Goal: Task Accomplishment & Management: Manage account settings

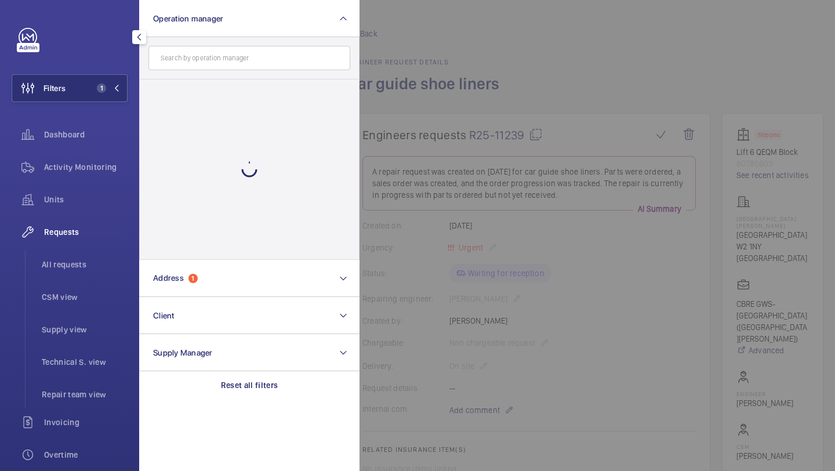
scroll to position [35, 0]
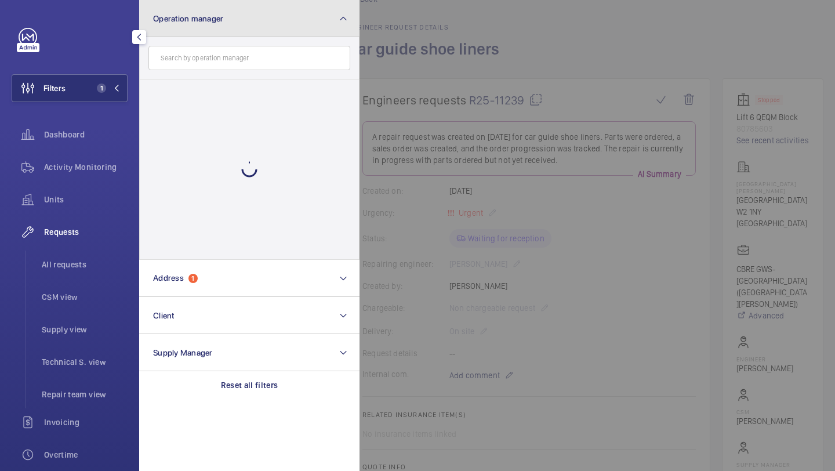
click at [212, 31] on button "Operation manager" at bounding box center [249, 18] width 220 height 37
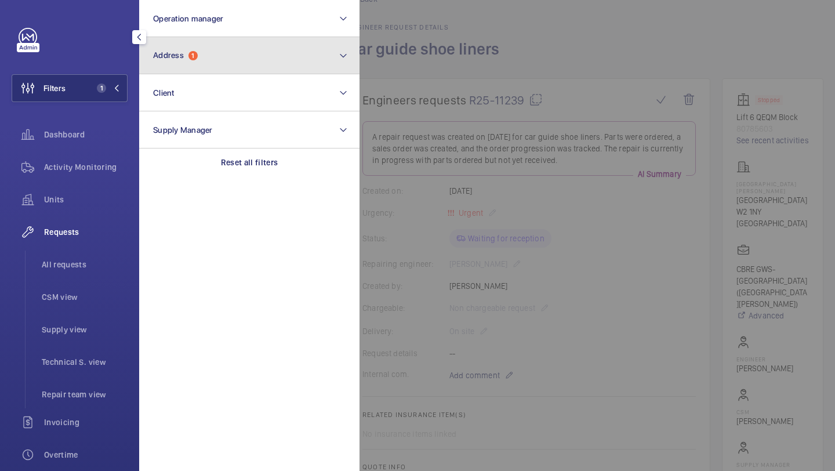
click at [208, 56] on button "Address 1" at bounding box center [249, 55] width 220 height 37
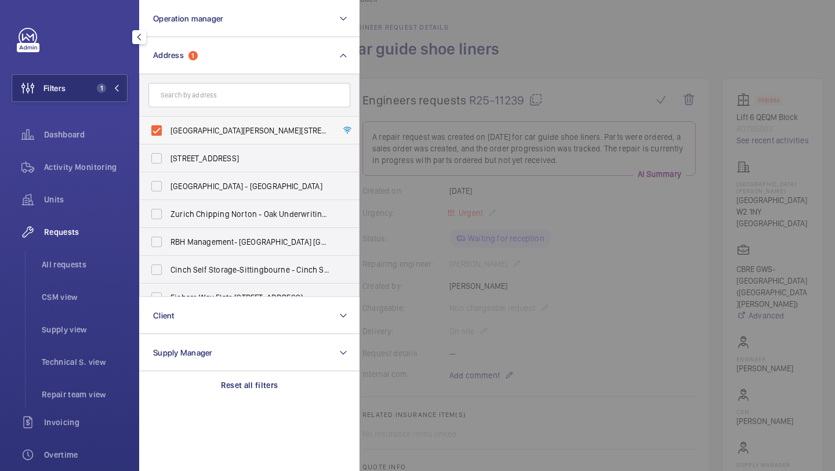
click at [188, 133] on span "St Mary Hospital - Praed Street, LONDON W2 1NY" at bounding box center [251, 131] width 160 height 12
click at [168, 133] on input "St Mary Hospital - Praed Street, LONDON W2 1NY" at bounding box center [156, 130] width 23 height 23
checkbox input "false"
click at [221, 85] on input "text" at bounding box center [250, 95] width 202 height 24
click at [221, 87] on input "text" at bounding box center [250, 95] width 202 height 24
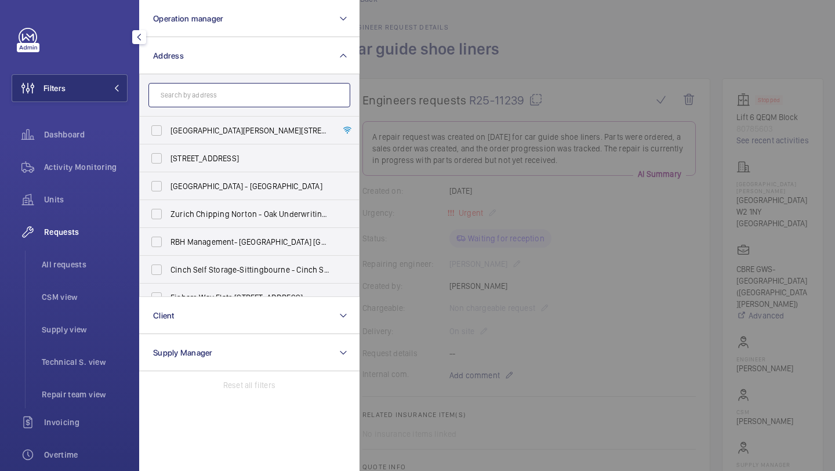
click at [221, 88] on input "text" at bounding box center [250, 95] width 202 height 24
click at [222, 101] on input "text" at bounding box center [250, 95] width 202 height 24
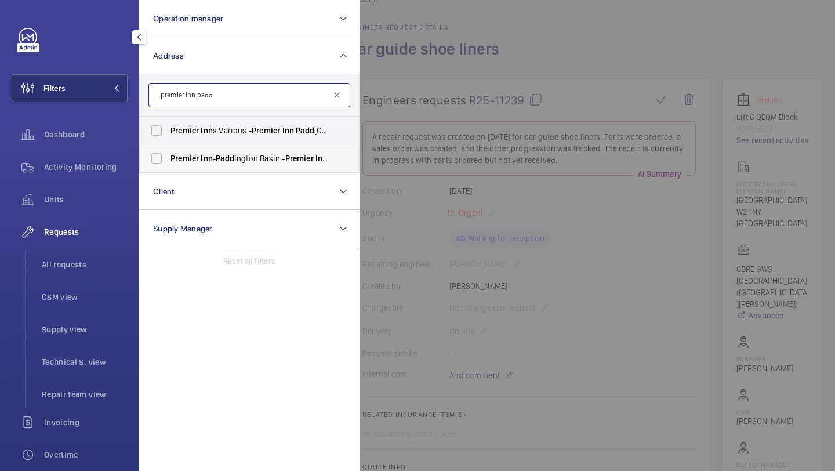
type input "premier inn padd"
click at [211, 159] on span "Inn" at bounding box center [207, 158] width 12 height 9
click at [168, 159] on input "Premier Inn - Padd ington Basin - Premier Inn , Padd ington Exchange, North Wha…" at bounding box center [156, 158] width 23 height 23
click at [211, 153] on span "Premier Inn - Padd ington Basin - Premier Inn , Padd ington Exchange, North Wha…" at bounding box center [251, 159] width 160 height 12
click at [168, 153] on input "Premier Inn - Padd ington Basin - Premier Inn , Padd ington Exchange, North Wha…" at bounding box center [156, 158] width 23 height 23
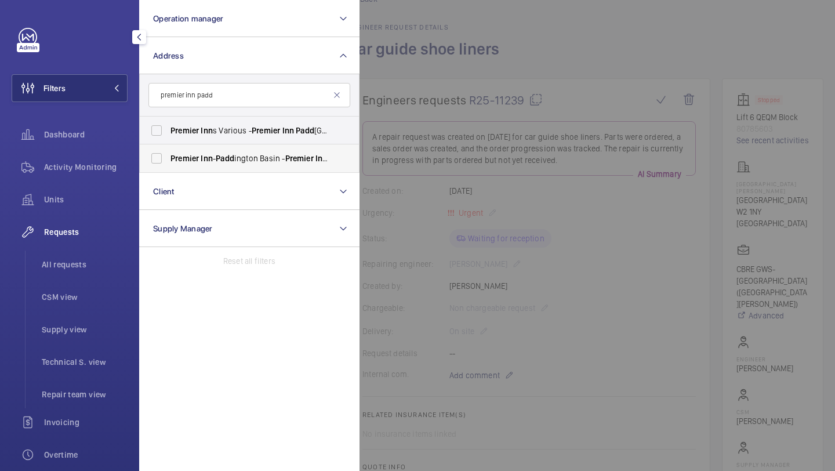
click at [211, 151] on label "Premier Inn - Padd ington Basin - Premier Inn , Padd ington Exchange, North Wha…" at bounding box center [241, 158] width 202 height 28
click at [168, 151] on input "Premier Inn - Padd ington Basin - Premier Inn , Padd ington Exchange, North Wha…" at bounding box center [156, 158] width 23 height 23
click at [211, 151] on label "Premier Inn - Padd ington Basin - Premier Inn , Padd ington Exchange, North Wha…" at bounding box center [241, 158] width 202 height 28
click at [168, 151] on input "Premier Inn - Padd ington Basin - Premier Inn , Padd ington Exchange, North Wha…" at bounding box center [156, 158] width 23 height 23
click at [211, 151] on label "Premier Inn - Padd ington Basin - Premier Inn , Padd ington Exchange, North Wha…" at bounding box center [241, 158] width 202 height 28
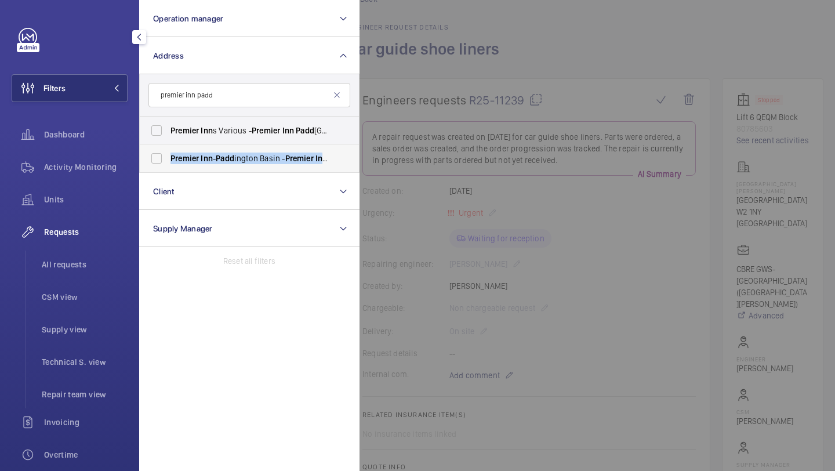
click at [168, 151] on input "Premier Inn - Padd ington Basin - Premier Inn , Padd ington Exchange, North Wha…" at bounding box center [156, 158] width 23 height 23
checkbox input "true"
click at [455, 76] on div at bounding box center [777, 235] width 835 height 471
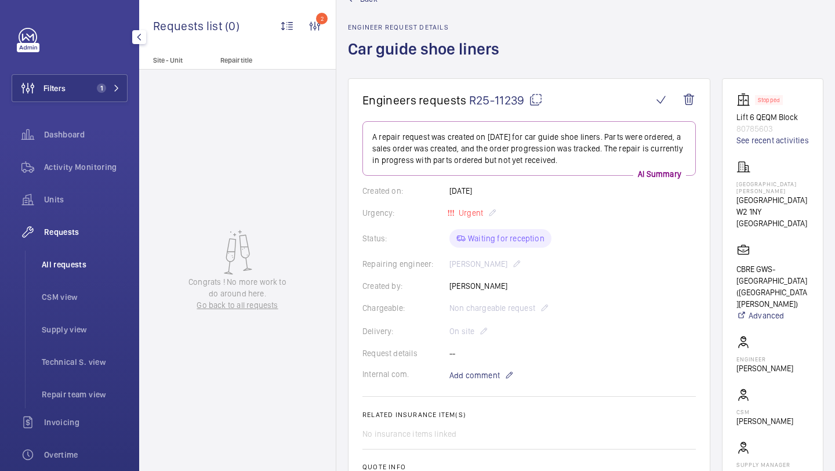
click at [42, 262] on span "All requests" at bounding box center [85, 265] width 86 height 12
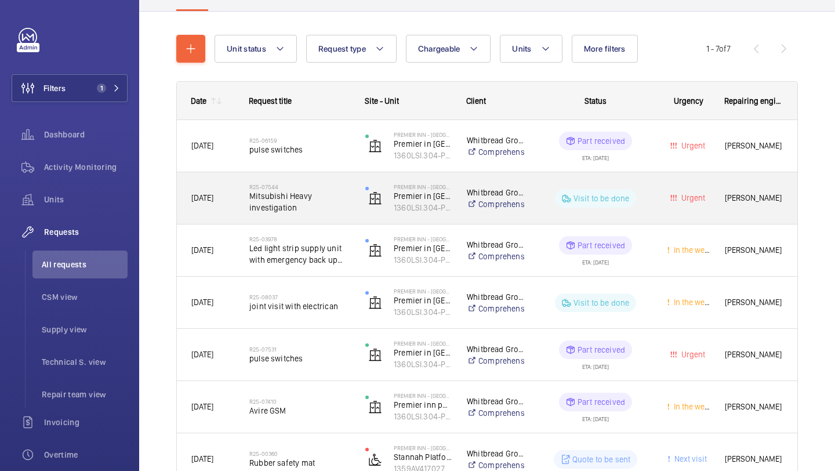
scroll to position [96, 0]
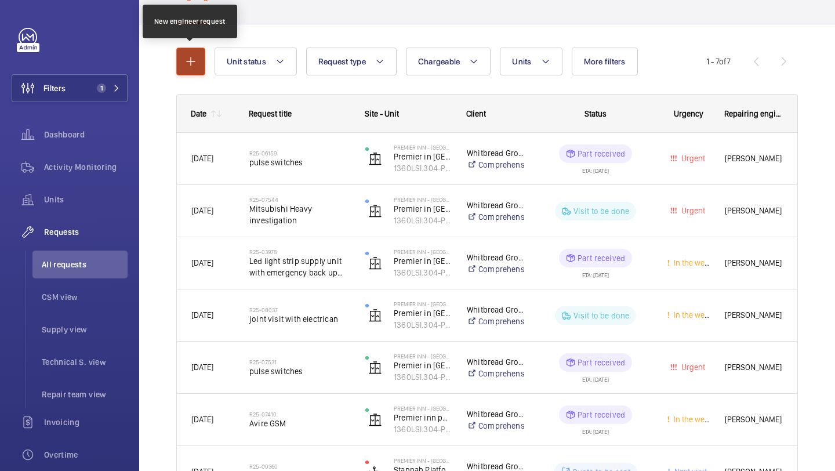
click at [190, 67] on mat-icon "button" at bounding box center [191, 62] width 14 height 14
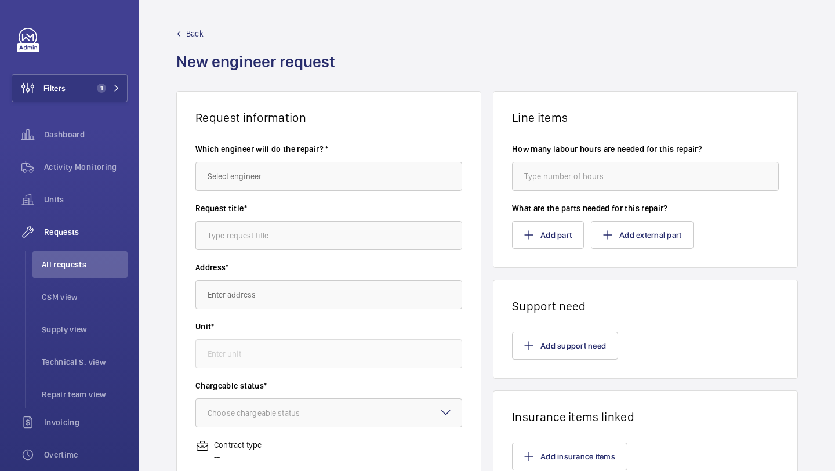
click at [226, 197] on div "Which engineer will do the repair? *" at bounding box center [329, 172] width 267 height 59
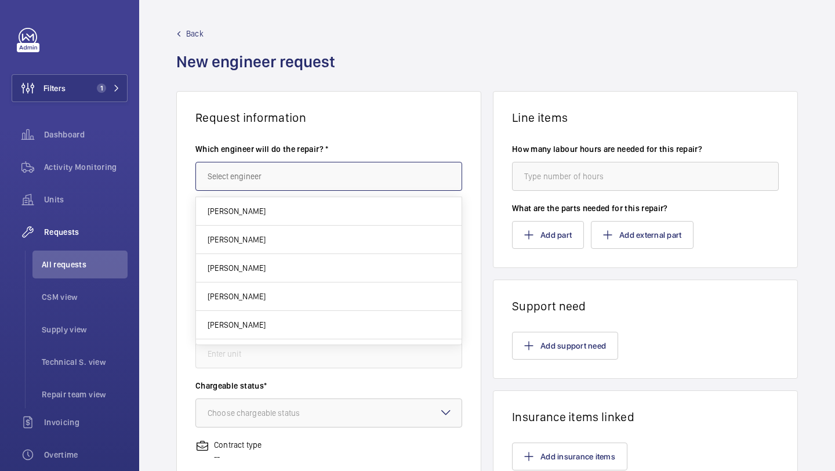
click at [242, 173] on input "text" at bounding box center [329, 176] width 267 height 29
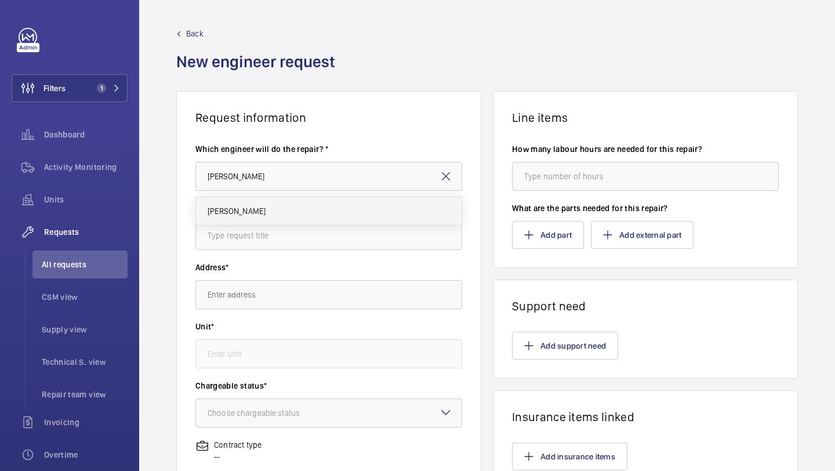
click at [225, 205] on span "Keith Bishop" at bounding box center [237, 211] width 58 height 12
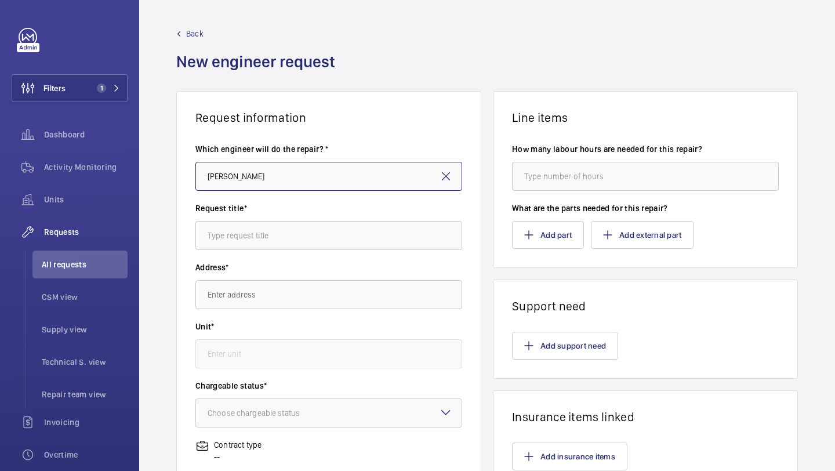
type input "Keith Bishop"
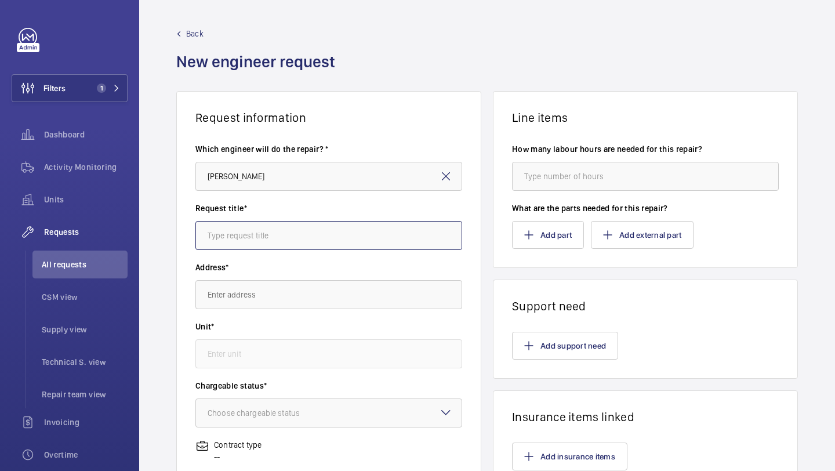
click at [236, 247] on input "text" at bounding box center [329, 235] width 267 height 29
type input "E"
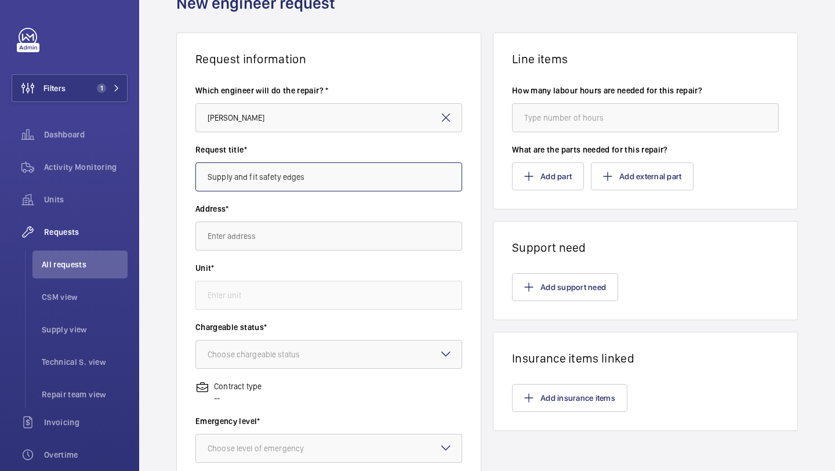
scroll to position [71, 0]
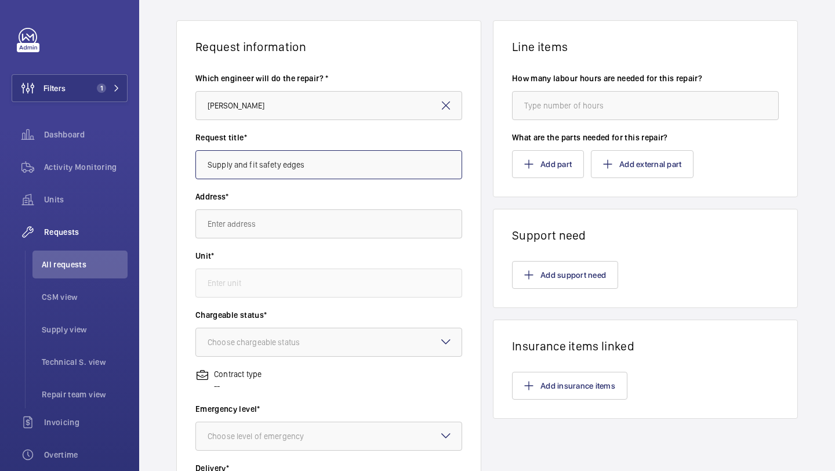
type input "Supply and fit safety edges"
click at [259, 227] on input "text" at bounding box center [329, 223] width 267 height 29
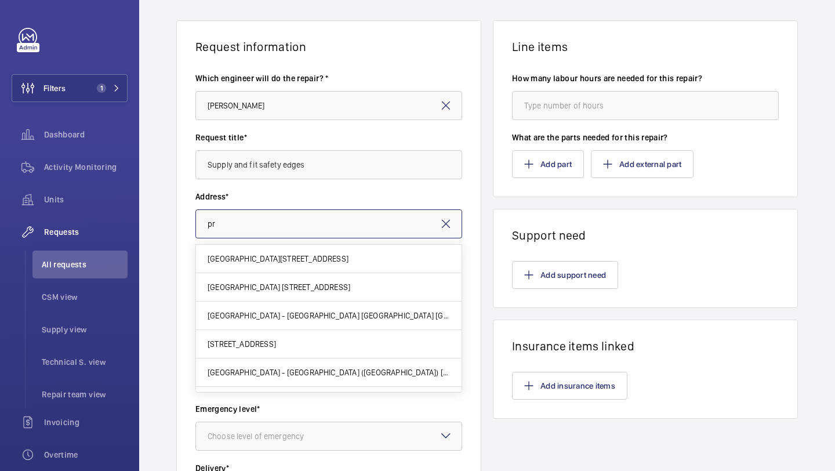
type input "p"
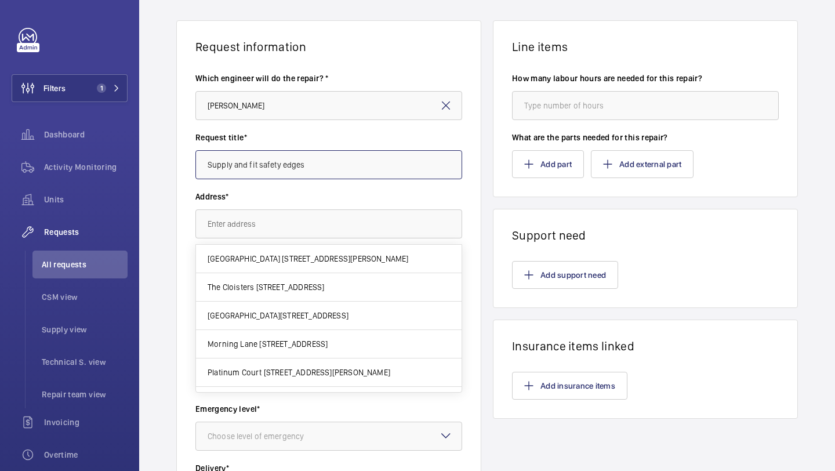
click at [310, 165] on input "Supply and fit safety edges" at bounding box center [329, 164] width 267 height 29
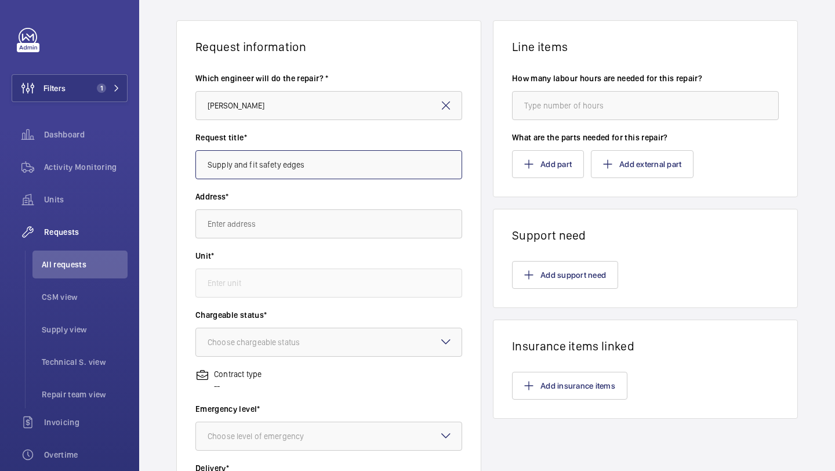
click at [310, 165] on input "Supply and fit safety edges" at bounding box center [329, 164] width 267 height 29
drag, startPoint x: 310, startPoint y: 165, endPoint x: 346, endPoint y: 139, distance: 44.8
click at [316, 161] on input "Supply and fit safety edges" at bounding box center [329, 164] width 267 height 29
type input "=]"
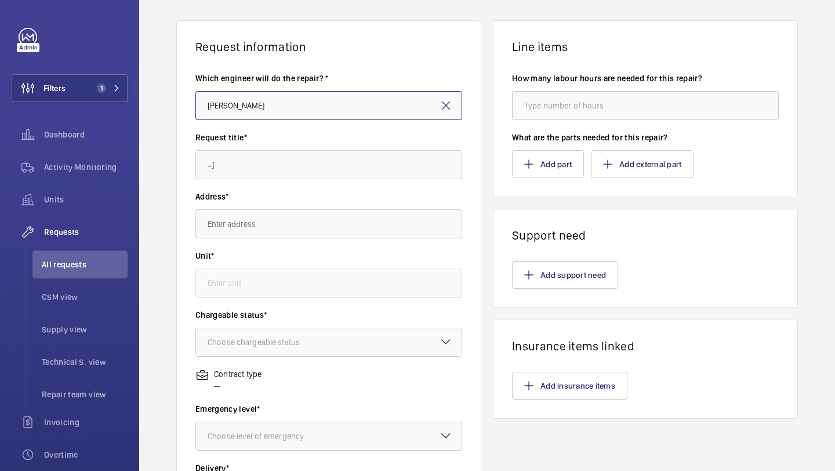
click at [458, 99] on input "Keith Bishop" at bounding box center [329, 105] width 267 height 29
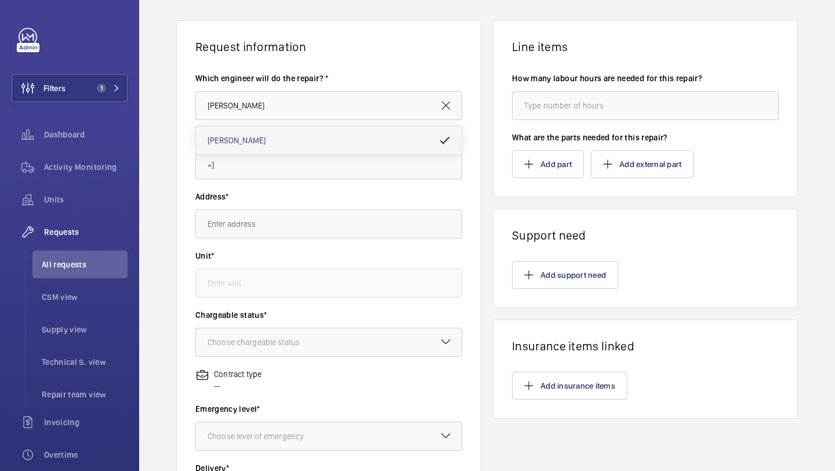
click at [444, 106] on mat-icon at bounding box center [446, 106] width 14 height 14
click at [230, 169] on input "=]" at bounding box center [329, 164] width 267 height 29
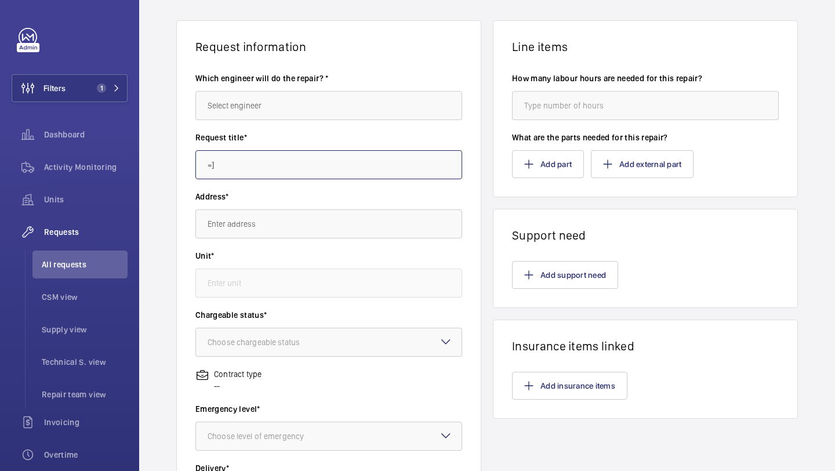
click at [230, 169] on input "=]" at bounding box center [329, 164] width 267 height 29
type input "="
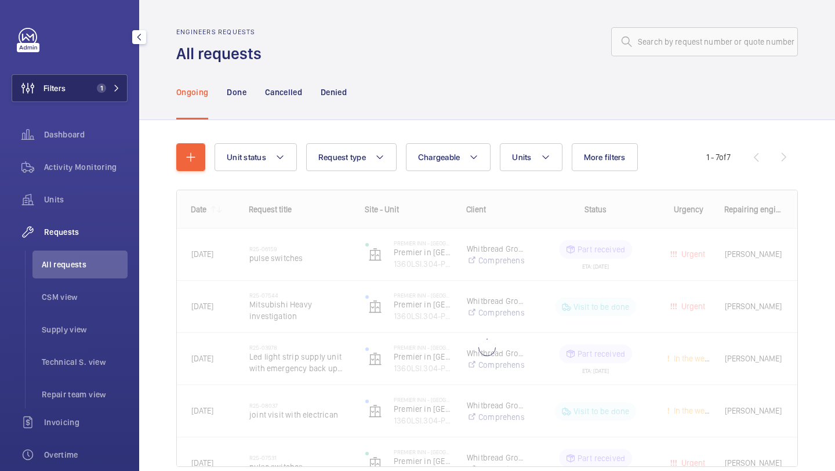
click at [69, 100] on button "Filters 1" at bounding box center [70, 88] width 116 height 28
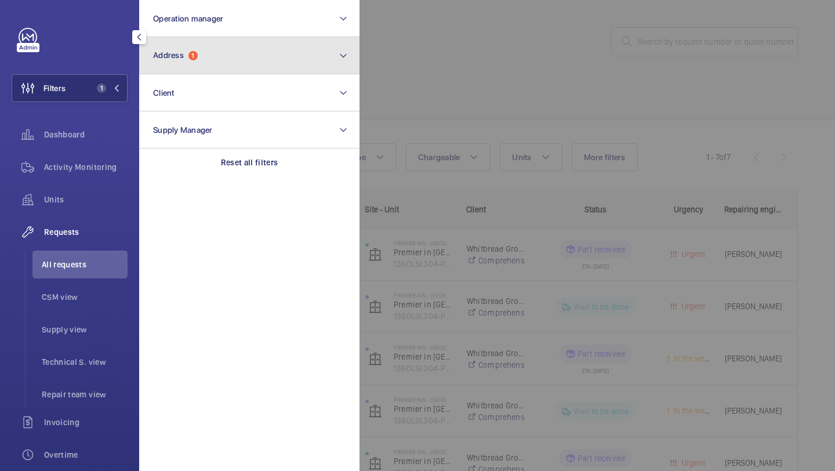
click at [204, 63] on button "Address 1" at bounding box center [249, 55] width 220 height 37
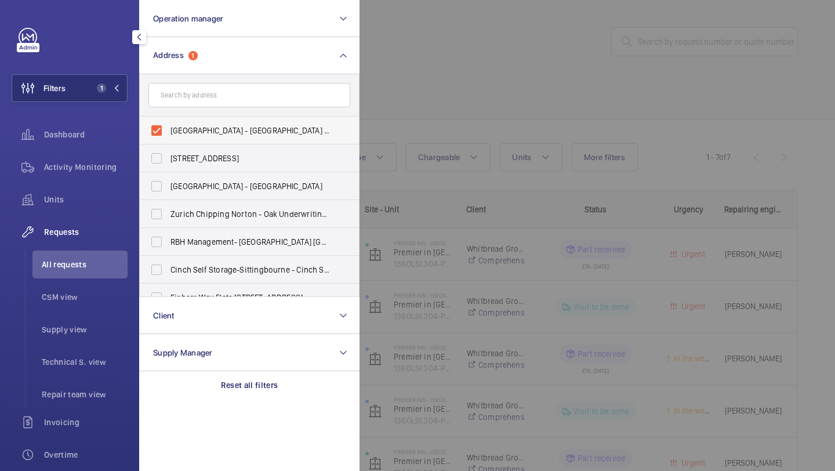
click at [215, 126] on span "Premier Inn - Paddington Basin - Premier Inn, Paddington Exchange, North Wharf …" at bounding box center [251, 131] width 160 height 12
click at [168, 126] on input "Premier Inn - Paddington Basin - Premier Inn, Paddington Exchange, North Wharf …" at bounding box center [156, 130] width 23 height 23
checkbox input "false"
click at [228, 94] on input "text" at bounding box center [250, 95] width 202 height 24
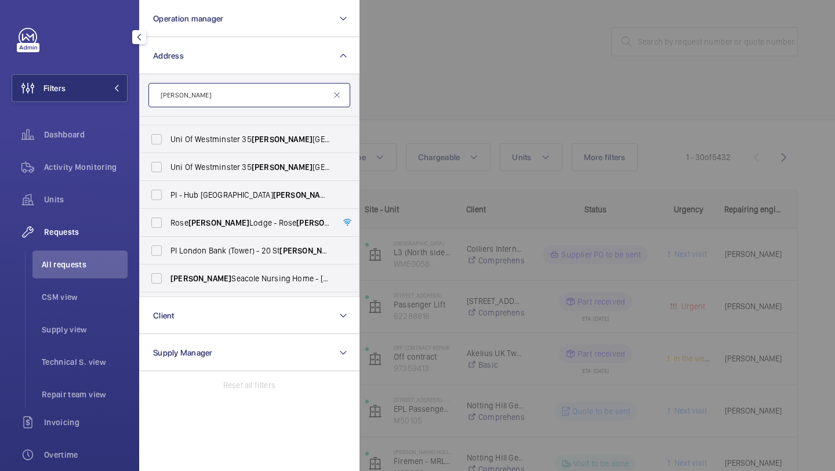
scroll to position [224, 0]
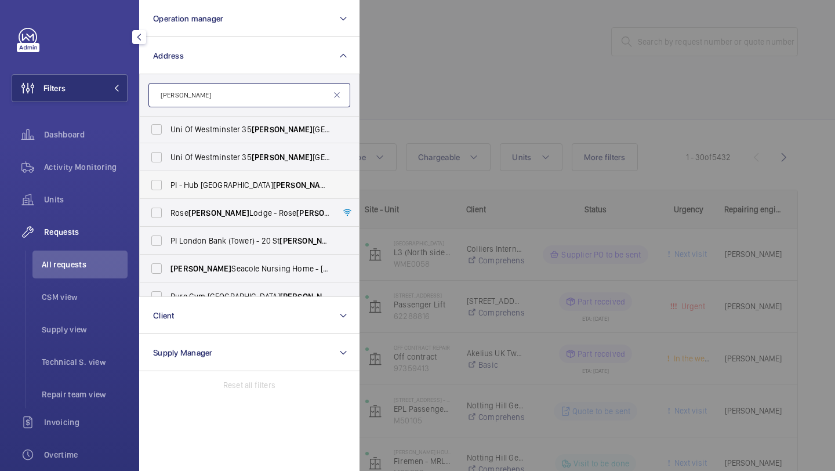
type input "mary"
click at [218, 186] on span "PI - Hub London Mary lebone - Proximity London, LONDON NW1 5RJ" at bounding box center [251, 185] width 160 height 12
click at [168, 186] on input "PI - Hub London Mary lebone - Proximity London, LONDON NW1 5RJ" at bounding box center [156, 184] width 23 height 23
checkbox input "true"
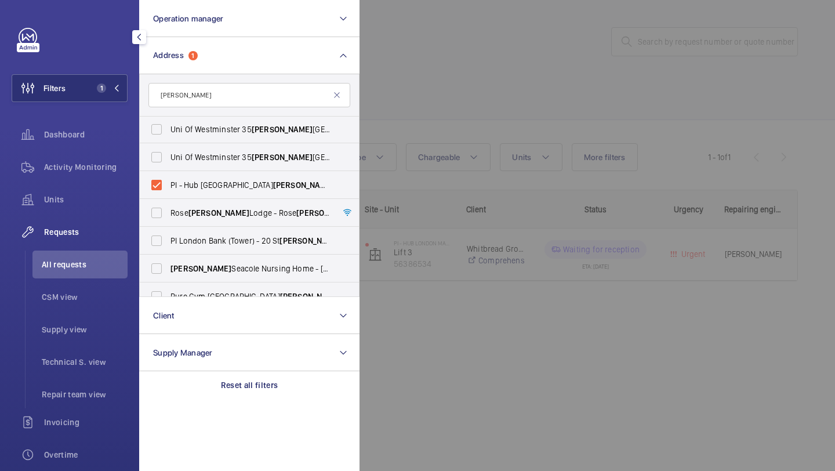
click at [384, 119] on div at bounding box center [777, 235] width 835 height 471
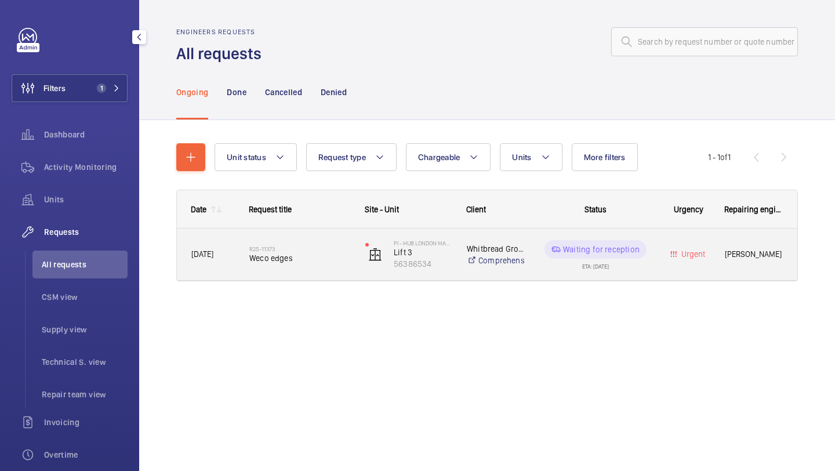
click at [300, 268] on div "R25-11373 Weco edges" at bounding box center [299, 255] width 101 height 34
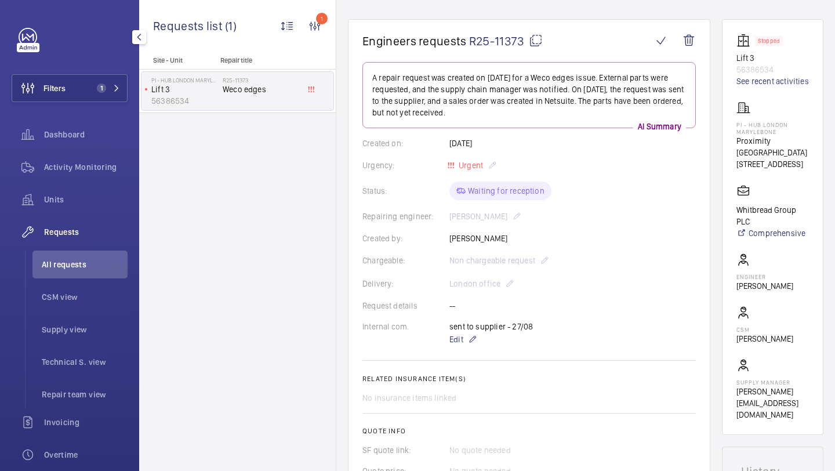
scroll to position [92, 0]
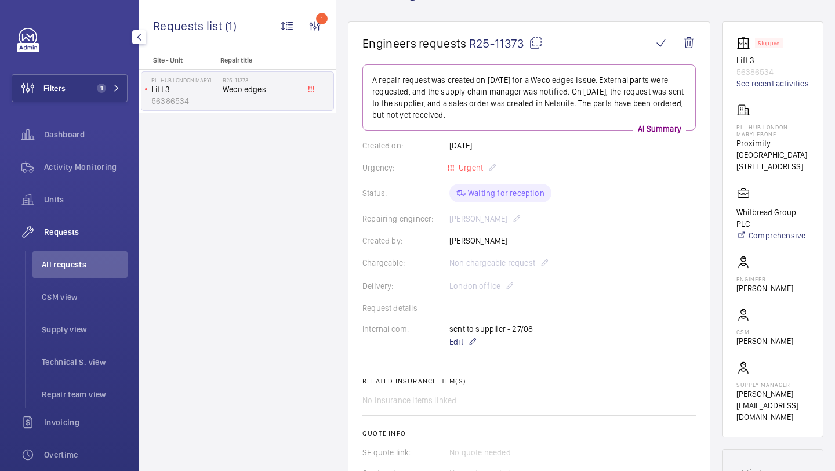
drag, startPoint x: 738, startPoint y: 56, endPoint x: 787, endPoint y: 73, distance: 51.9
click at [787, 73] on div "Stopped Lift 3 56386534 See recent activities" at bounding box center [773, 62] width 73 height 53
copy div "Lift 3 56386534"
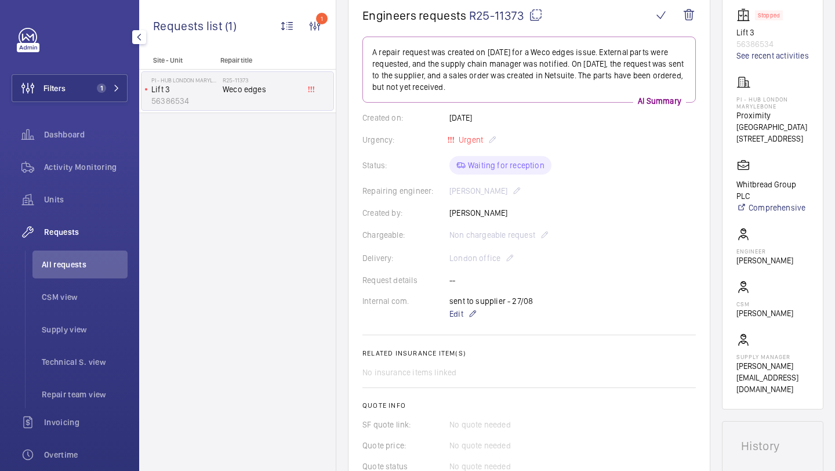
scroll to position [0, 0]
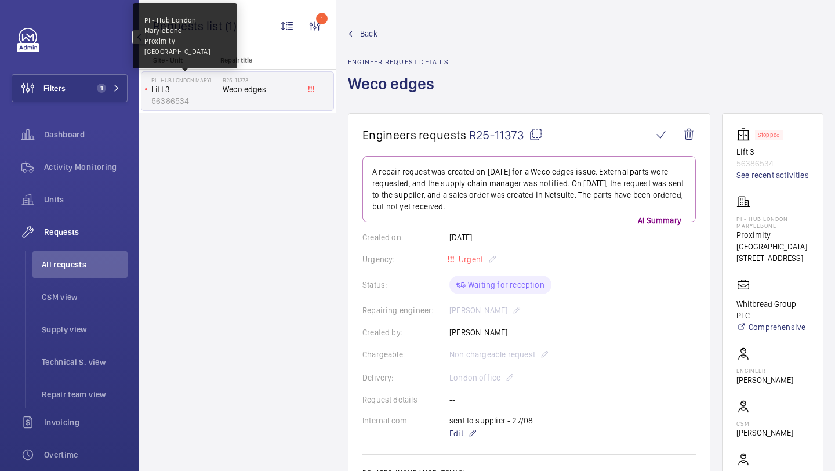
click at [203, 82] on p "PI - Hub London Marylebone" at bounding box center [184, 80] width 67 height 7
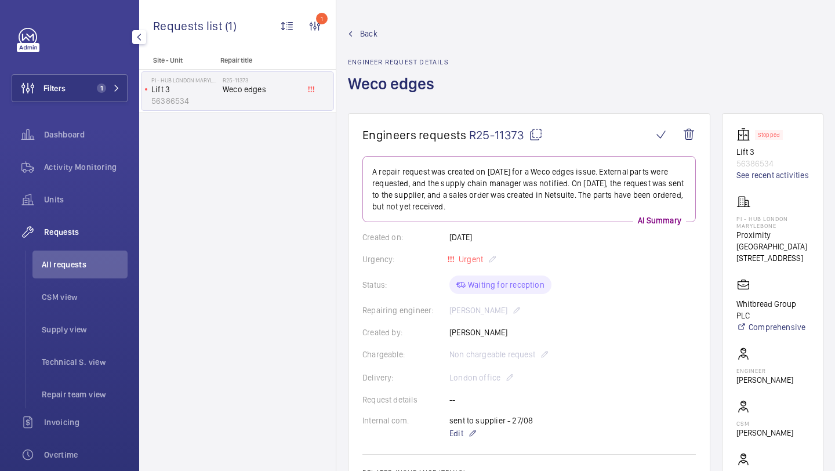
click at [535, 133] on mat-icon at bounding box center [536, 135] width 14 height 14
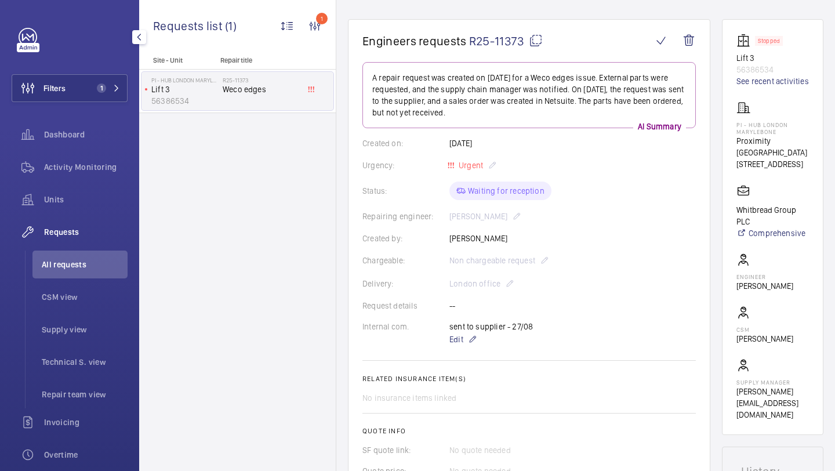
scroll to position [197, 0]
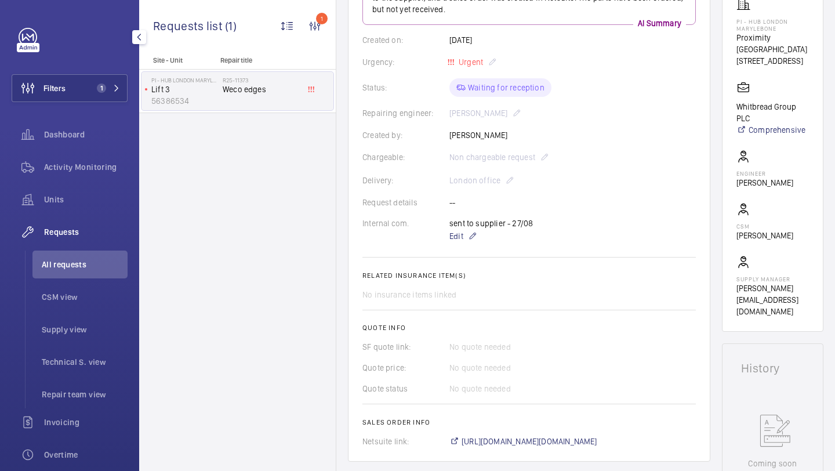
click at [454, 219] on div "sent to supplier - 27/08 Edit" at bounding box center [493, 231] width 87 height 26
click at [454, 238] on span "Edit" at bounding box center [457, 236] width 14 height 12
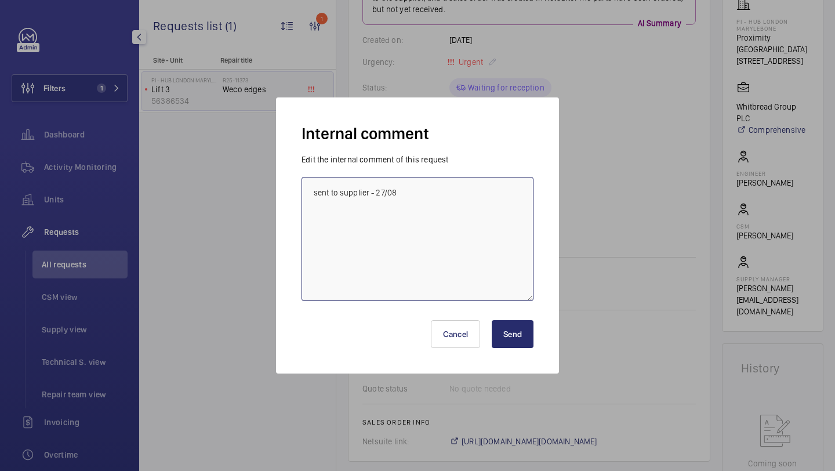
click at [464, 245] on textarea "sent to supplier - 27/08" at bounding box center [418, 239] width 232 height 124
type textarea "sent to supplier - 27/08 Part received - Dan J booked for Monday 01/09/2025 KB"
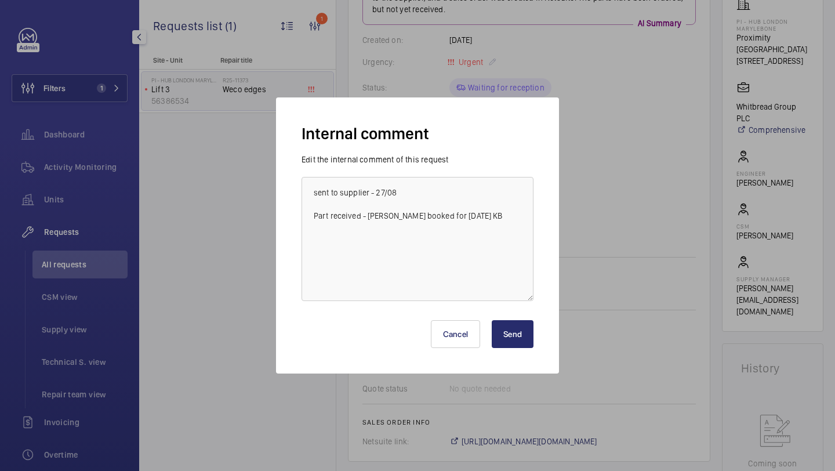
click at [529, 316] on div "Cancel Send" at bounding box center [418, 330] width 232 height 56
click at [524, 325] on button "Send" at bounding box center [513, 334] width 42 height 28
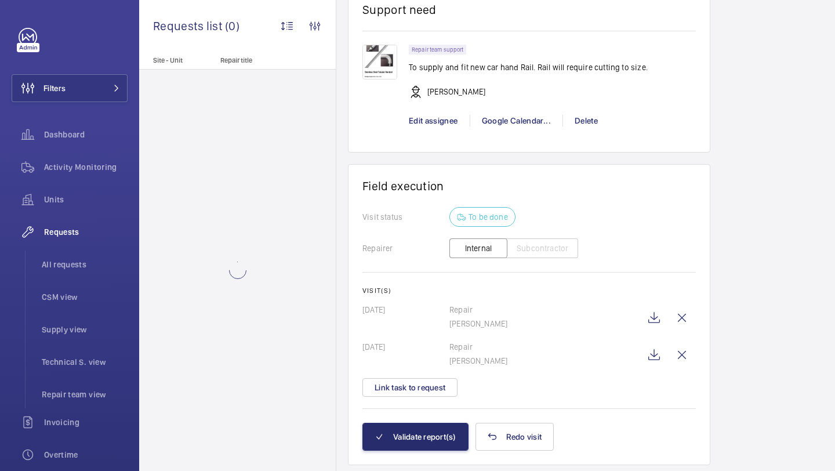
scroll to position [1184, 0]
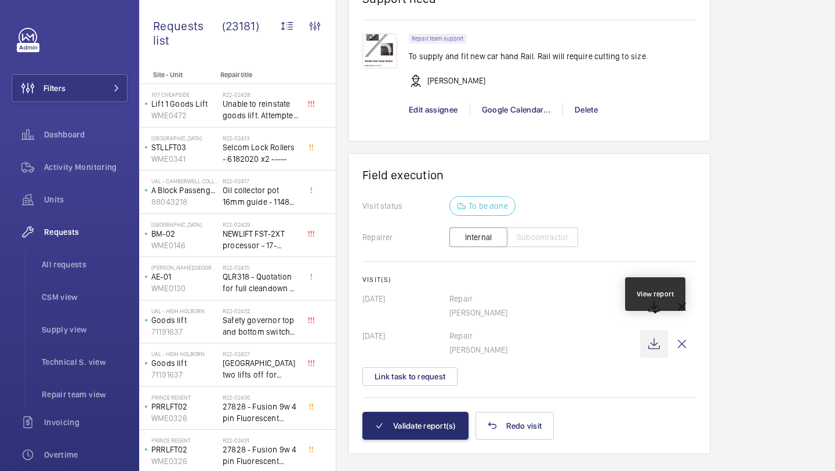
click at [655, 334] on wm-front-icon-button at bounding box center [654, 344] width 28 height 28
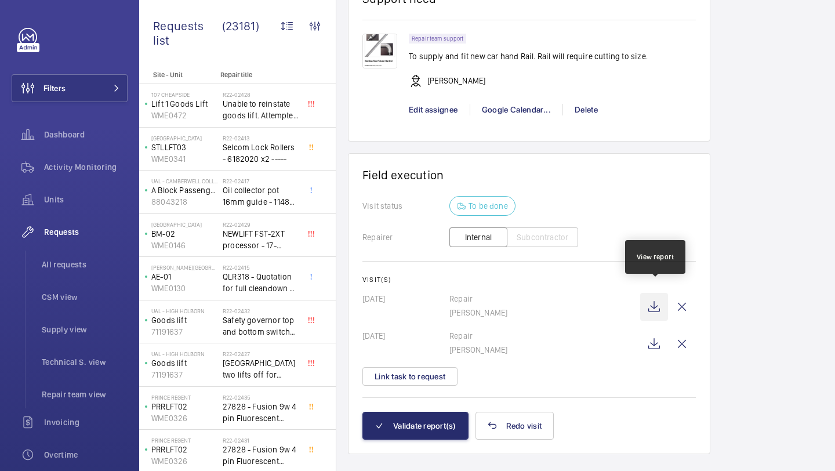
click at [654, 298] on wm-front-icon-button at bounding box center [654, 307] width 28 height 28
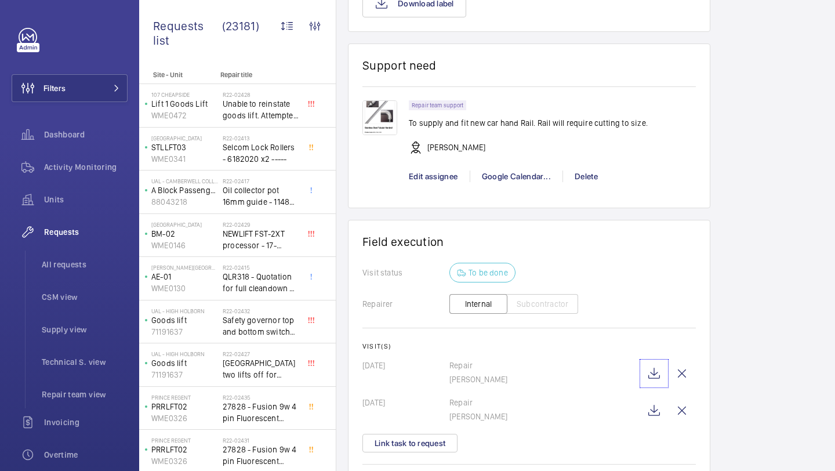
scroll to position [1194, 0]
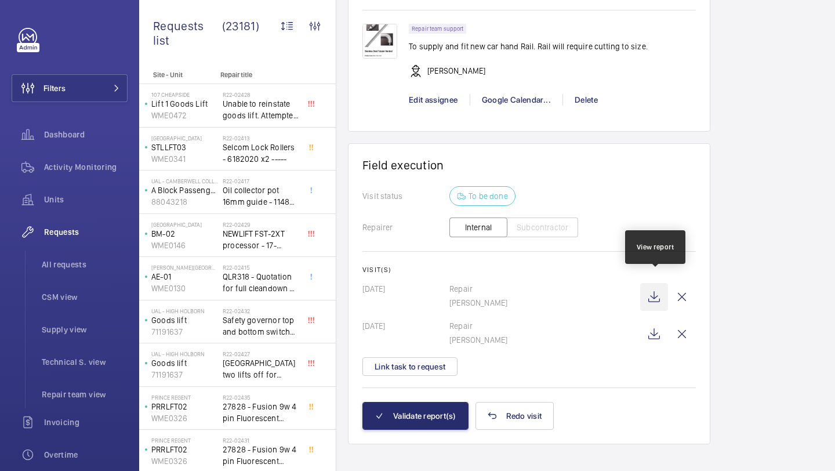
click at [649, 283] on wm-front-icon-button at bounding box center [654, 297] width 28 height 28
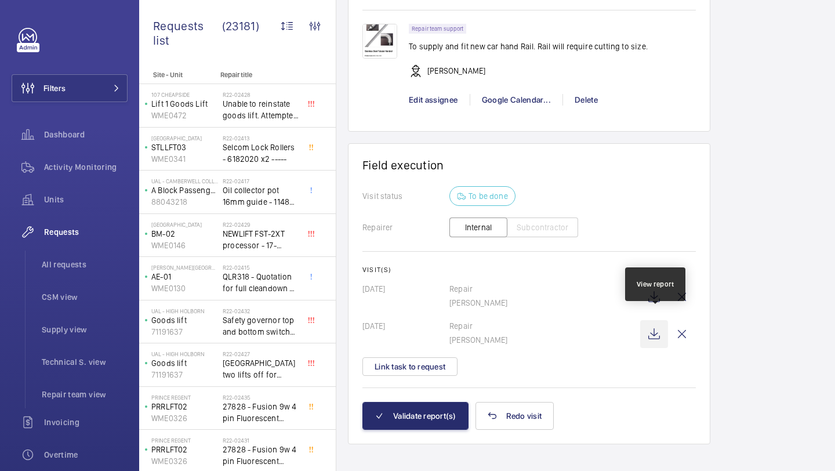
click at [651, 326] on wm-front-icon-button at bounding box center [654, 334] width 28 height 28
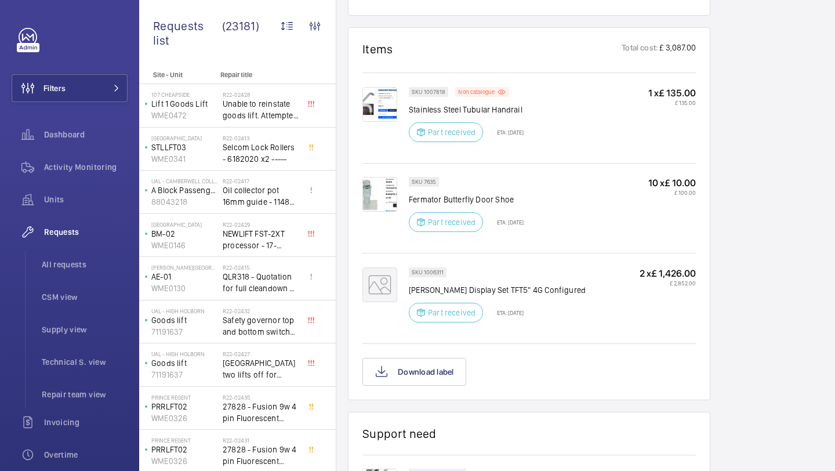
scroll to position [744, 0]
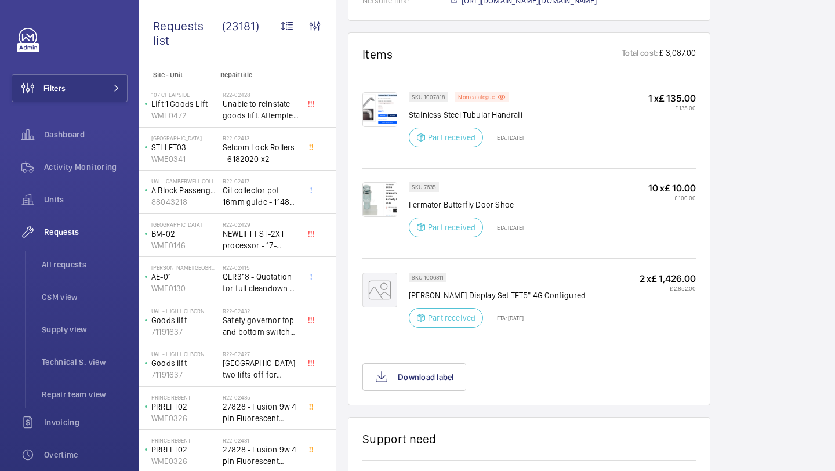
click at [378, 278] on mat-icon at bounding box center [380, 290] width 35 height 35
click at [393, 153] on div "SKU 1007818 Non catalogue Stainless Steel Tubular Handrail Part received ETA: 1…" at bounding box center [530, 129] width 334 height 74
click at [375, 204] on img at bounding box center [380, 199] width 35 height 35
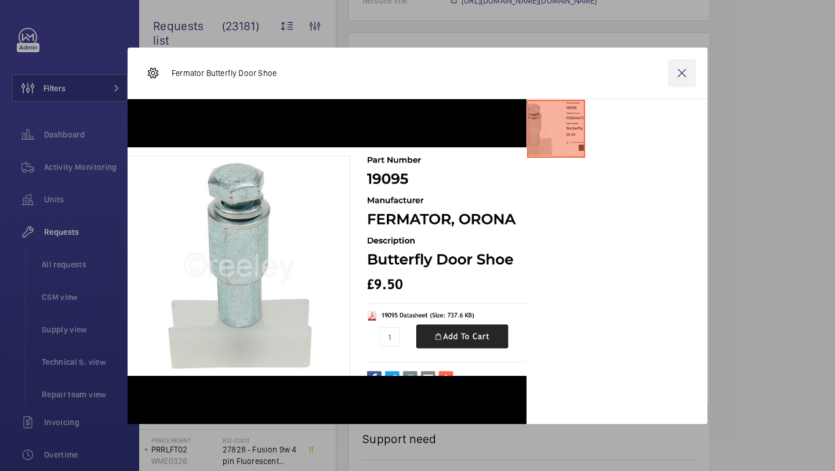
click at [687, 77] on wm-front-icon-button at bounding box center [682, 73] width 28 height 28
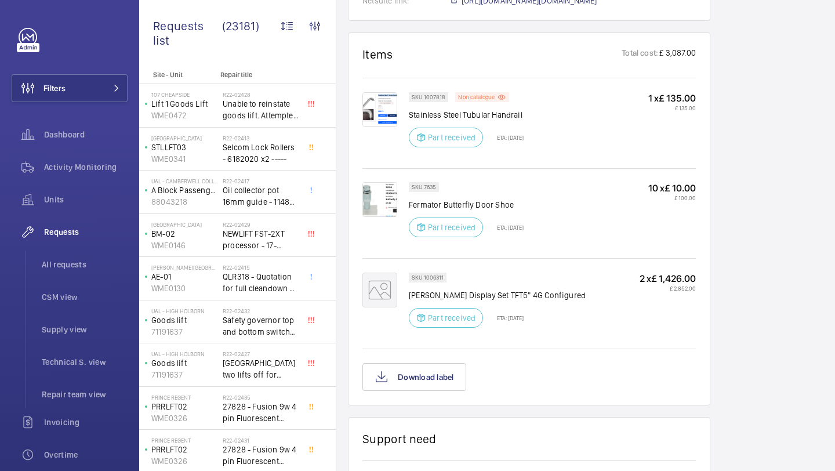
click at [390, 97] on img at bounding box center [380, 109] width 35 height 35
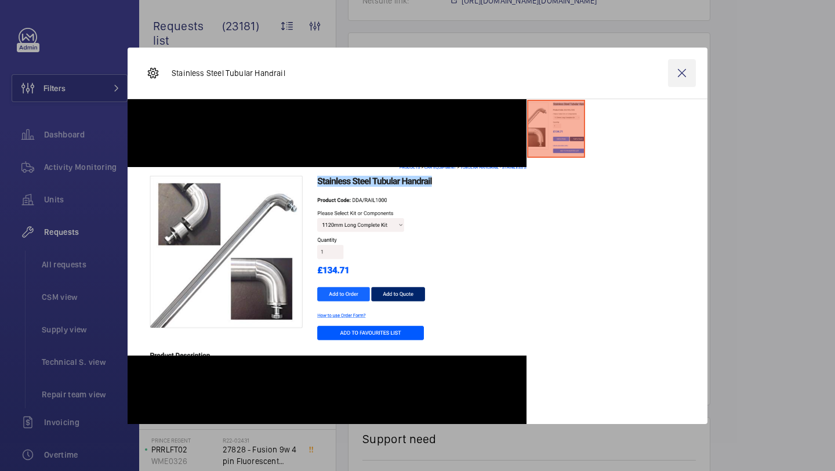
click at [690, 71] on wm-front-icon-button at bounding box center [682, 73] width 28 height 28
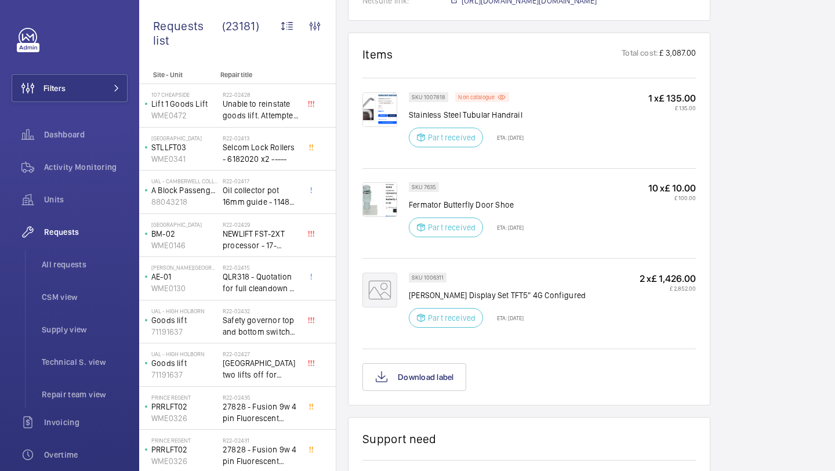
click at [384, 191] on img at bounding box center [380, 199] width 35 height 35
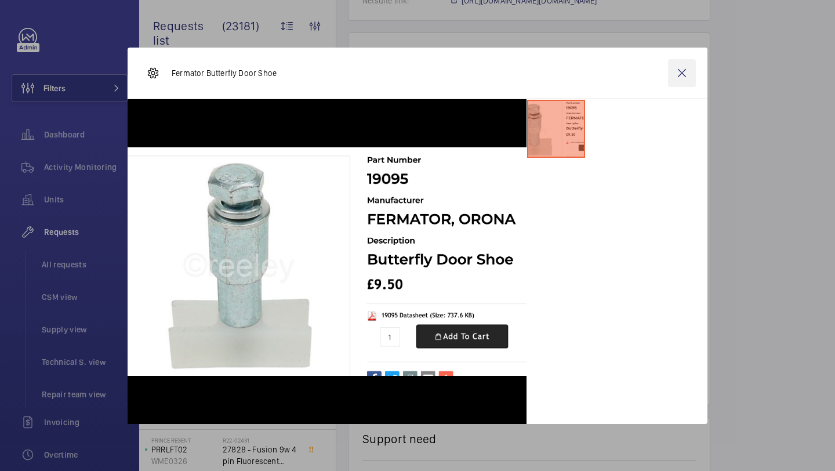
click at [682, 68] on wm-front-icon-button at bounding box center [682, 73] width 28 height 28
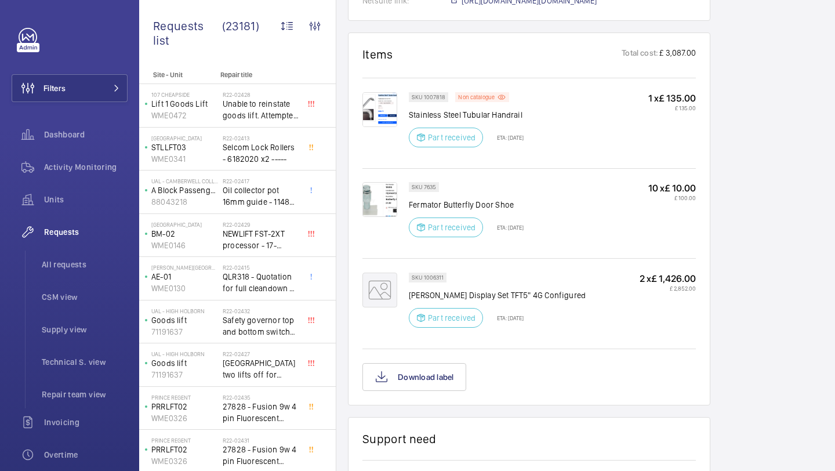
click at [388, 273] on mat-icon at bounding box center [380, 290] width 35 height 35
click at [379, 106] on img at bounding box center [380, 109] width 35 height 35
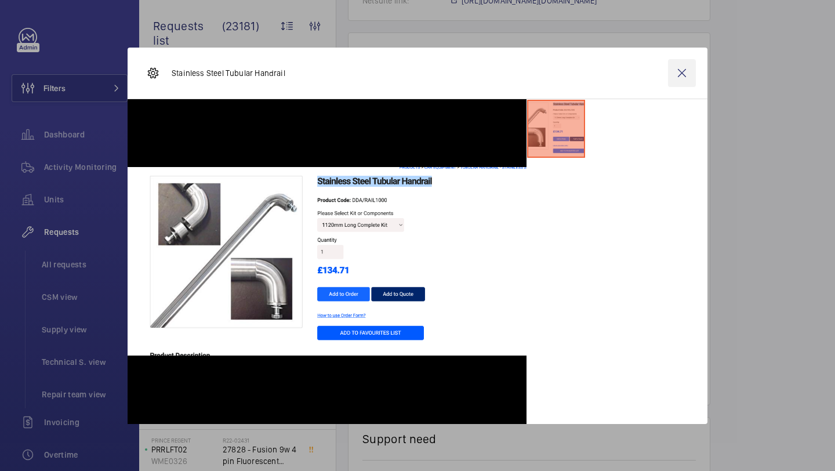
click at [686, 75] on wm-front-icon-button at bounding box center [682, 73] width 28 height 28
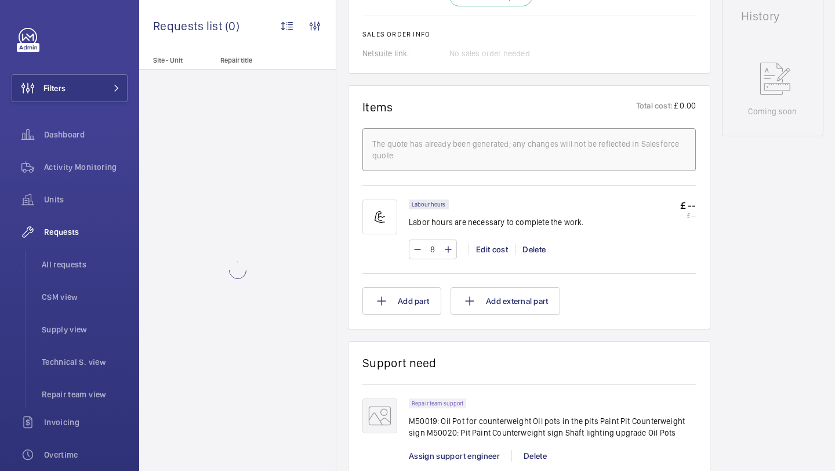
scroll to position [924, 0]
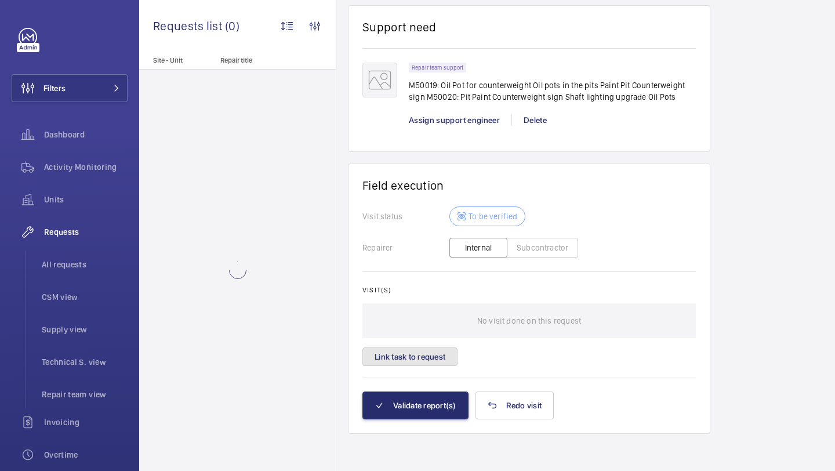
click at [424, 352] on button "Link task to request" at bounding box center [410, 356] width 95 height 19
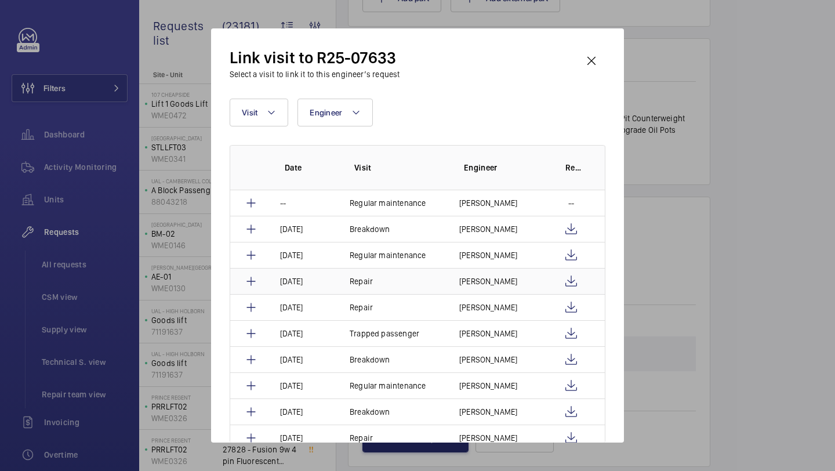
scroll to position [959, 0]
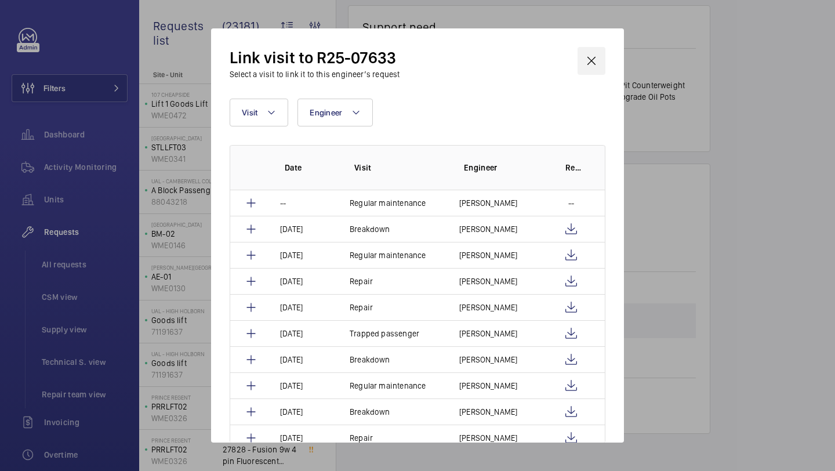
click at [592, 56] on wm-front-icon-button at bounding box center [592, 61] width 28 height 28
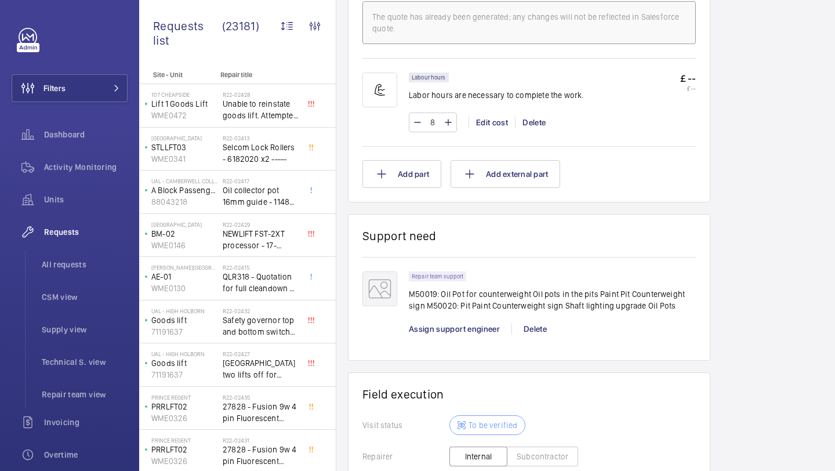
scroll to position [748, 0]
click at [465, 300] on p "M50019: Oil Pot for counterweight Oil pots in the pits Paint Pit Counterweight …" at bounding box center [552, 300] width 287 height 23
click at [465, 301] on p "M50019: Oil Pot for counterweight Oil pots in the pits Paint Pit Counterweight …" at bounding box center [552, 300] width 287 height 23
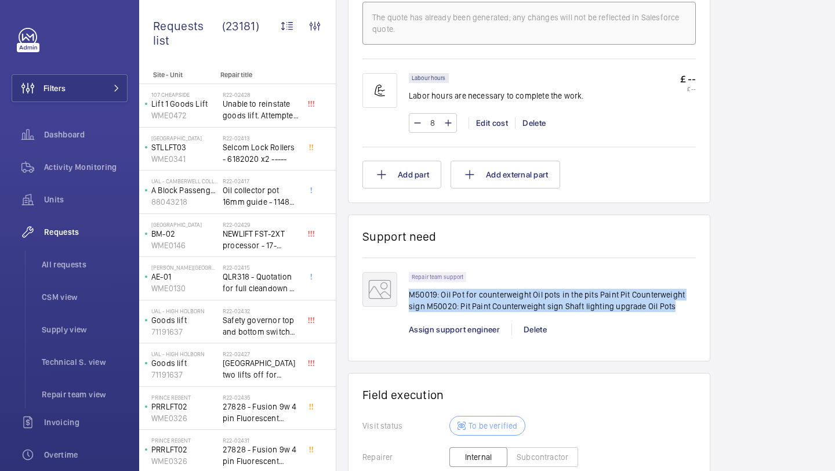
click at [465, 301] on p "M50019: Oil Pot for counterweight Oil pots in the pits Paint Pit Counterweight …" at bounding box center [552, 300] width 287 height 23
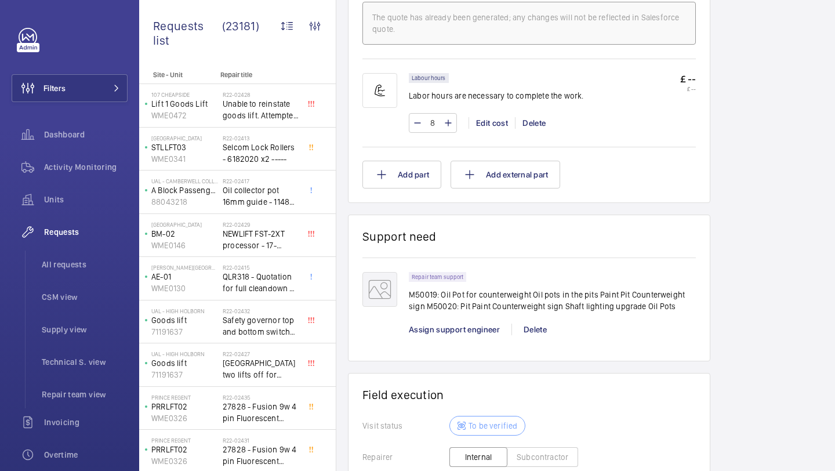
click at [474, 301] on p "M50019: Oil Pot for counterweight Oil pots in the pits Paint Pit Counterweight …" at bounding box center [552, 300] width 287 height 23
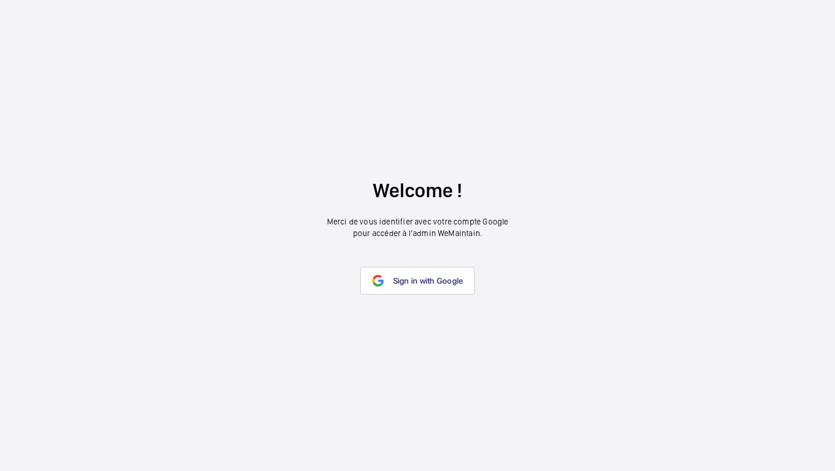
click at [408, 301] on wm-front-google-login "Welcome ! Merci de vous identifier avec votre compte Google pour accéder à l’ad…" at bounding box center [417, 235] width 835 height 471
click at [411, 277] on span "Sign in with Google" at bounding box center [428, 280] width 70 height 9
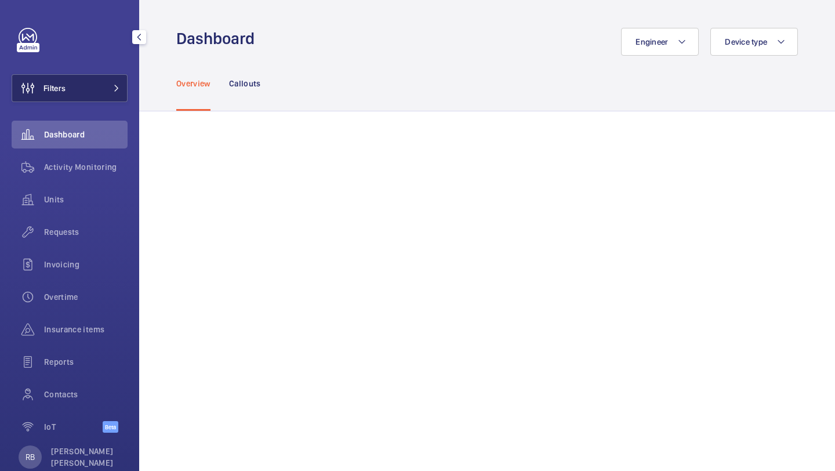
click at [85, 88] on button "Filters" at bounding box center [70, 88] width 116 height 28
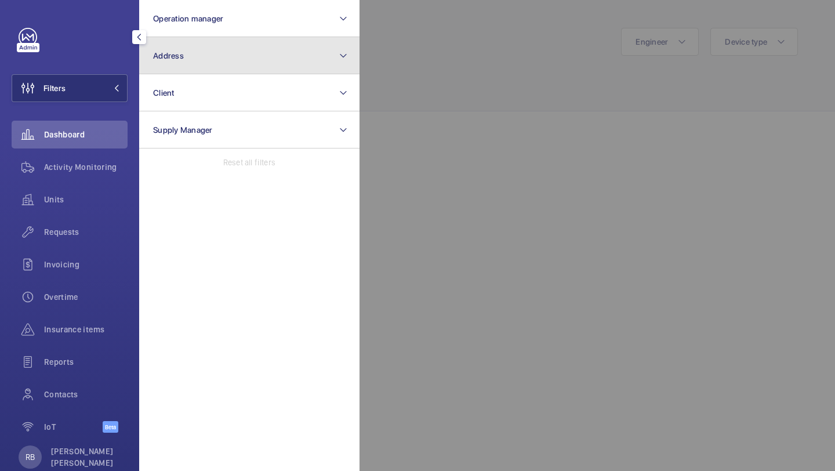
click at [188, 64] on button "Address" at bounding box center [249, 55] width 220 height 37
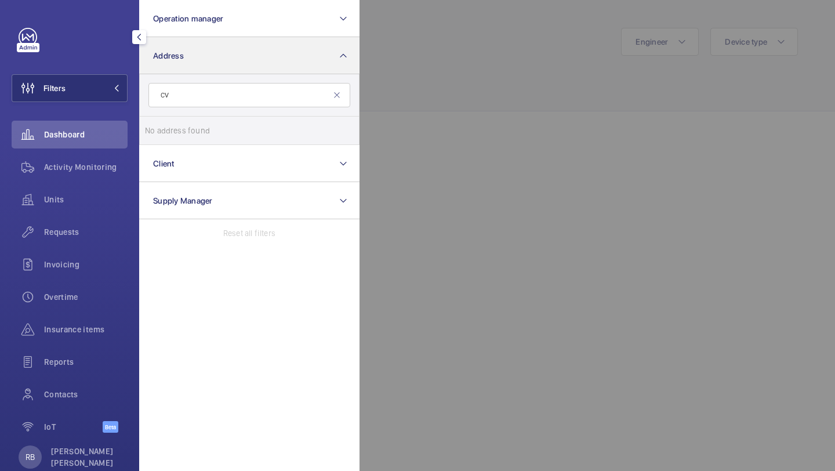
type input "C"
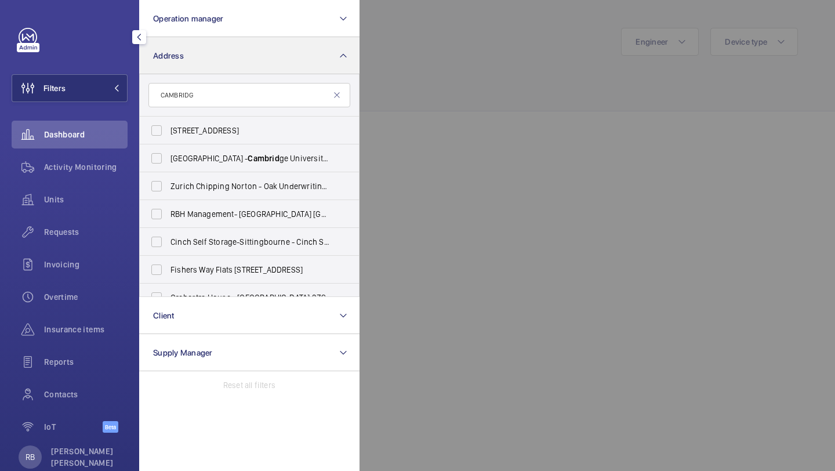
type input "CAMBRIDGE"
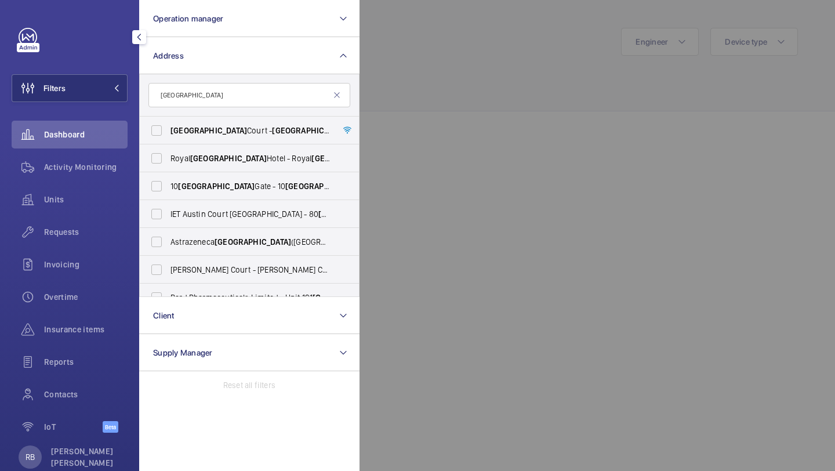
click at [220, 87] on input "CAMBRIDGE" at bounding box center [250, 95] width 202 height 24
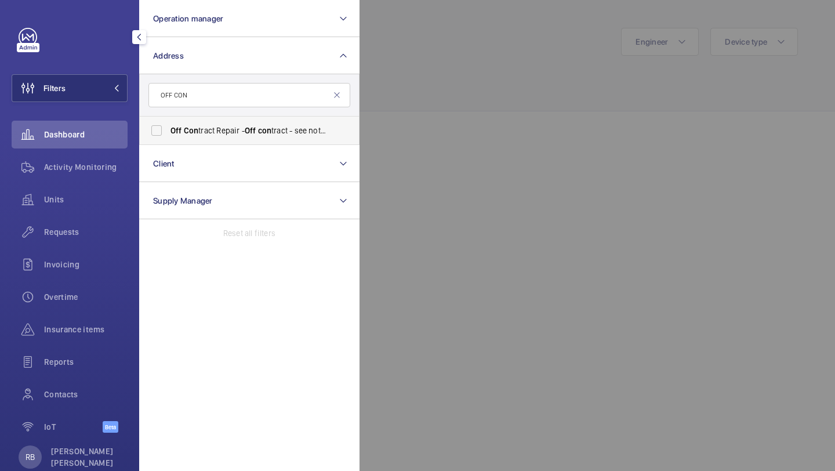
type input "OFF CON"
click at [213, 134] on span "Off Con tract Repair - Off con tract - see notes in description, LONDON XXXX" at bounding box center [251, 131] width 160 height 12
click at [168, 134] on input "Off Con tract Repair - Off con tract - see notes in description, LONDON XXXX" at bounding box center [156, 130] width 23 height 23
checkbox input "true"
click at [415, 75] on div at bounding box center [777, 235] width 835 height 471
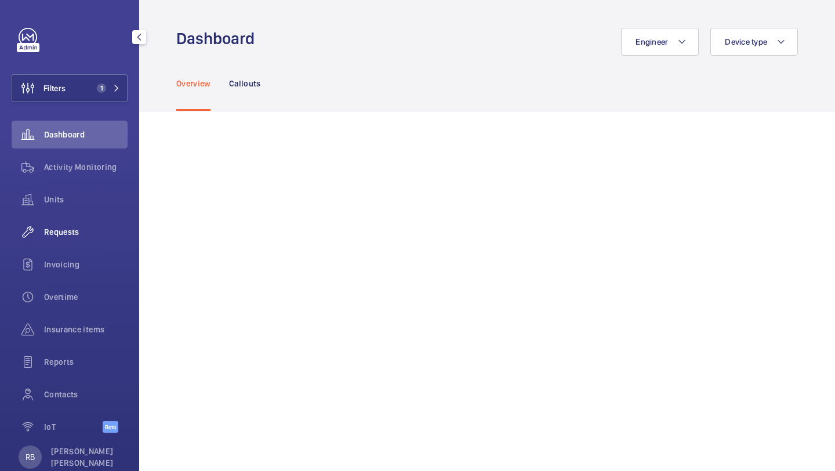
click at [77, 237] on span "Requests" at bounding box center [86, 232] width 84 height 12
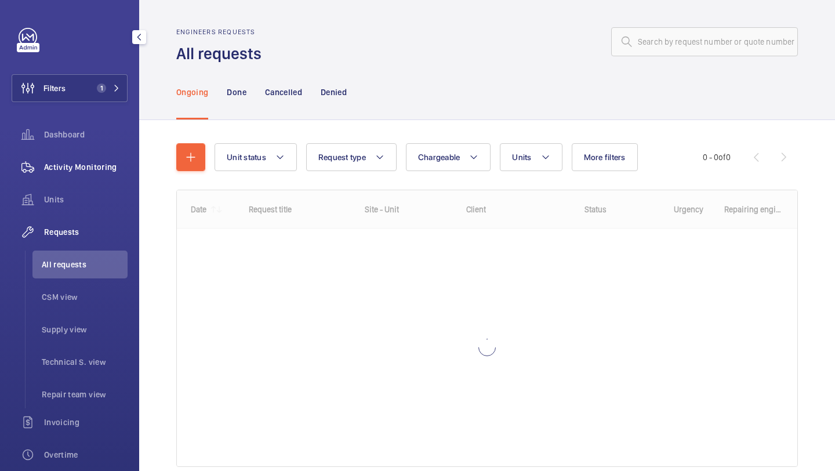
click at [82, 165] on span "Activity Monitoring" at bounding box center [86, 167] width 84 height 12
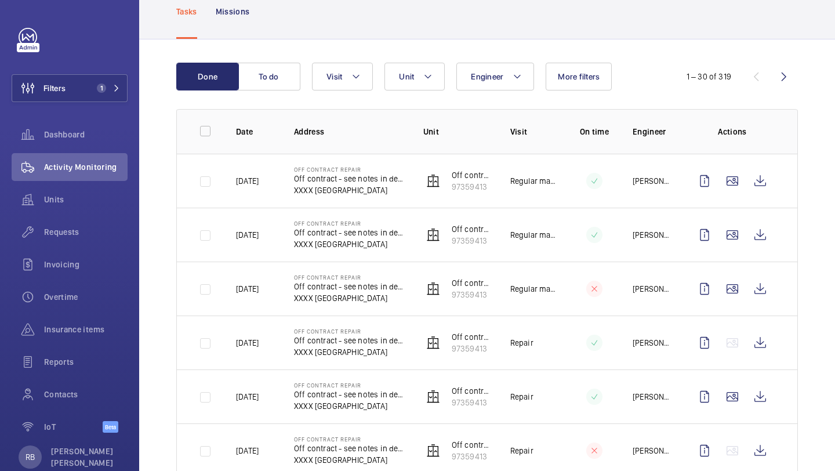
scroll to position [73, 0]
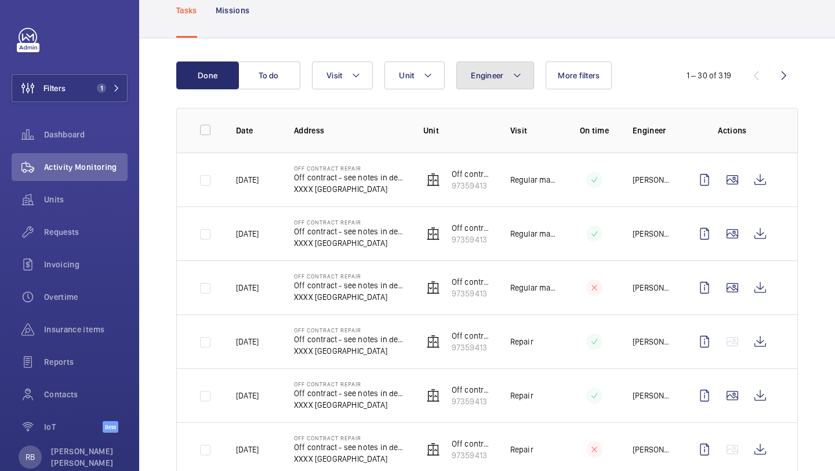
click at [493, 76] on span "Engineer" at bounding box center [487, 75] width 32 height 9
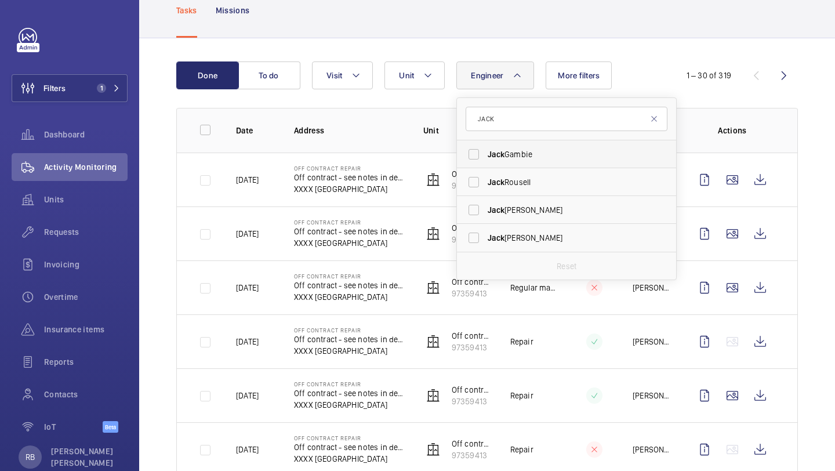
type input "JACK"
click at [488, 153] on span "Jack" at bounding box center [496, 154] width 17 height 9
click at [486, 153] on input "Jack Gambie" at bounding box center [473, 154] width 23 height 23
checkbox input "true"
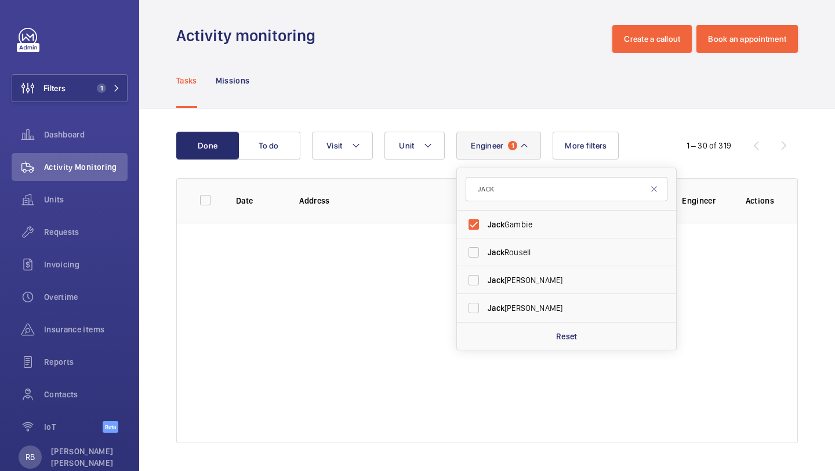
click at [809, 149] on div "Done To do Engineer 1 JACK Jack Gambie Jack Rousell Jack Bennett Jack Whitehead…" at bounding box center [487, 289] width 696 height 363
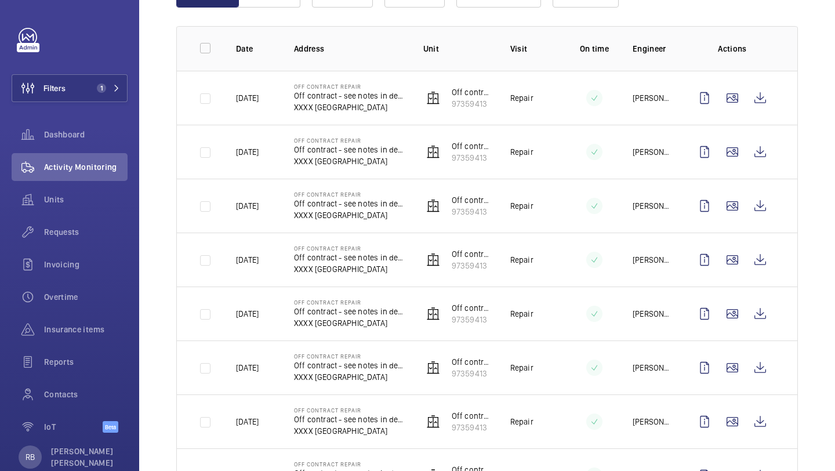
scroll to position [158, 0]
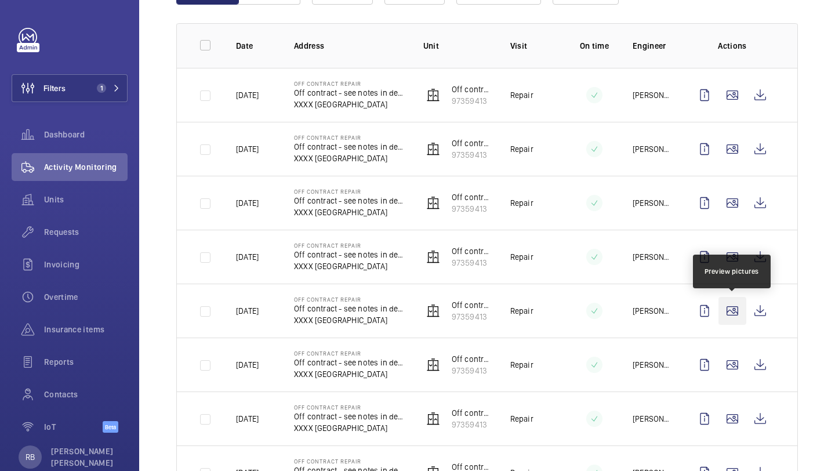
click at [733, 306] on wm-front-icon-button at bounding box center [733, 311] width 28 height 28
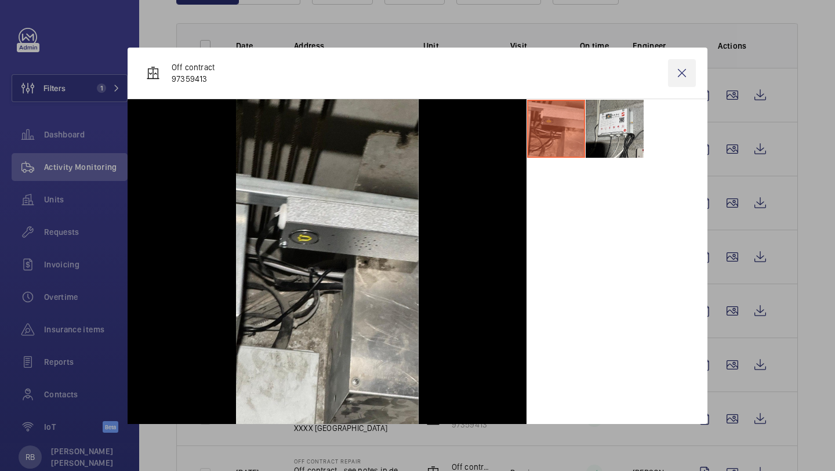
click at [695, 81] on wm-front-icon-button at bounding box center [682, 73] width 28 height 28
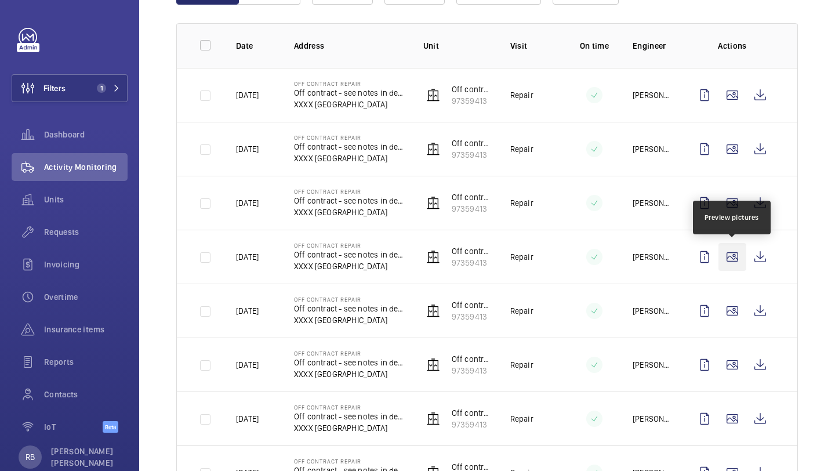
click at [734, 265] on wm-front-icon-button at bounding box center [733, 257] width 28 height 28
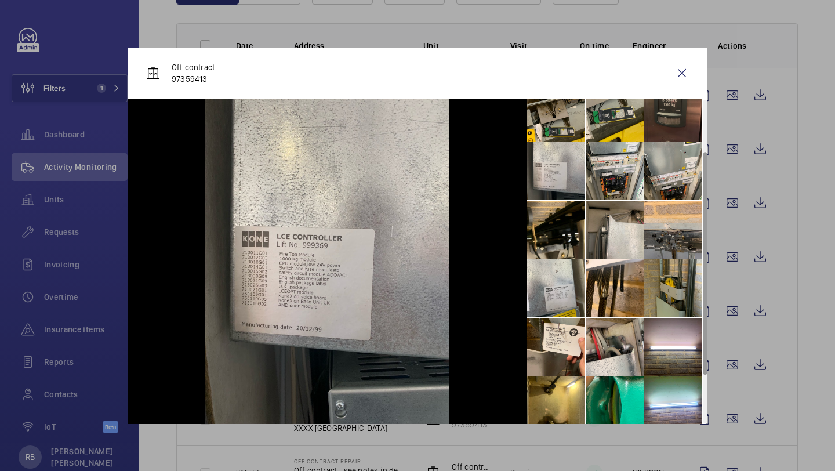
scroll to position [144, 0]
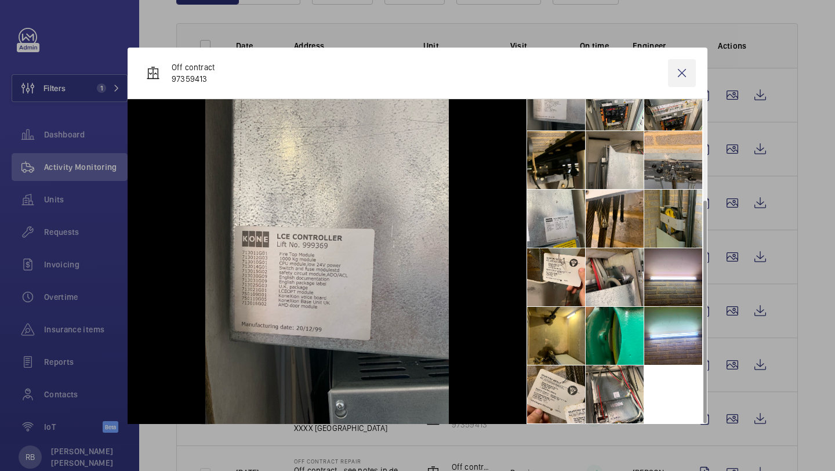
click at [690, 74] on wm-front-icon-button at bounding box center [682, 73] width 28 height 28
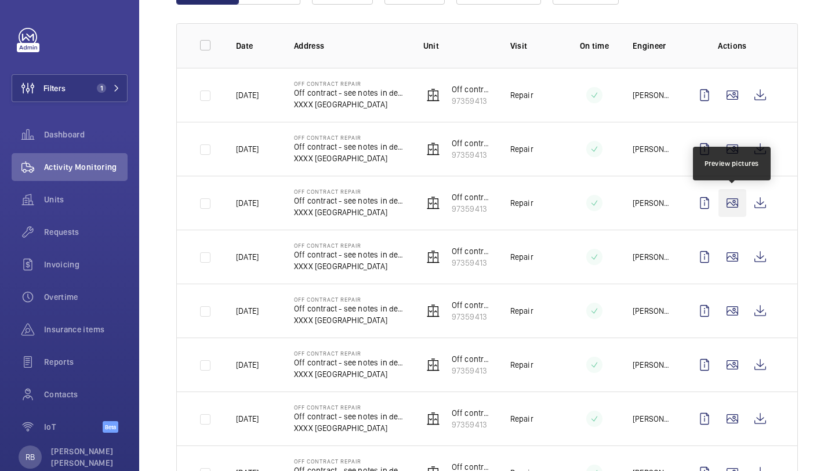
click at [732, 195] on wm-front-icon-button at bounding box center [733, 203] width 28 height 28
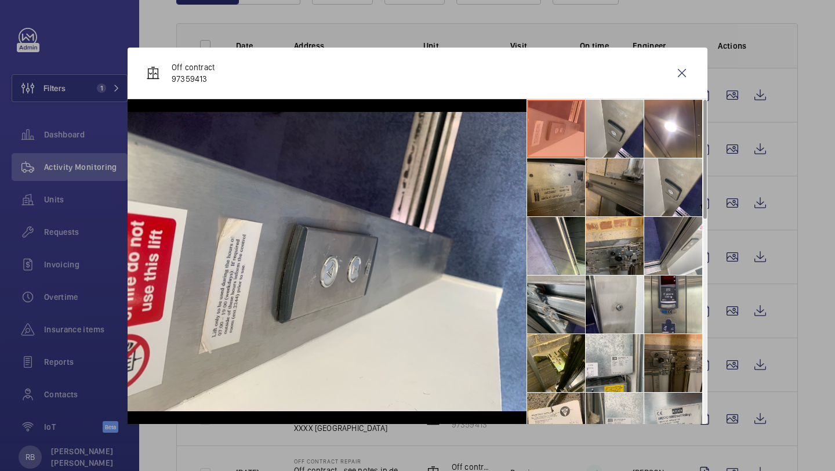
click at [567, 171] on li at bounding box center [556, 187] width 58 height 58
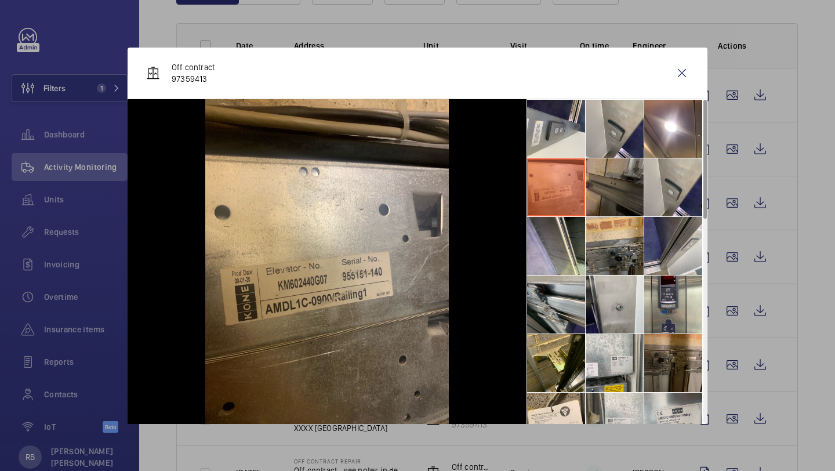
click at [600, 171] on li at bounding box center [615, 187] width 58 height 58
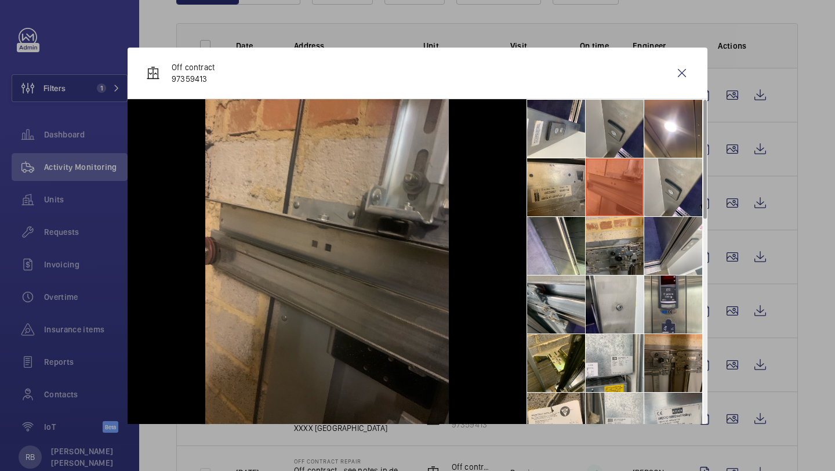
click at [618, 136] on li at bounding box center [615, 129] width 58 height 58
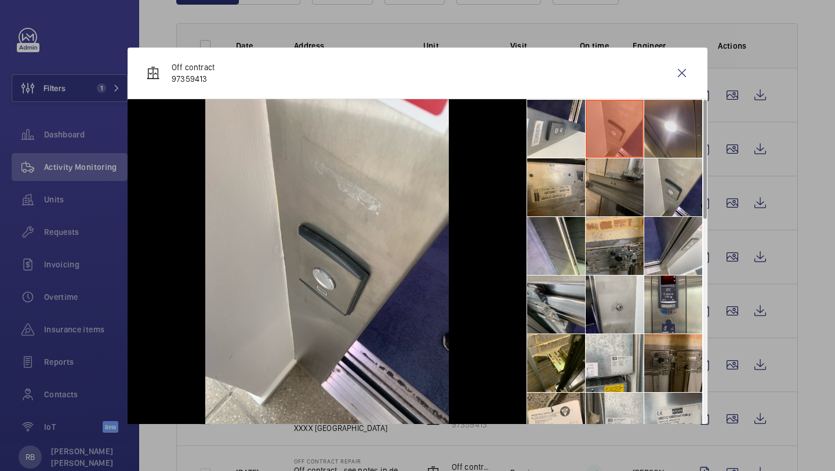
click at [649, 136] on li at bounding box center [674, 129] width 58 height 58
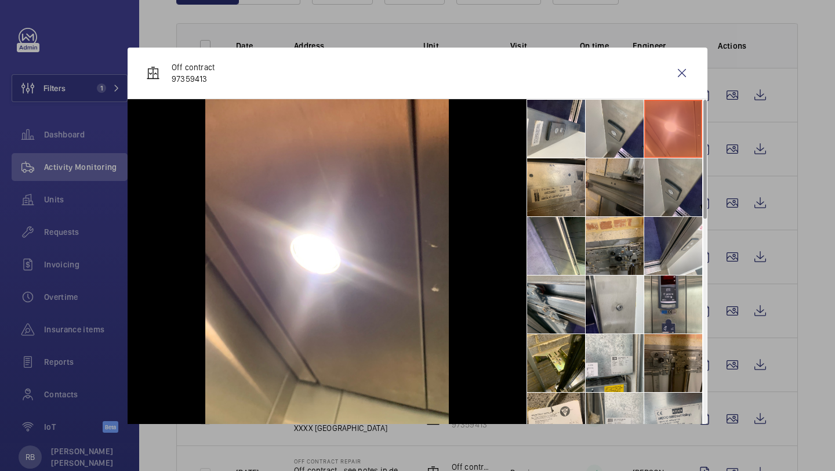
click at [661, 210] on li at bounding box center [674, 187] width 58 height 58
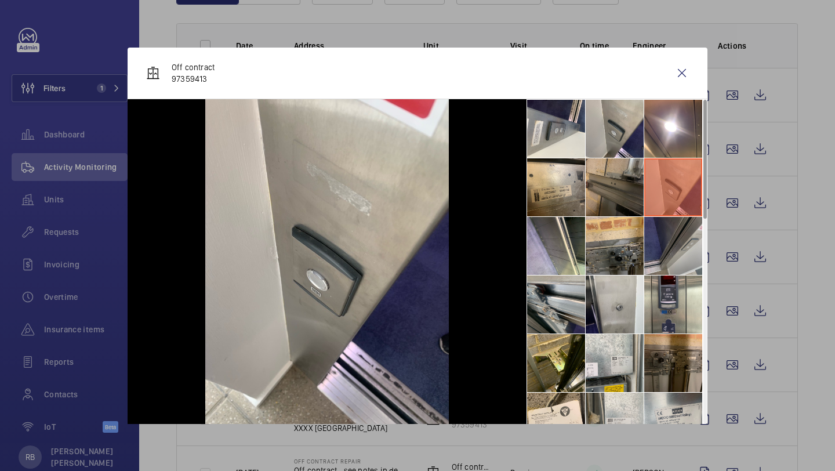
click at [666, 250] on li at bounding box center [674, 246] width 58 height 58
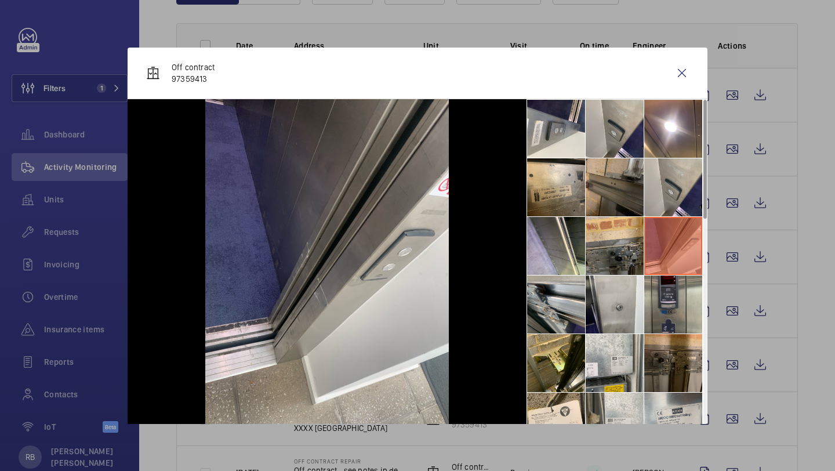
click at [660, 289] on li at bounding box center [674, 305] width 58 height 58
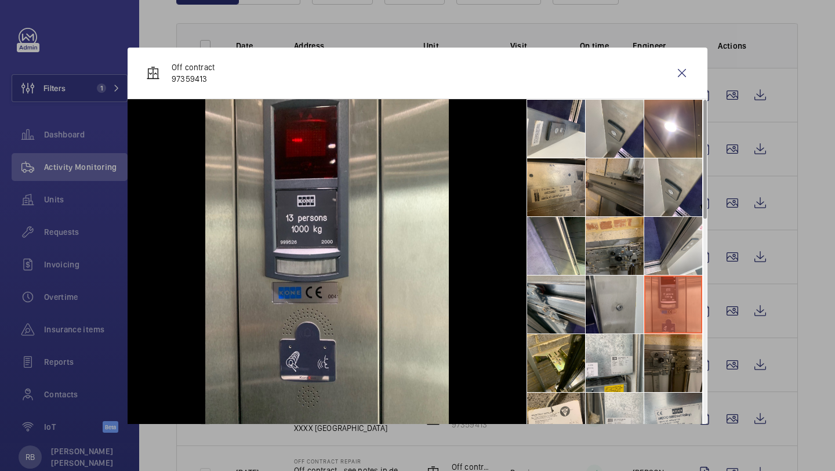
click at [629, 288] on li at bounding box center [615, 305] width 58 height 58
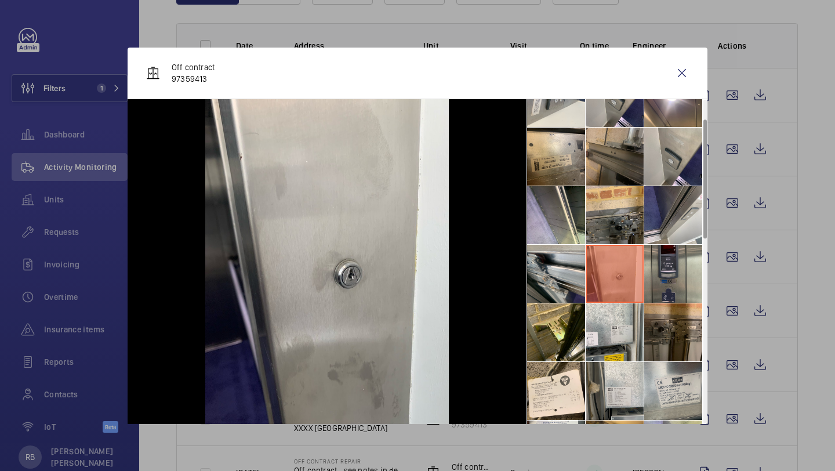
scroll to position [54, 0]
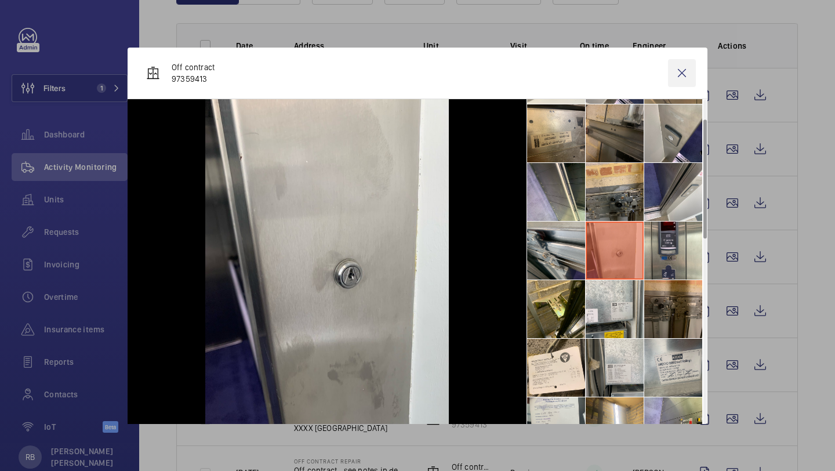
click at [696, 71] on wm-front-icon-button at bounding box center [682, 73] width 28 height 28
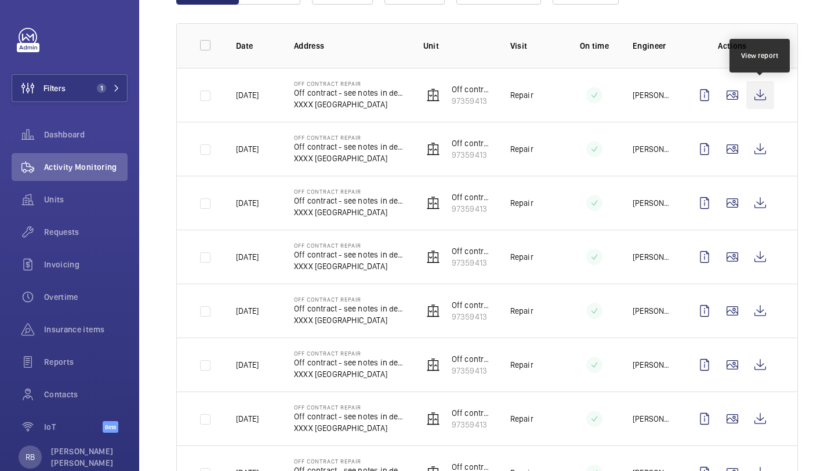
click at [765, 95] on wm-front-icon-button at bounding box center [761, 95] width 28 height 28
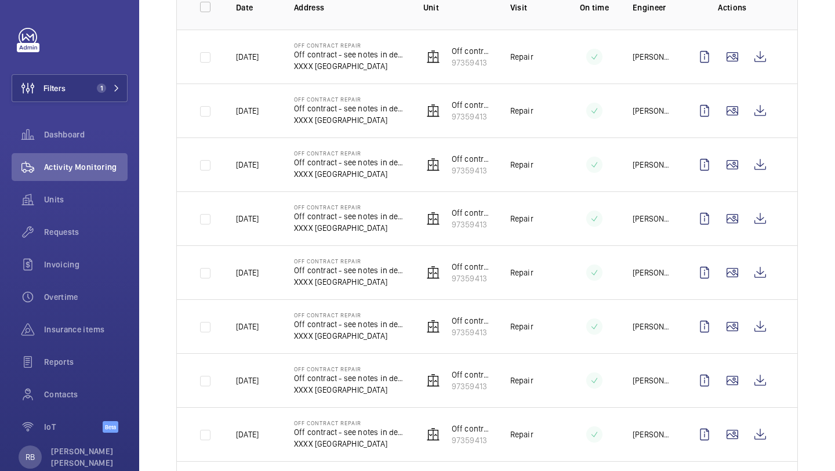
scroll to position [201, 0]
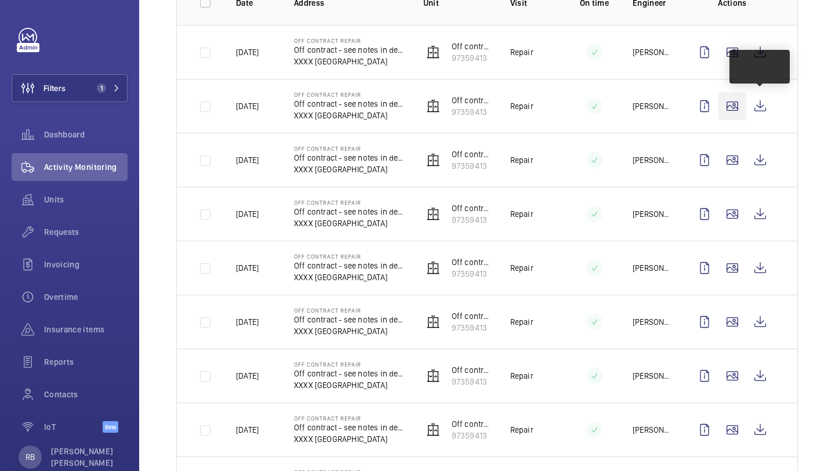
click at [732, 109] on wm-front-icon-button at bounding box center [733, 106] width 28 height 28
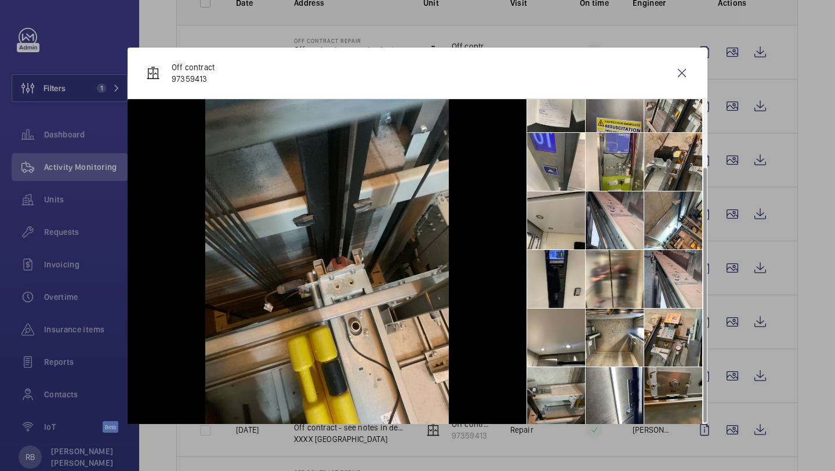
scroll to position [86, 0]
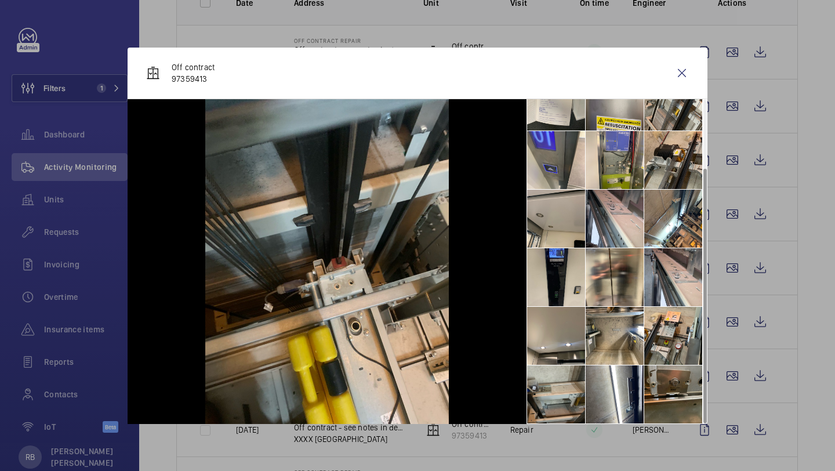
click at [696, 60] on div "Off contract 97359413" at bounding box center [418, 74] width 580 height 52
click at [696, 62] on wm-front-icon-button at bounding box center [682, 73] width 28 height 28
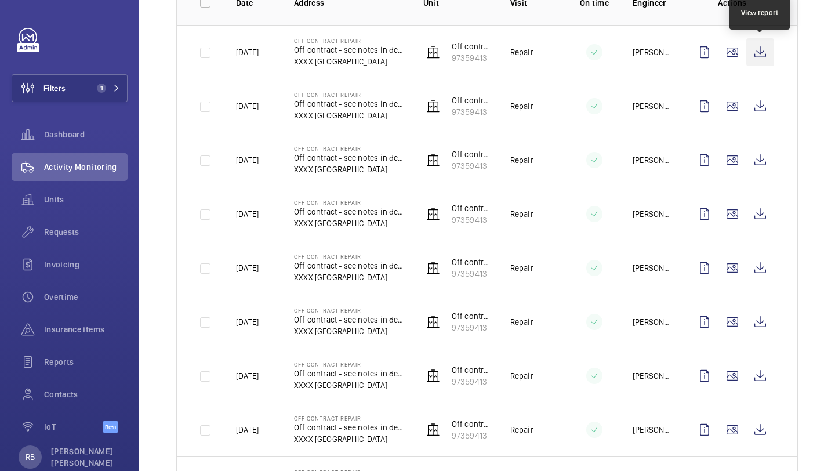
click at [762, 53] on wm-front-icon-button at bounding box center [761, 52] width 28 height 28
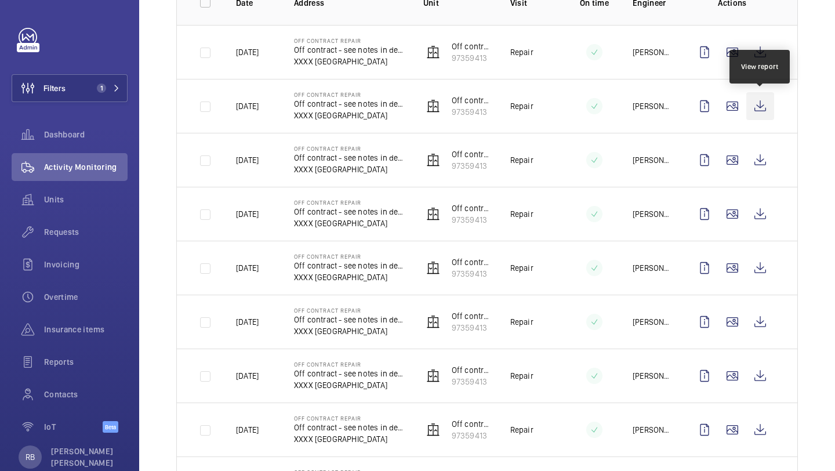
click at [761, 110] on wm-front-icon-button at bounding box center [761, 106] width 28 height 28
click at [766, 107] on wm-front-icon-button at bounding box center [761, 106] width 28 height 28
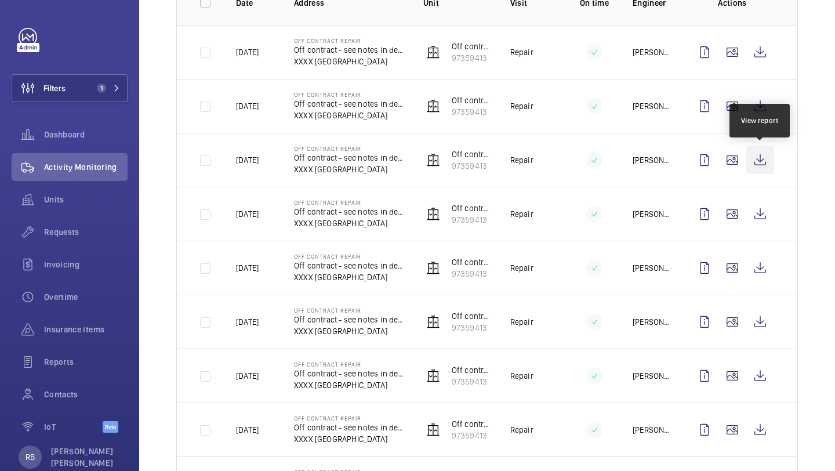
click at [756, 152] on wm-front-icon-button at bounding box center [761, 160] width 28 height 28
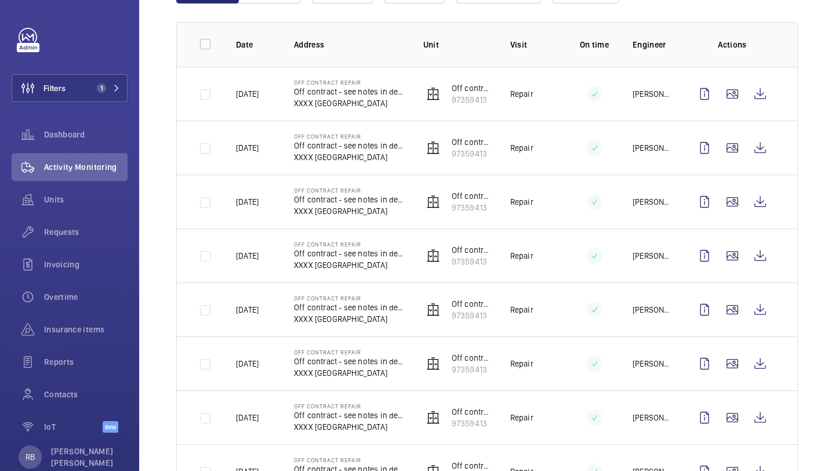
scroll to position [156, 0]
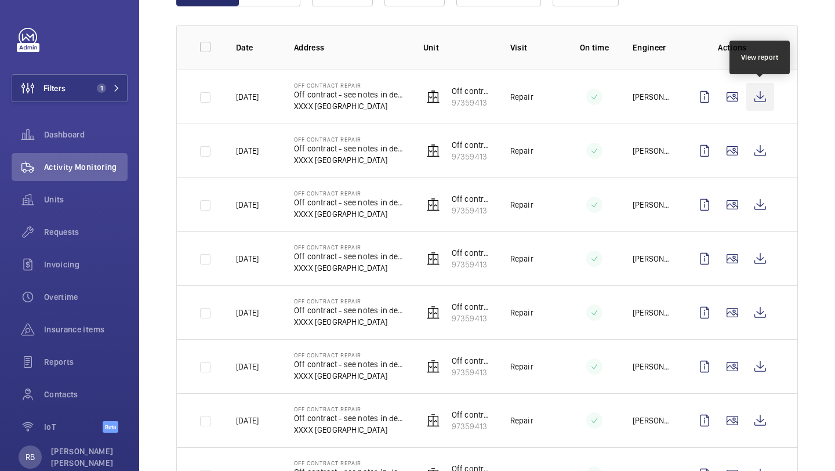
click at [763, 93] on wm-front-icon-button at bounding box center [761, 97] width 28 height 28
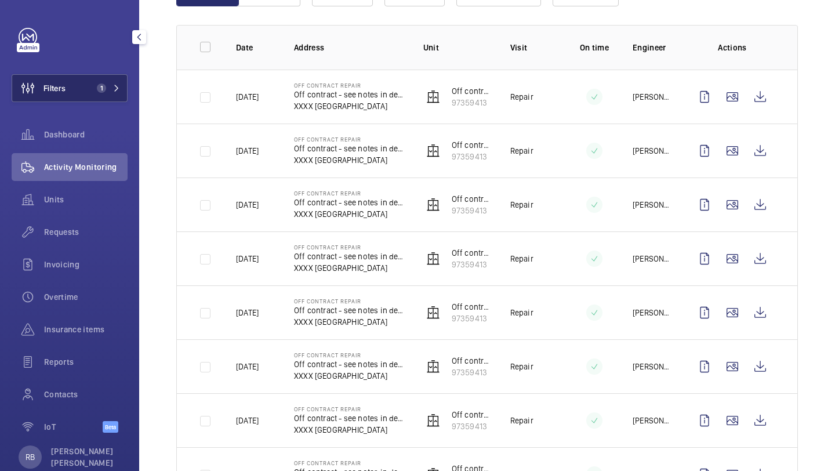
click at [100, 80] on button "Filters 1" at bounding box center [70, 88] width 116 height 28
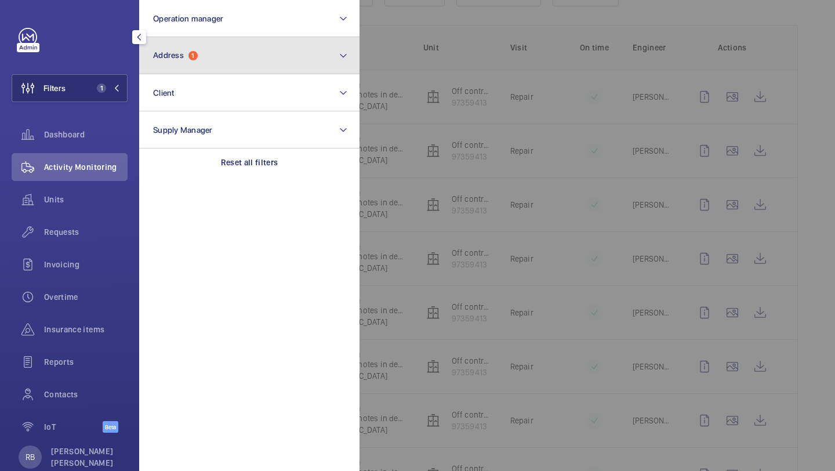
click at [180, 44] on button "Address 1" at bounding box center [249, 55] width 220 height 37
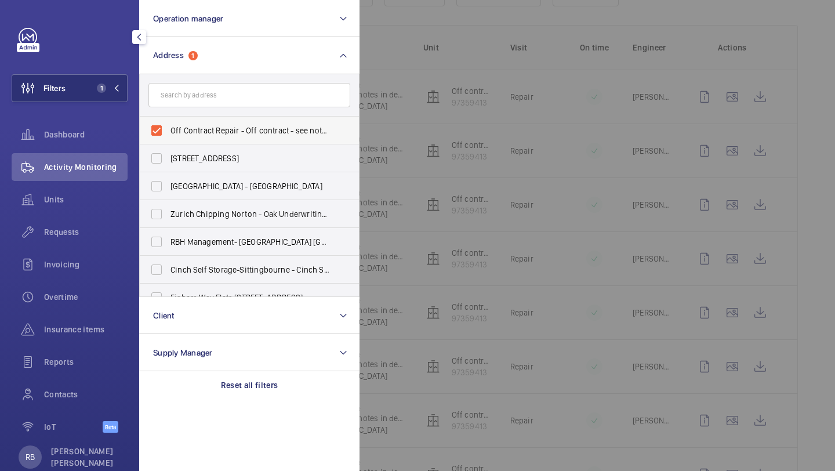
click at [204, 140] on label "Off Contract Repair - Off contract - see notes in description, LONDON XXXX" at bounding box center [241, 131] width 202 height 28
click at [168, 140] on input "Off Contract Repair - Off contract - see notes in description, LONDON XXXX" at bounding box center [156, 130] width 23 height 23
checkbox input "false"
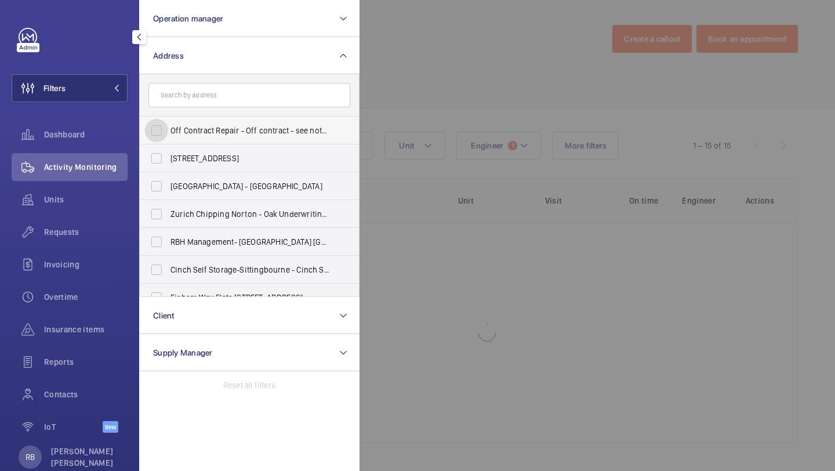
scroll to position [3, 0]
click at [219, 98] on input "text" at bounding box center [250, 95] width 202 height 24
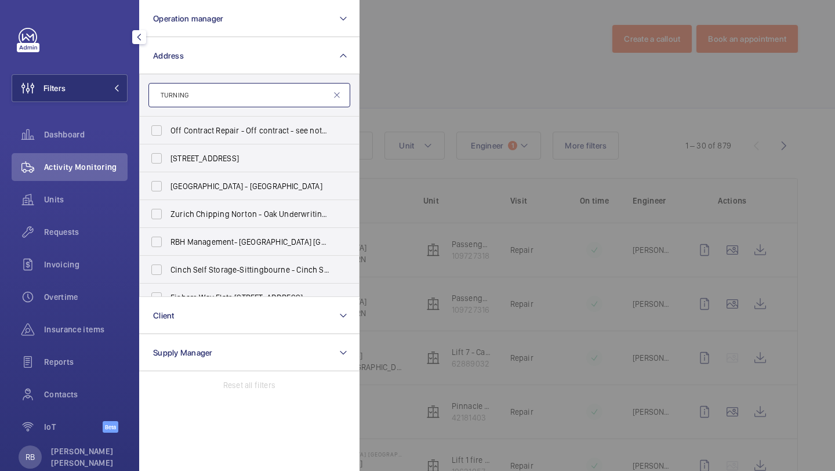
scroll to position [156, 0]
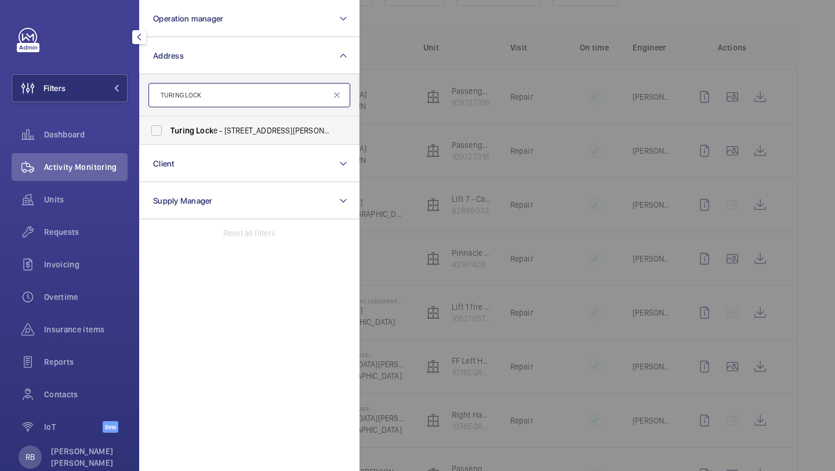
type input "TURING LOCK"
click at [244, 125] on span "Turing Lock e - 47 Eddington Ave, CAMBRIDGE CB3 1SE" at bounding box center [251, 131] width 160 height 12
click at [168, 125] on input "Turing Lock e - 47 Eddington Ave, CAMBRIDGE CB3 1SE" at bounding box center [156, 130] width 23 height 23
checkbox input "true"
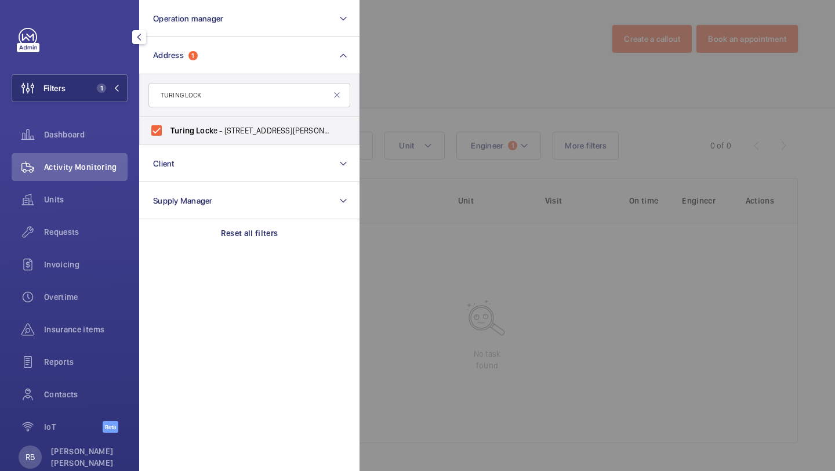
click at [403, 73] on div at bounding box center [777, 235] width 835 height 471
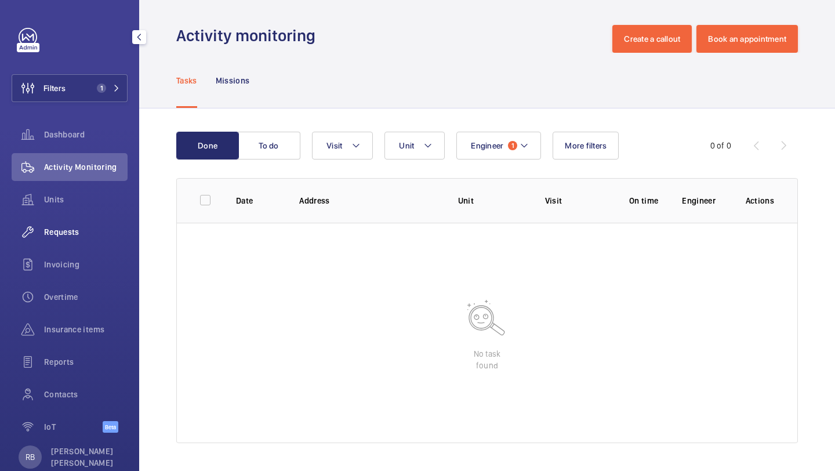
click at [65, 225] on div "Requests" at bounding box center [70, 232] width 116 height 28
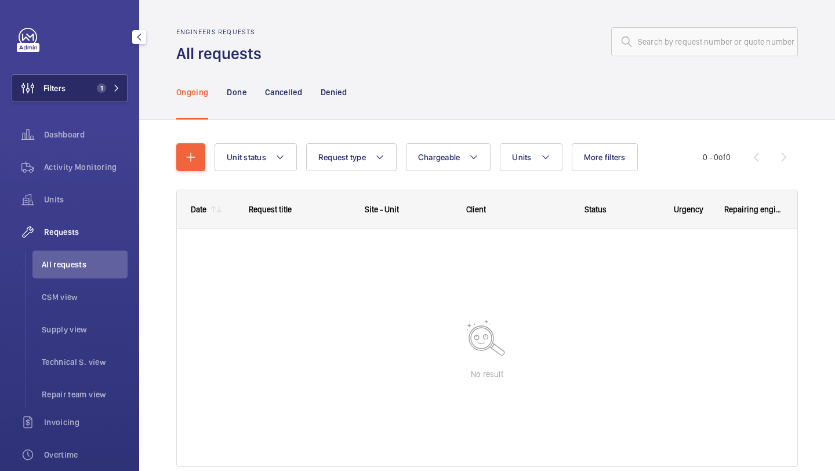
click at [103, 93] on button "Filters 1" at bounding box center [70, 88] width 116 height 28
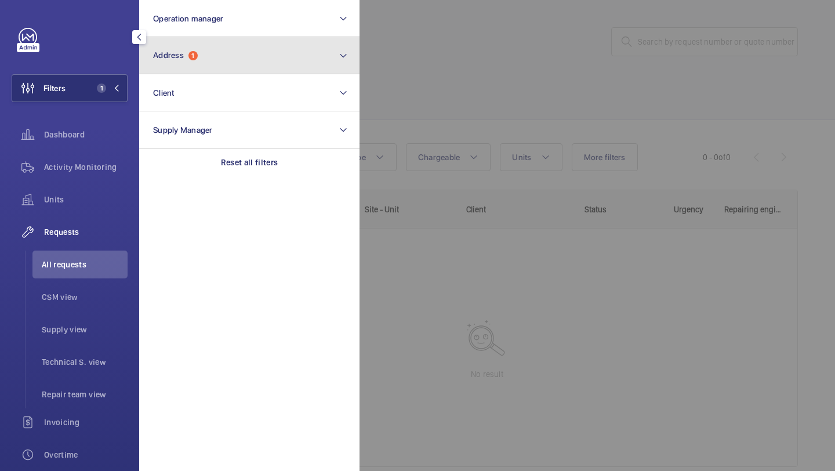
click at [173, 56] on span "Address" at bounding box center [168, 54] width 31 height 9
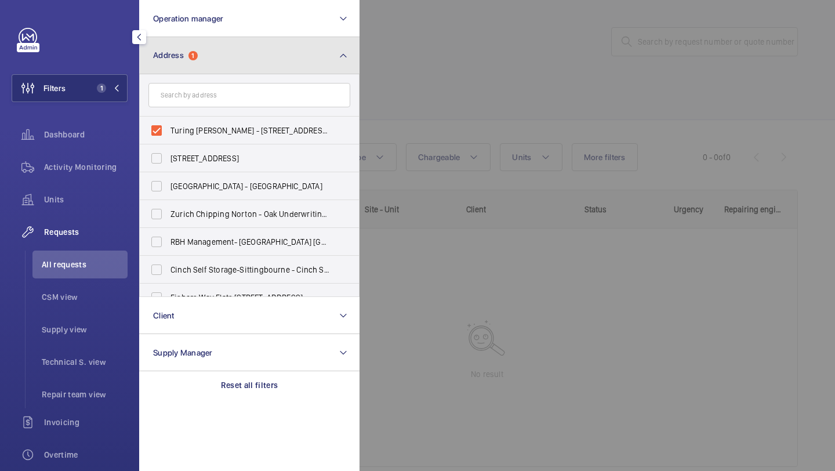
click at [175, 55] on span "Address" at bounding box center [168, 54] width 31 height 9
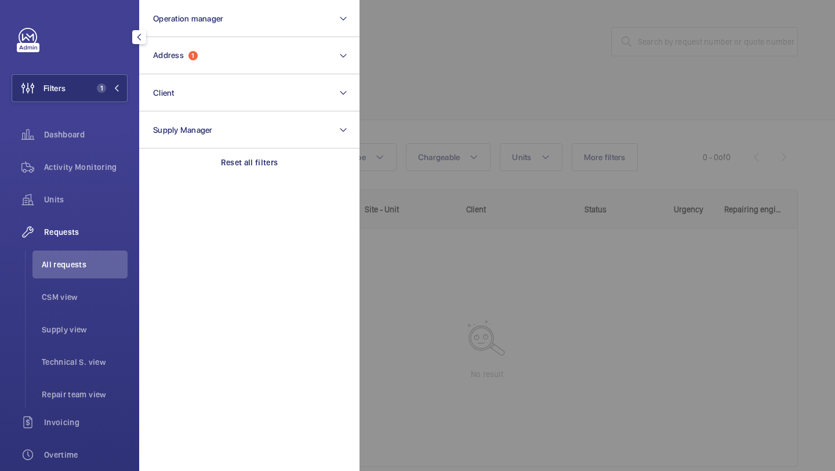
click at [470, 108] on div at bounding box center [777, 235] width 835 height 471
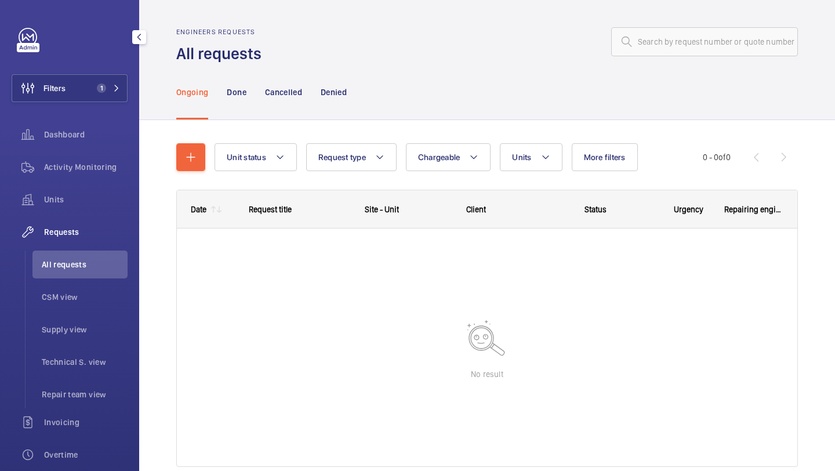
click at [60, 149] on div "Dashboard" at bounding box center [70, 137] width 116 height 32
click at [60, 166] on span "Activity Monitoring" at bounding box center [86, 167] width 84 height 12
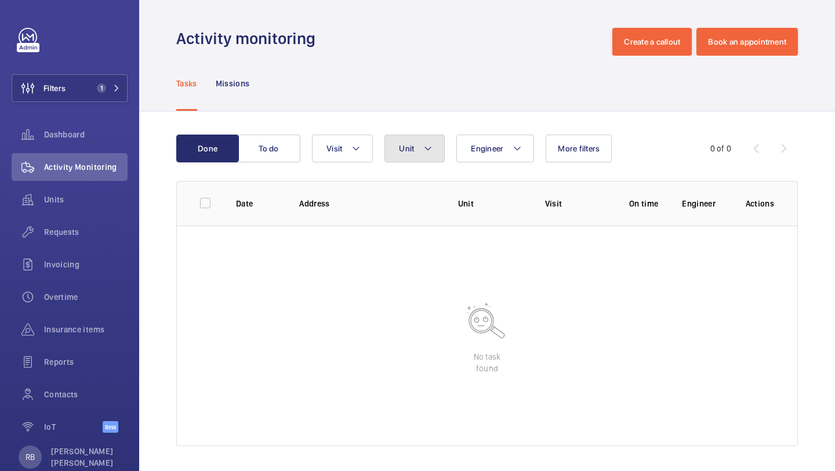
click at [420, 135] on button "Unit" at bounding box center [415, 149] width 60 height 28
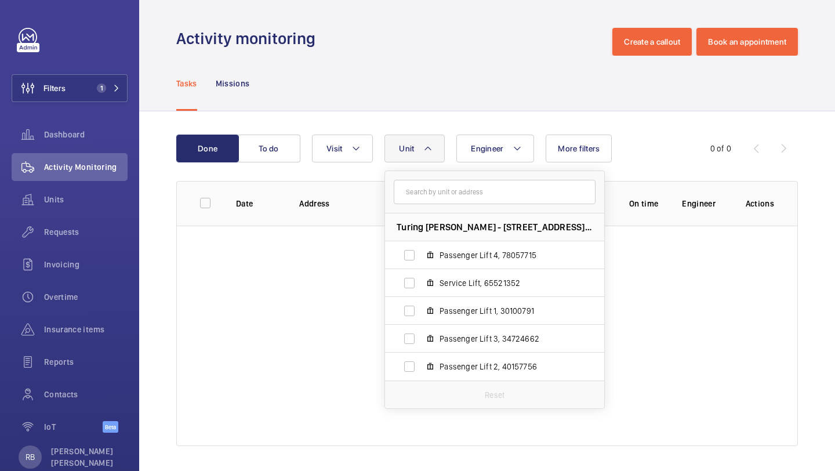
scroll to position [3, 0]
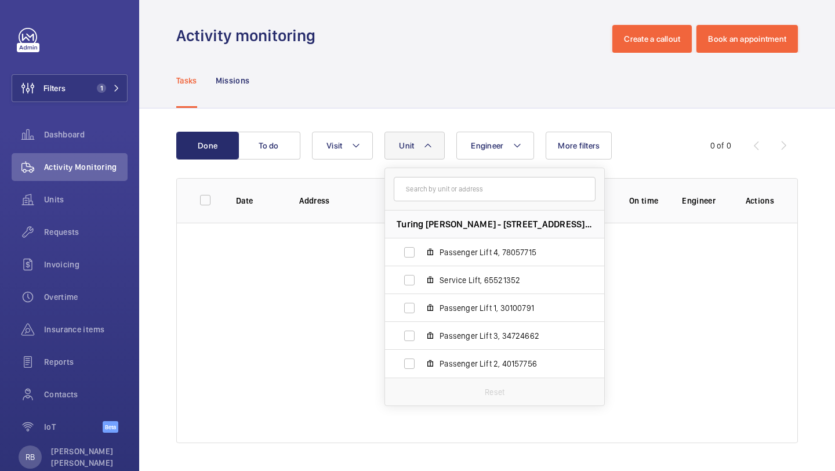
click at [551, 117] on div "Done To do Engineer Unit Turing Locke - 47 Eddington Ave, CB3 1SE CAMBRIDGE Pas…" at bounding box center [487, 289] width 696 height 363
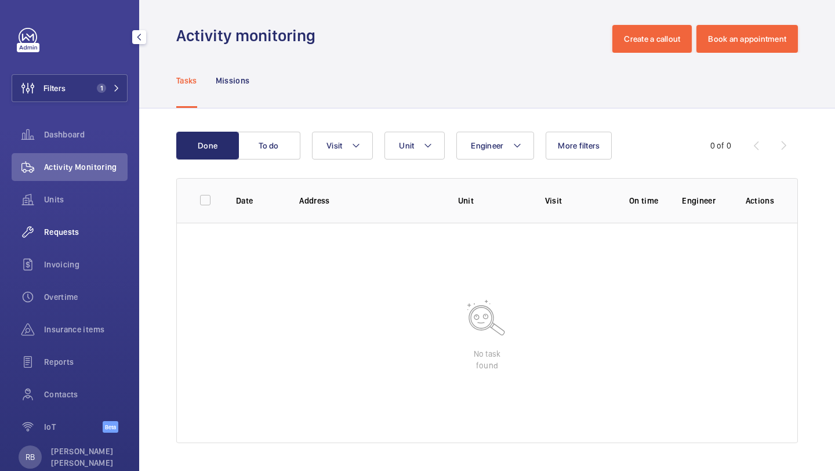
click at [75, 234] on span "Requests" at bounding box center [86, 232] width 84 height 12
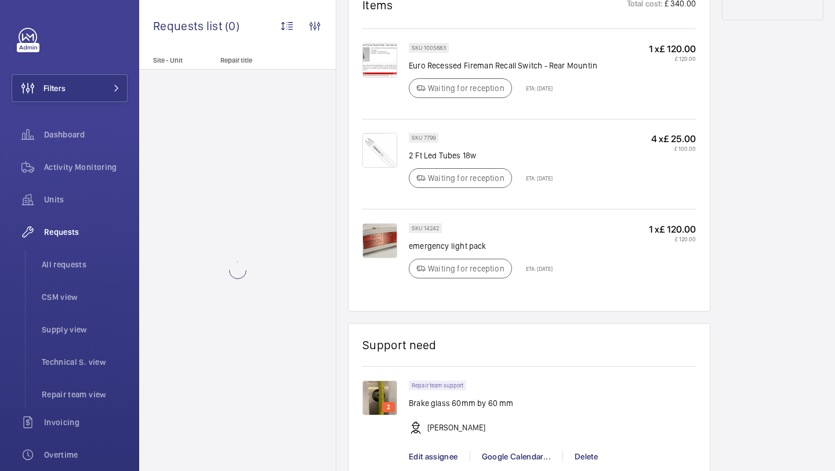
scroll to position [743, 0]
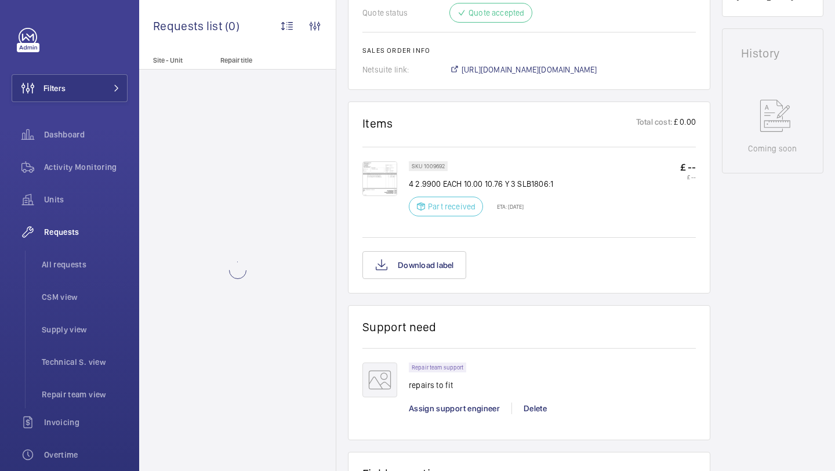
scroll to position [569, 0]
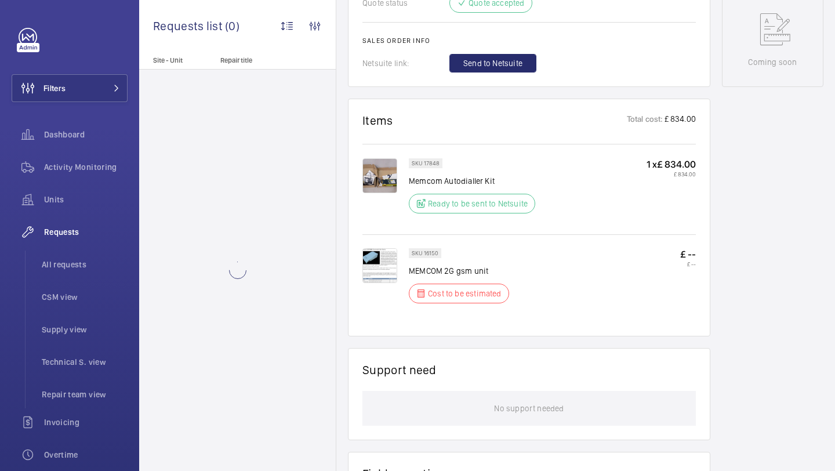
scroll to position [534, 0]
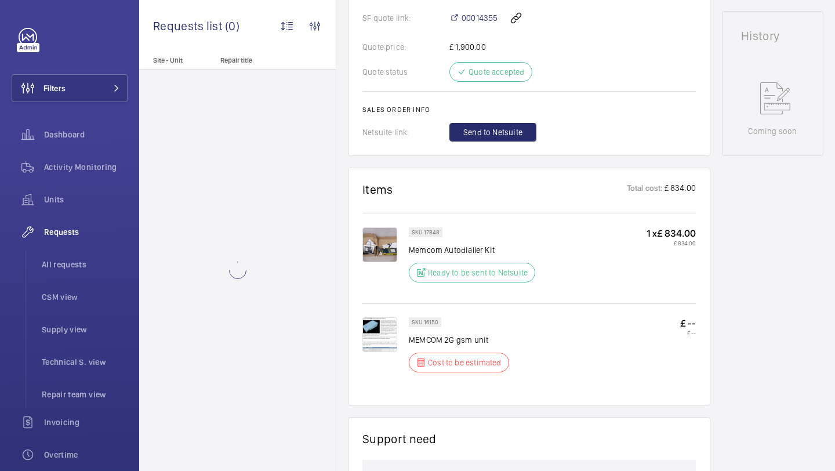
click at [437, 269] on div "Ready to be sent to Netsuite" at bounding box center [472, 273] width 126 height 20
click at [439, 269] on div "Ready to be sent to Netsuite" at bounding box center [472, 273] width 126 height 20
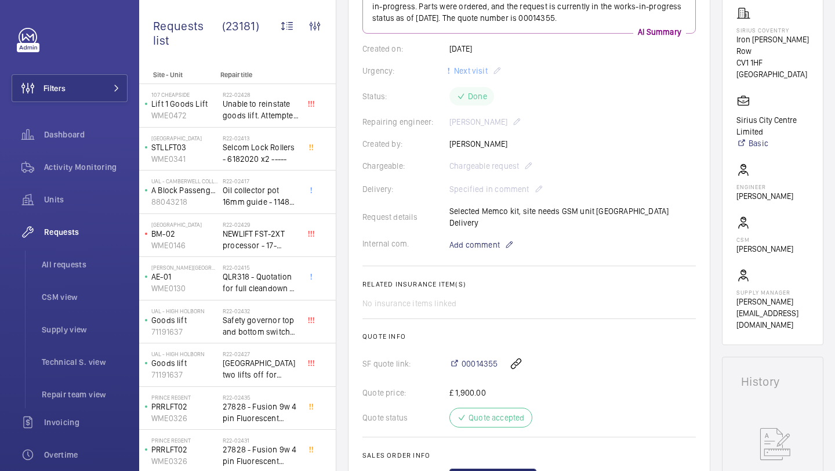
scroll to position [188, 0]
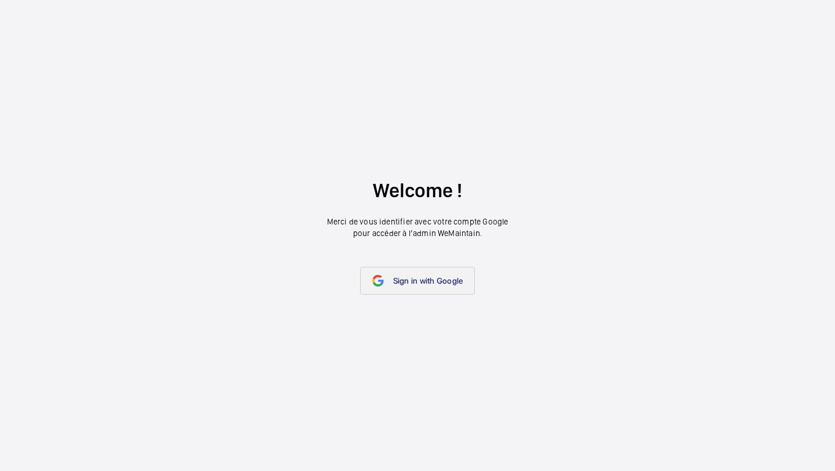
click at [407, 276] on span "Sign in with Google" at bounding box center [428, 280] width 70 height 9
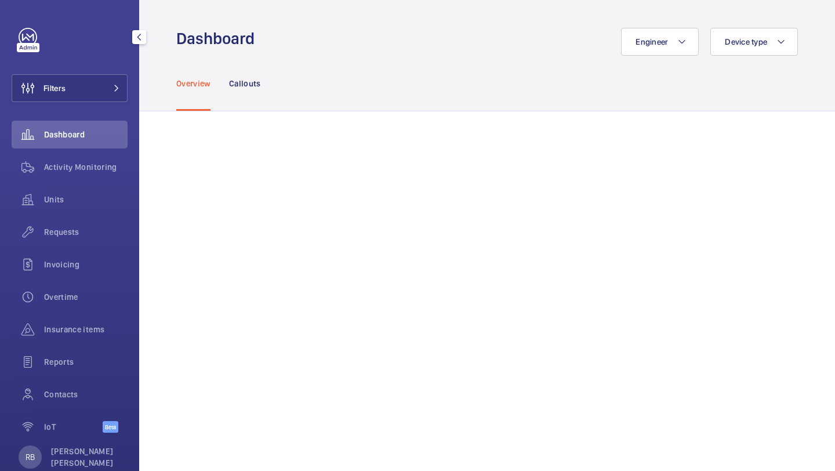
click at [117, 102] on div "Filters Dashboard Activity Monitoring Units Requests Invoicing Overtime Insuran…" at bounding box center [70, 237] width 116 height 418
click at [117, 102] on button "Filters" at bounding box center [70, 88] width 116 height 28
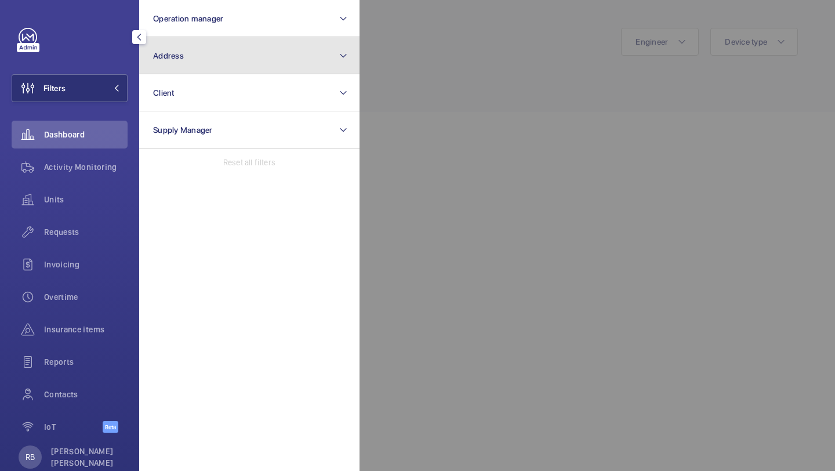
click at [204, 67] on button "Address" at bounding box center [249, 55] width 220 height 37
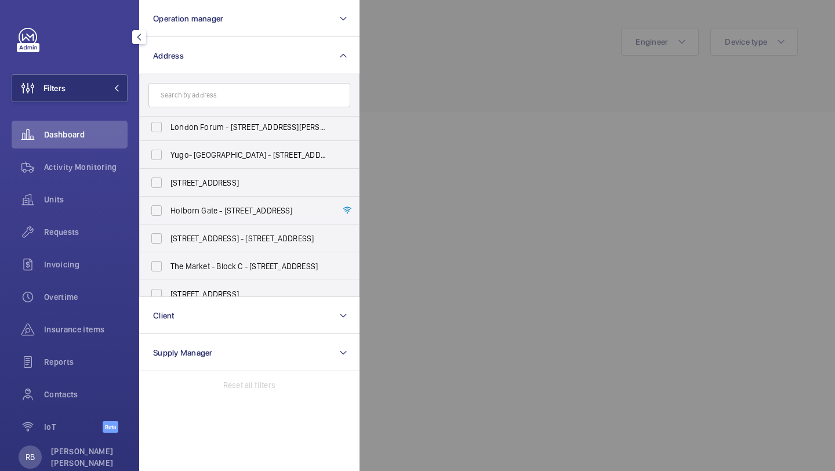
scroll to position [223, 0]
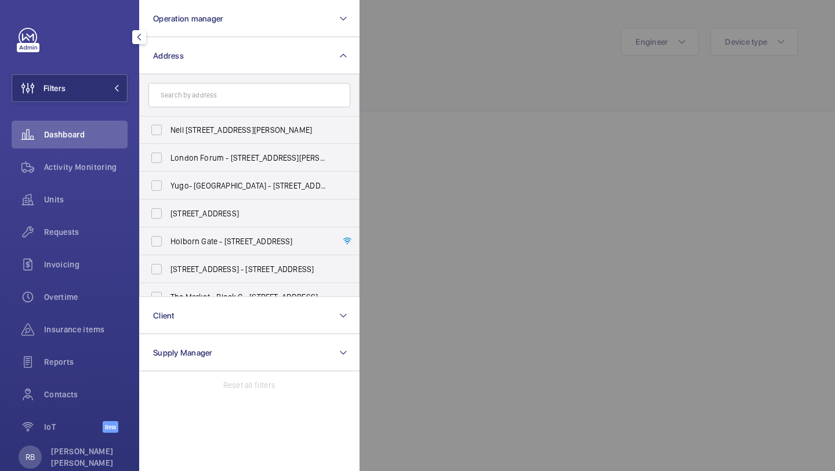
click at [457, 110] on div at bounding box center [777, 235] width 835 height 471
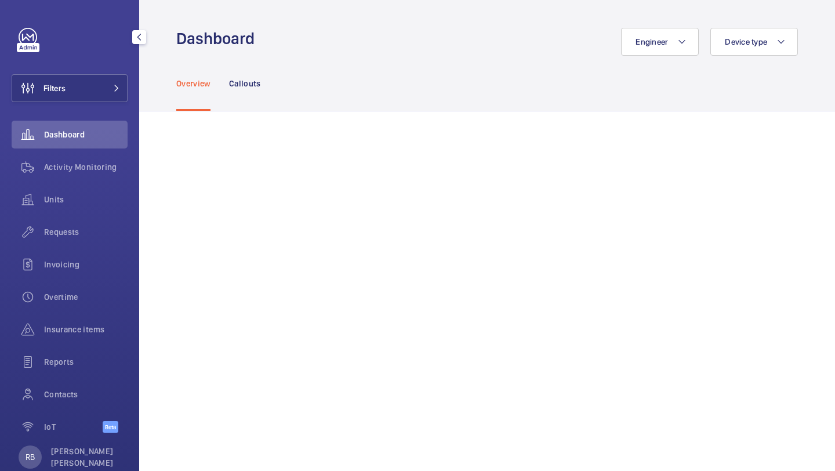
click at [131, 99] on div "Filters Dashboard Activity Monitoring Units Requests Invoicing Overtime Insuran…" at bounding box center [69, 235] width 139 height 471
click at [120, 93] on button "Filters" at bounding box center [70, 88] width 116 height 28
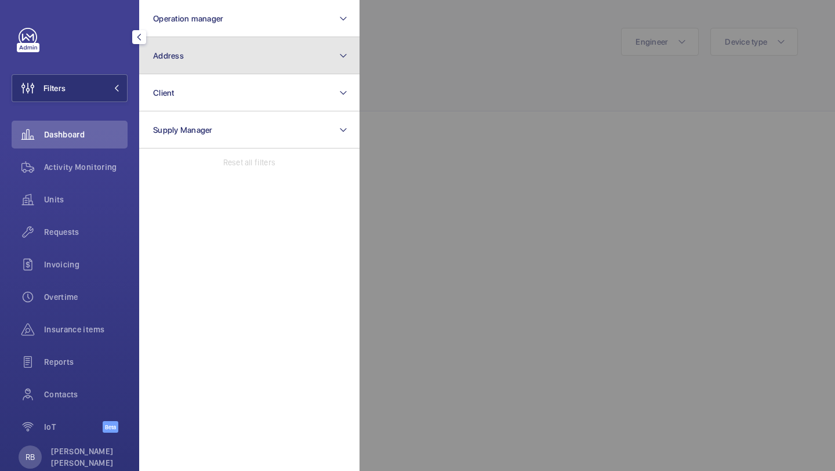
click at [193, 50] on button "Address" at bounding box center [249, 55] width 220 height 37
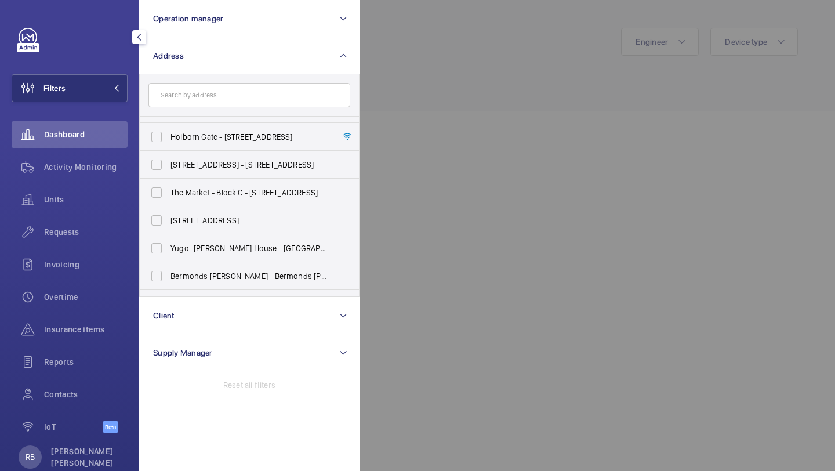
scroll to position [171, 0]
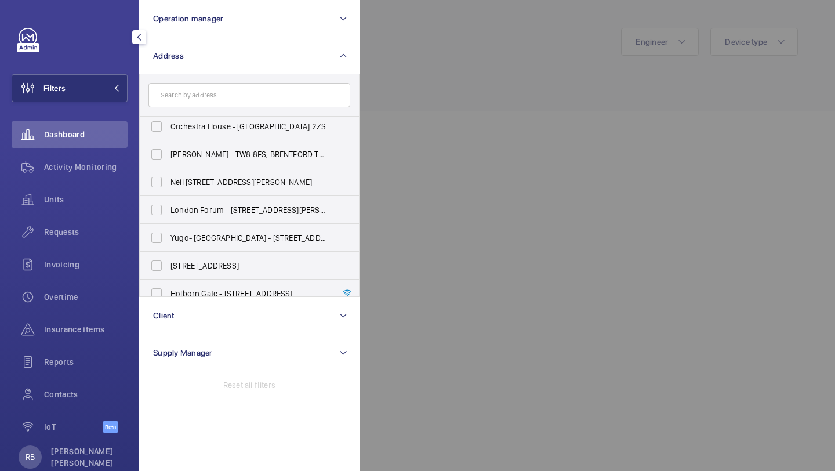
click at [478, 176] on div at bounding box center [777, 235] width 835 height 471
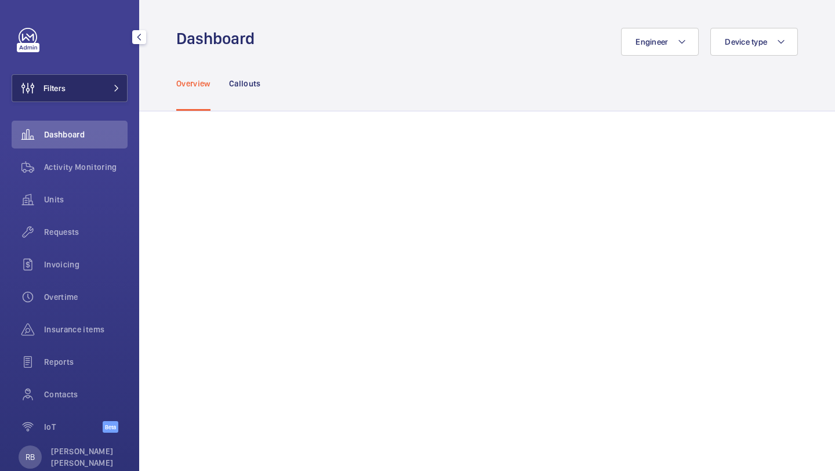
click at [100, 92] on button "Filters" at bounding box center [70, 88] width 116 height 28
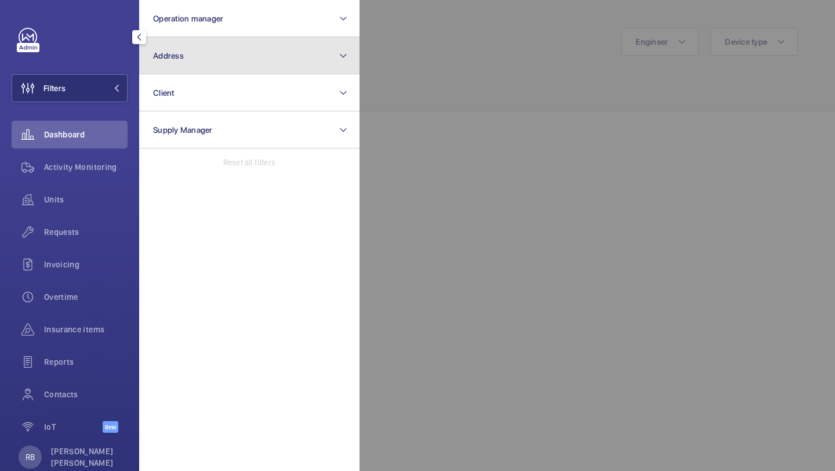
click at [221, 44] on button "Address" at bounding box center [249, 55] width 220 height 37
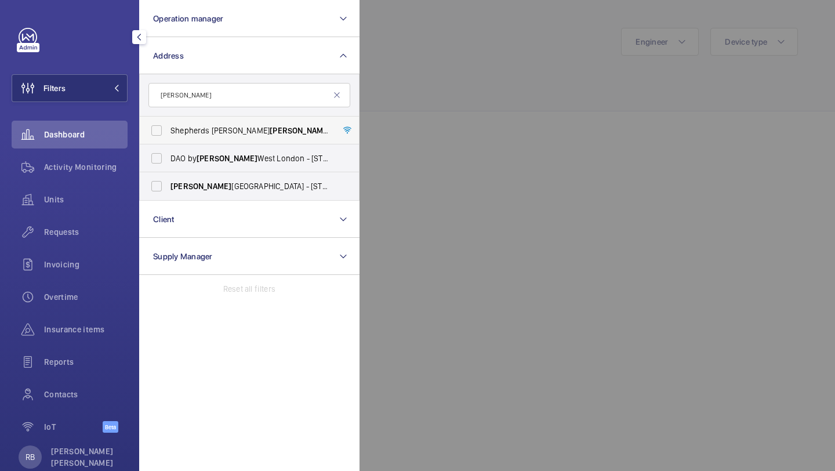
type input "DORSETT"
click at [270, 127] on span "Dorsett" at bounding box center [300, 130] width 61 height 9
click at [168, 127] on input "Shepherds Bush Dorsett Hotel - Dorsett Shepherds Bush,, LONDON W12 8QE" at bounding box center [156, 130] width 23 height 23
checkbox input "true"
click at [447, 62] on div at bounding box center [777, 235] width 835 height 471
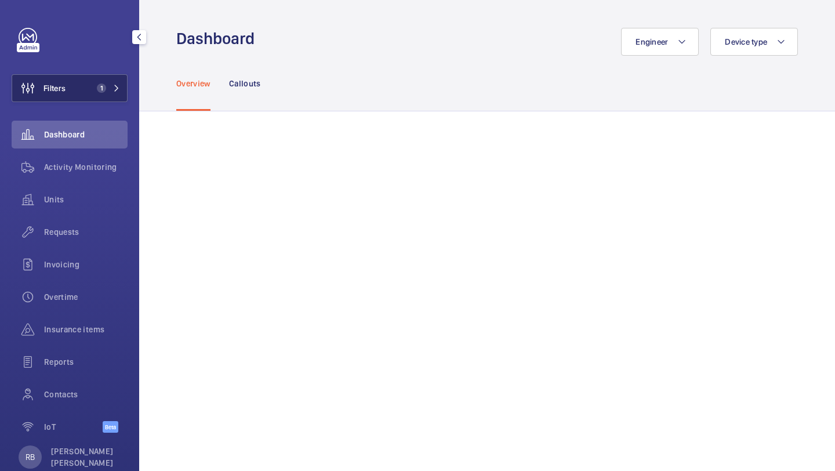
click at [100, 77] on button "Filters 1" at bounding box center [70, 88] width 116 height 28
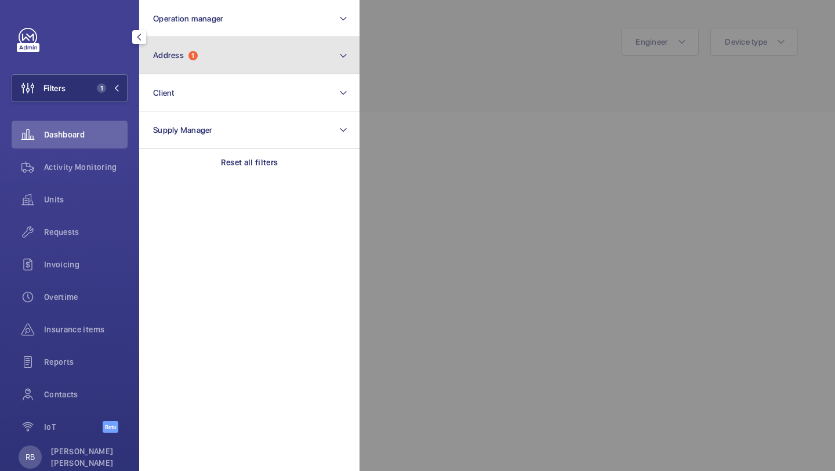
click at [209, 57] on button "Address 1" at bounding box center [249, 55] width 220 height 37
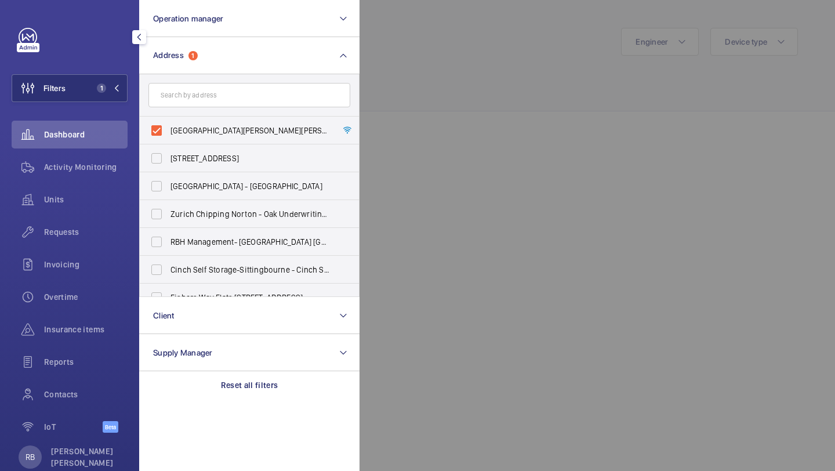
click at [458, 75] on div at bounding box center [777, 235] width 835 height 471
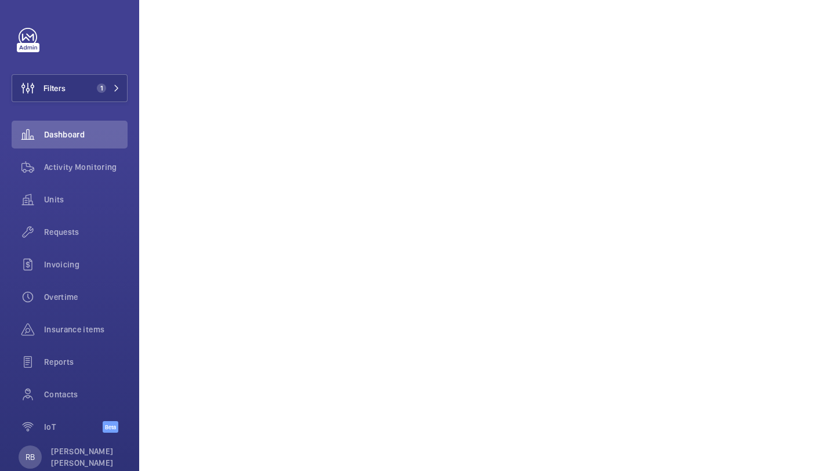
scroll to position [38, 0]
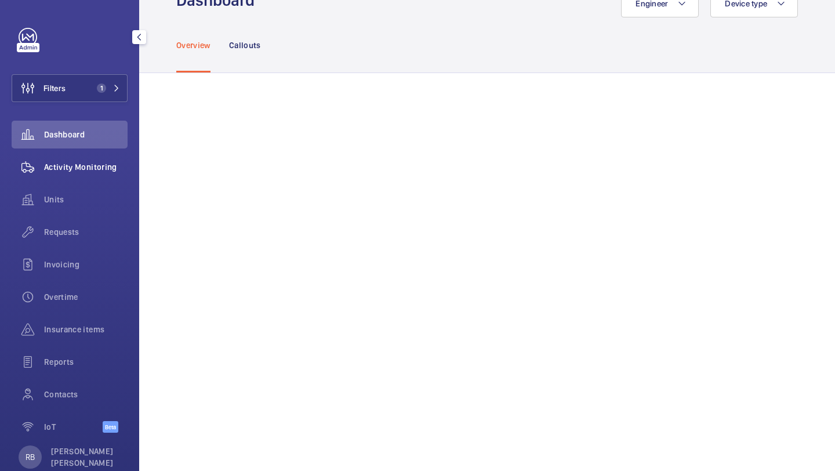
click at [41, 161] on wm-front-icon-button at bounding box center [28, 167] width 32 height 28
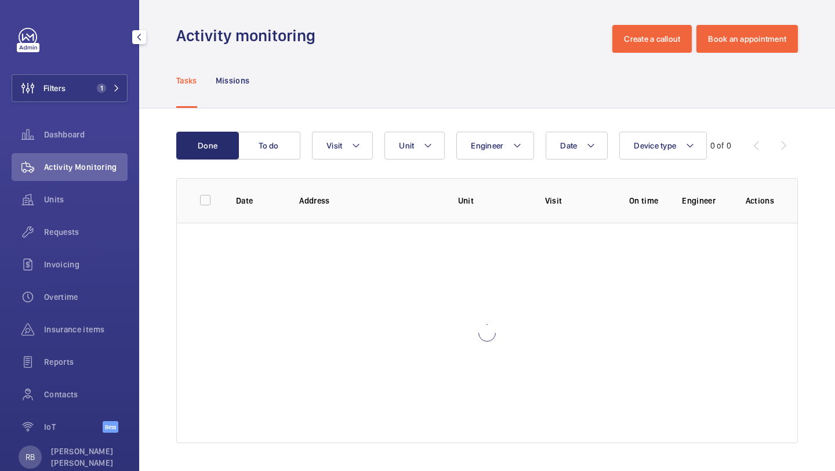
scroll to position [3, 0]
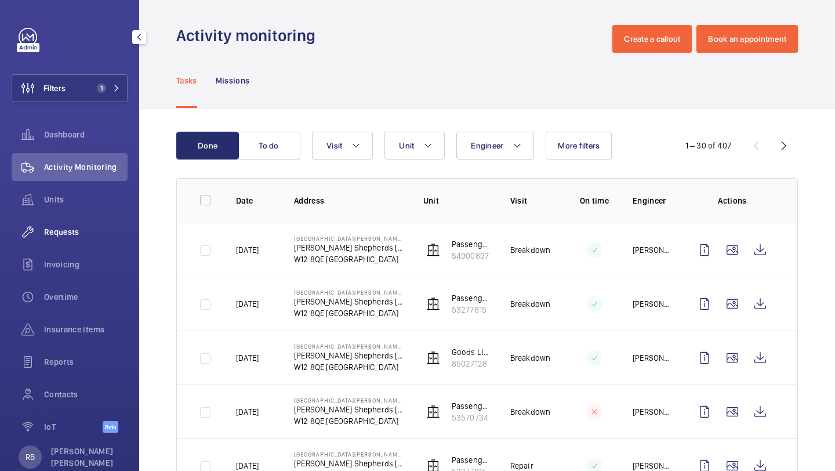
click at [83, 243] on div "Requests" at bounding box center [70, 232] width 116 height 28
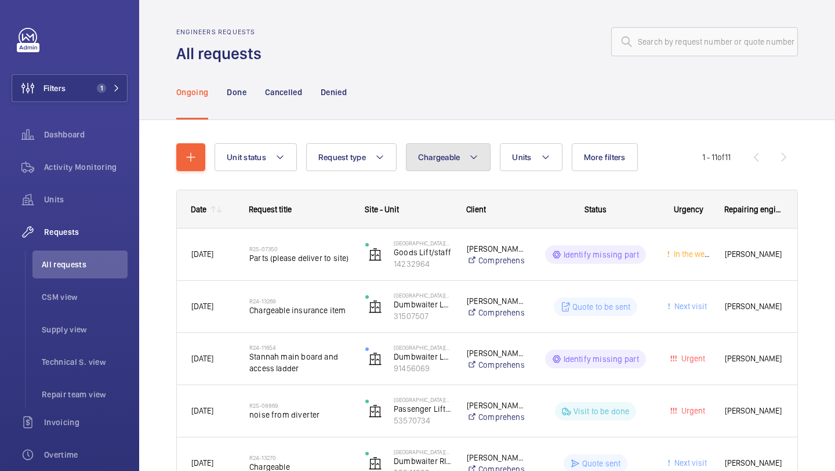
click at [454, 162] on button "Chargeable" at bounding box center [448, 157] width 85 height 28
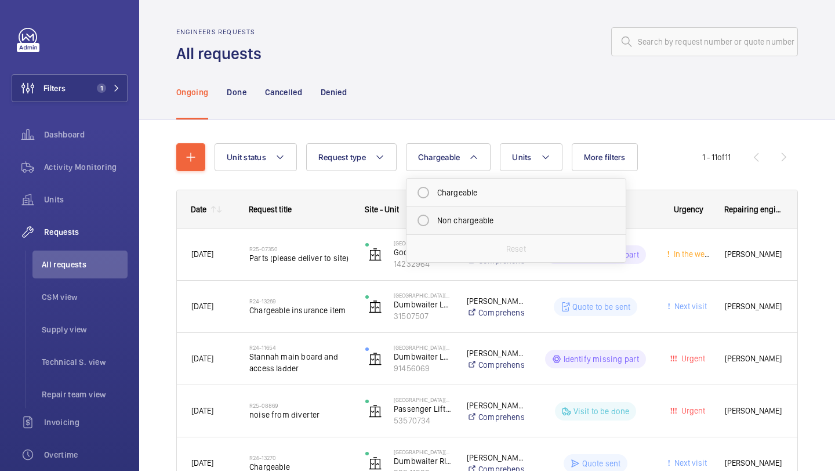
click at [472, 207] on li "Non chargeable" at bounding box center [516, 221] width 219 height 28
click at [445, 106] on div "Ongoing Done Cancelled Denied" at bounding box center [487, 91] width 622 height 55
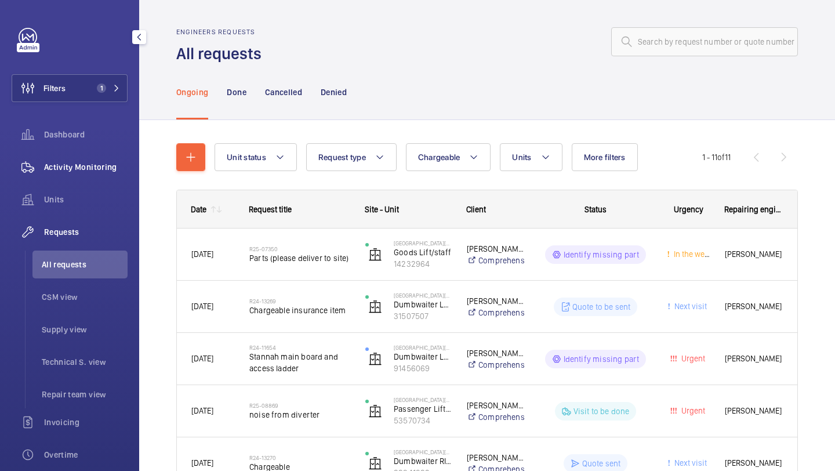
click at [72, 170] on span "Activity Monitoring" at bounding box center [86, 167] width 84 height 12
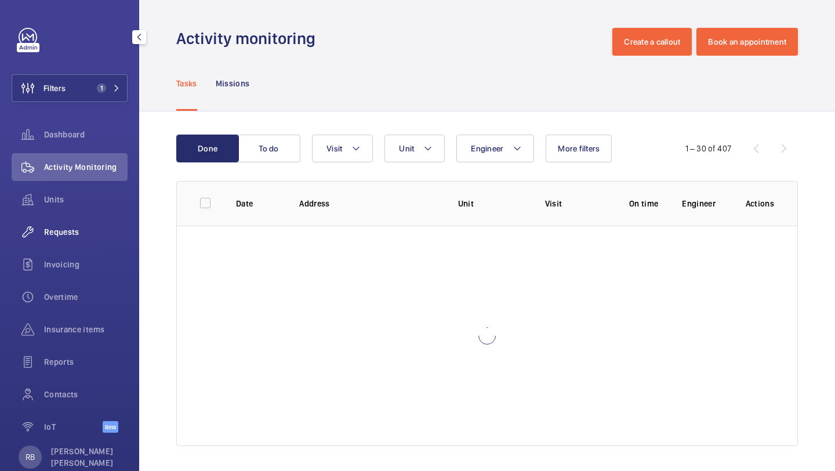
click at [84, 234] on span "Requests" at bounding box center [86, 232] width 84 height 12
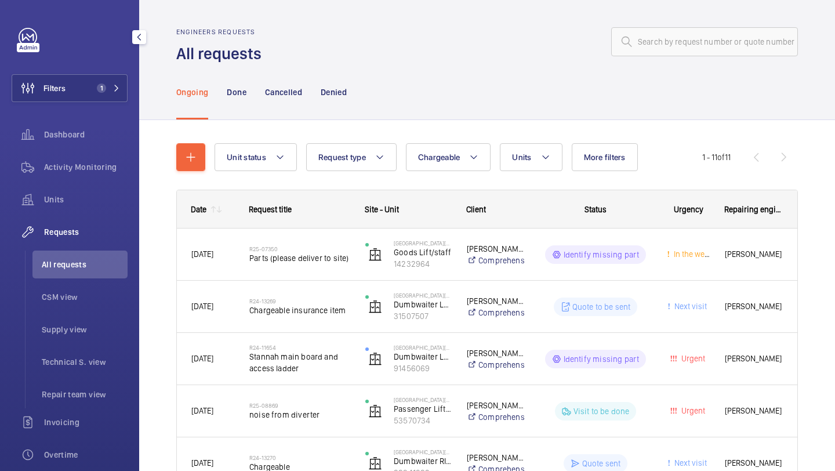
click at [108, 69] on div "Filters 1 Dashboard Activity Monitoring Units Requests All requests CSM view Su…" at bounding box center [70, 315] width 116 height 575
click at [110, 89] on span "1" at bounding box center [106, 88] width 28 height 9
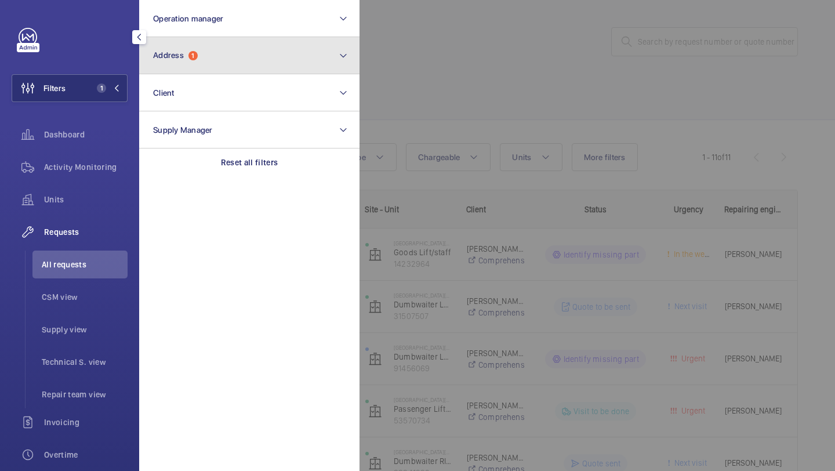
click at [191, 57] on span "1" at bounding box center [193, 55] width 9 height 9
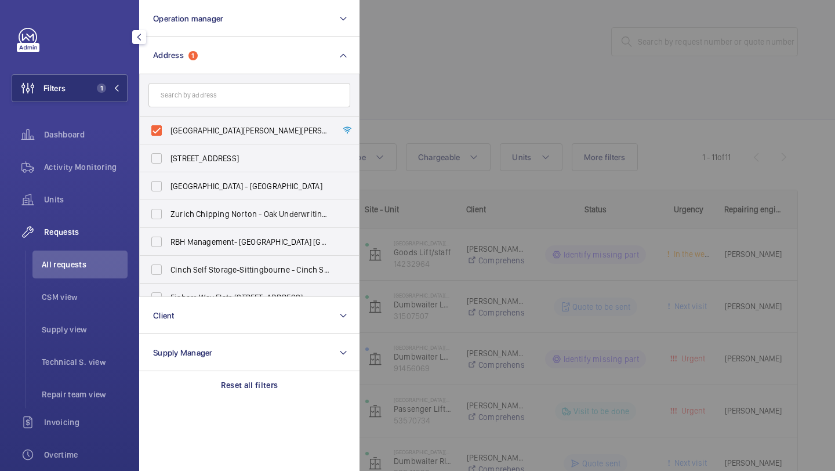
click at [426, 71] on div at bounding box center [777, 235] width 835 height 471
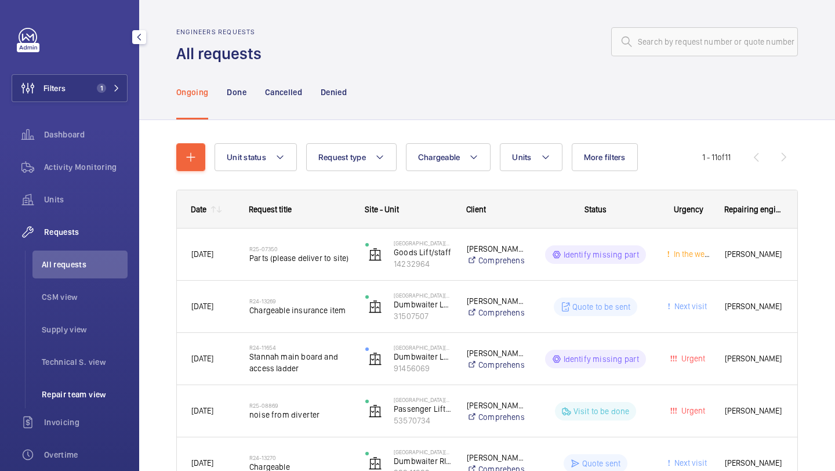
click at [89, 397] on span "Repair team view" at bounding box center [85, 395] width 86 height 12
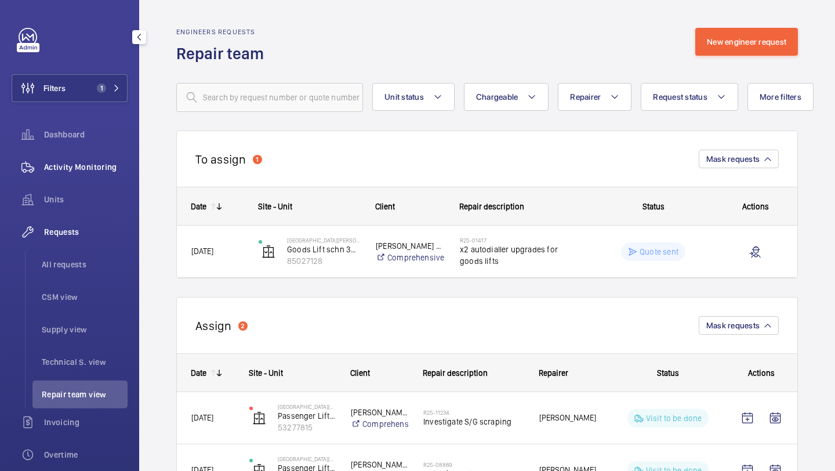
click at [93, 159] on div "Activity Monitoring" at bounding box center [70, 167] width 116 height 28
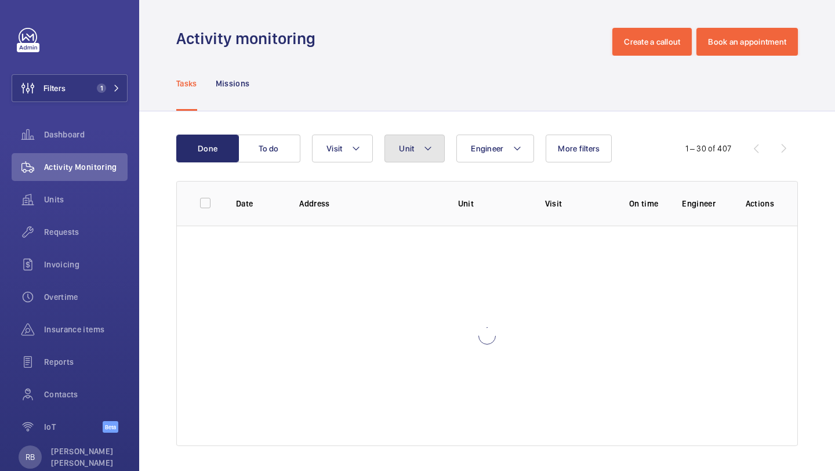
click at [435, 143] on button "Unit" at bounding box center [415, 149] width 60 height 28
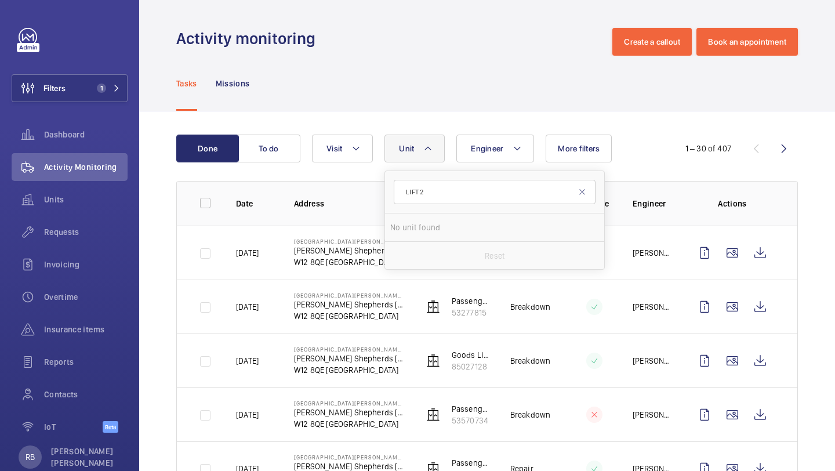
click at [457, 192] on input "LIFT 2" at bounding box center [495, 192] width 202 height 24
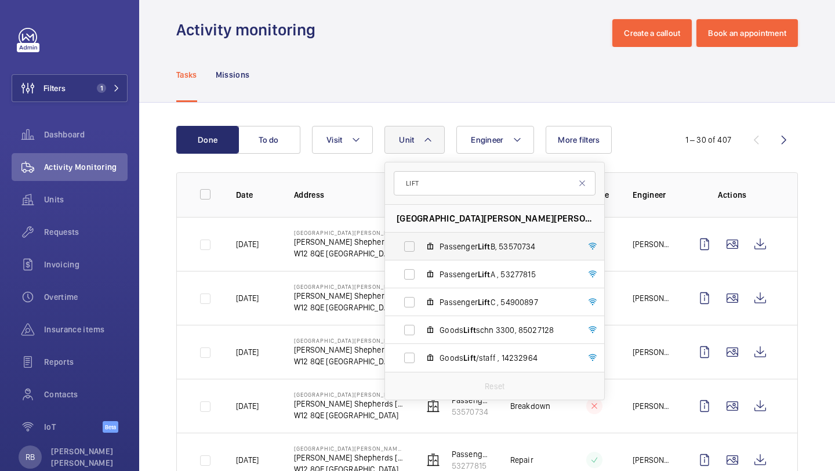
type input "LIFT"
click at [473, 244] on span "Passenger Lift B, 53570734" at bounding box center [507, 247] width 135 height 12
click at [421, 244] on input "Passenger Lift B, 53570734" at bounding box center [409, 246] width 23 height 23
checkbox input "true"
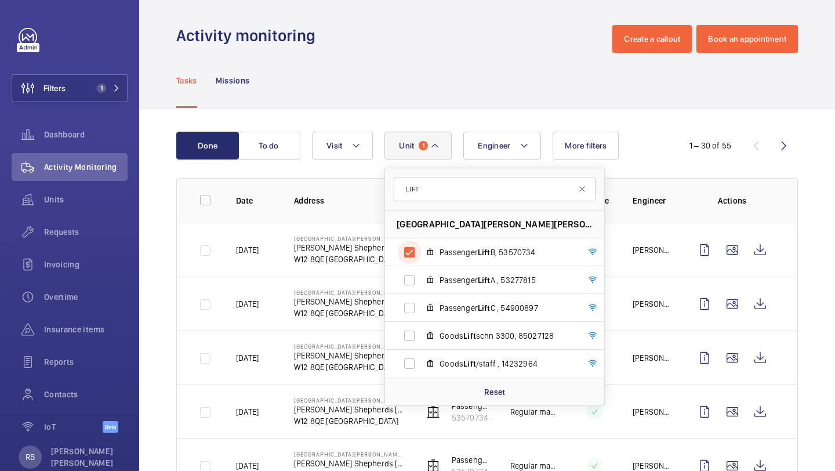
scroll to position [9, 0]
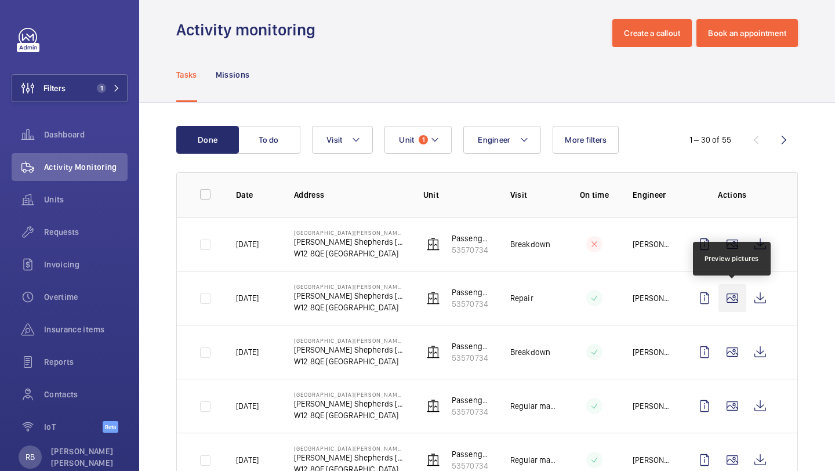
click at [732, 298] on wm-front-icon-button at bounding box center [733, 298] width 28 height 28
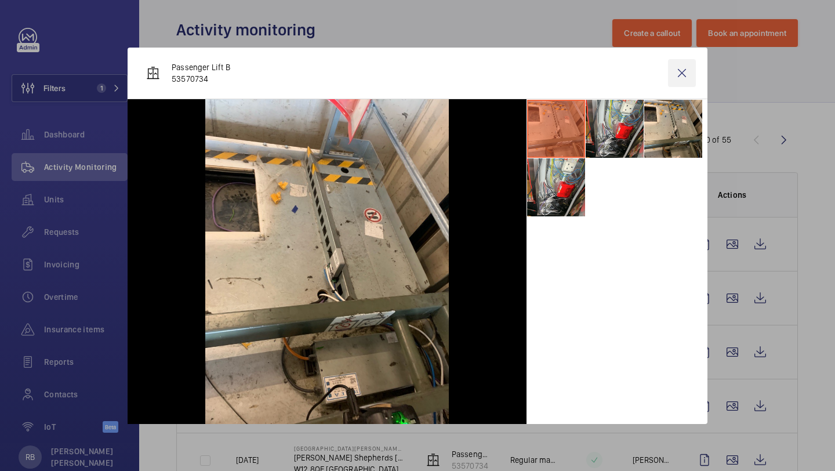
click at [685, 77] on wm-front-icon-button at bounding box center [682, 73] width 28 height 28
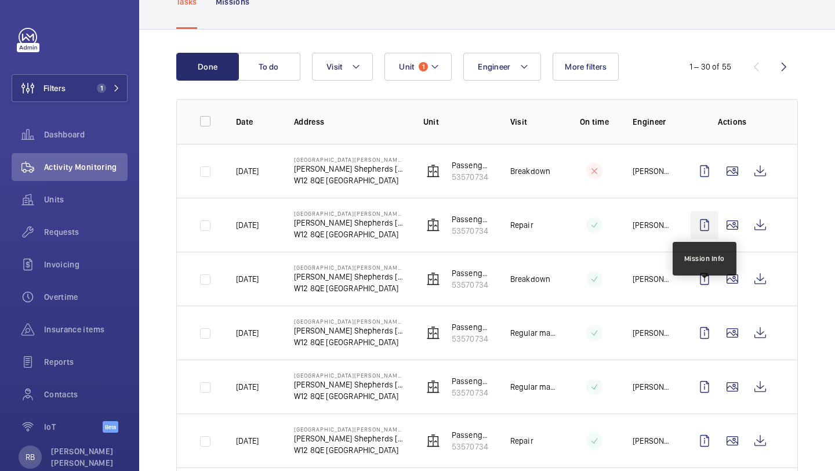
scroll to position [86, 0]
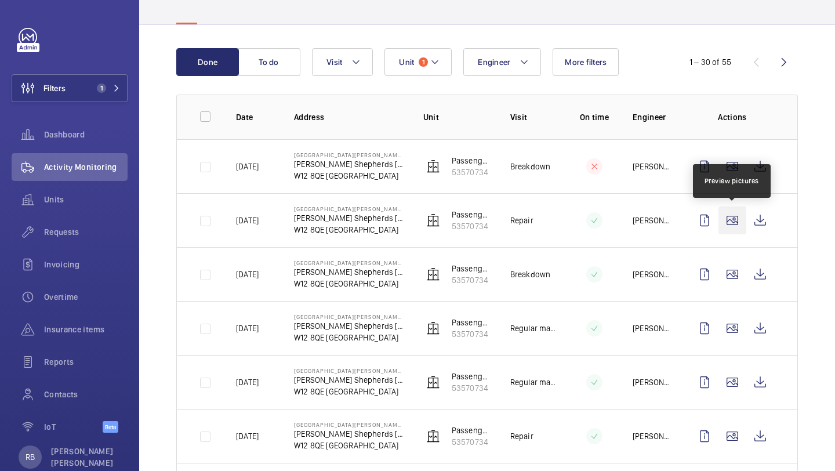
click at [737, 230] on wm-front-icon-button at bounding box center [733, 221] width 28 height 28
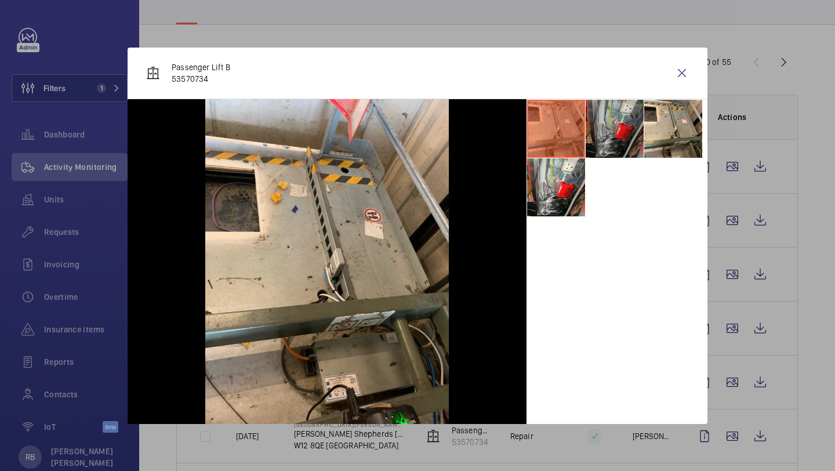
click at [611, 125] on li at bounding box center [615, 129] width 58 height 58
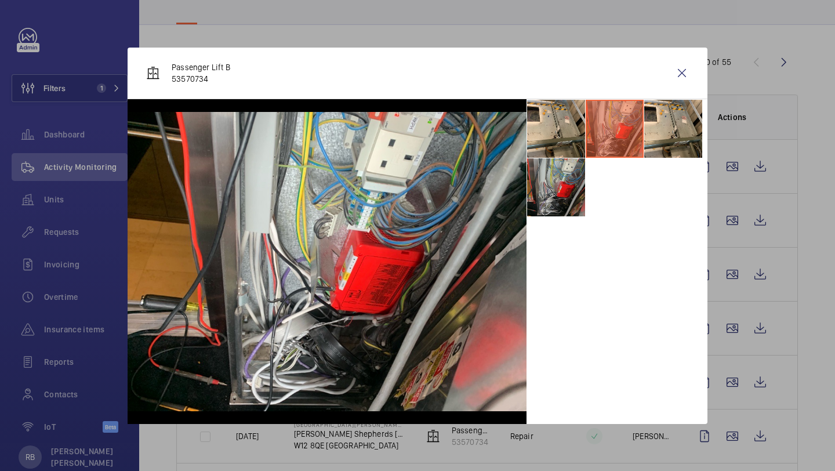
click at [570, 196] on li at bounding box center [556, 187] width 58 height 58
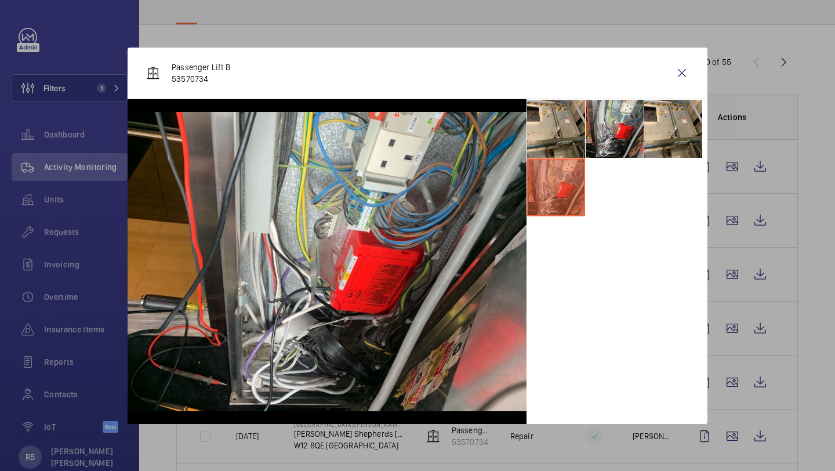
click at [574, 157] on ul at bounding box center [617, 158] width 181 height 118
click at [569, 143] on li at bounding box center [556, 129] width 58 height 58
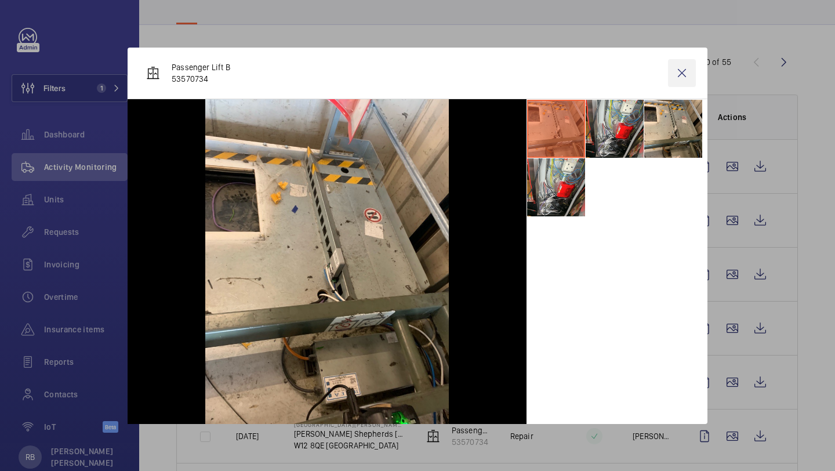
click at [679, 68] on wm-front-icon-button at bounding box center [682, 73] width 28 height 28
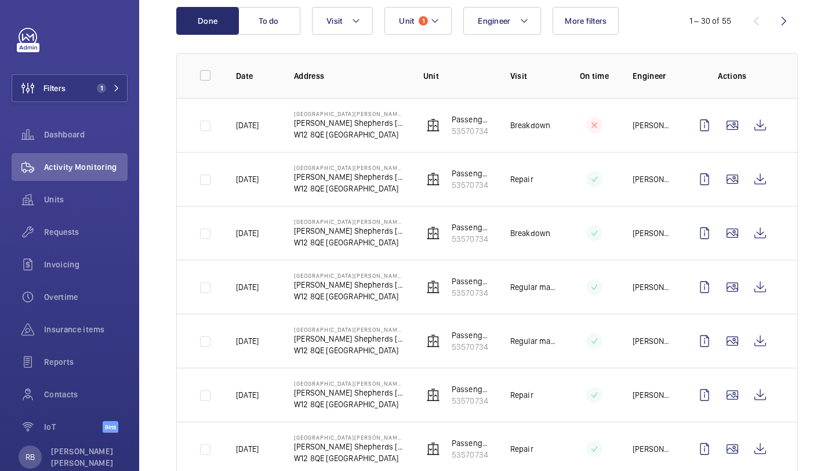
scroll to position [231, 0]
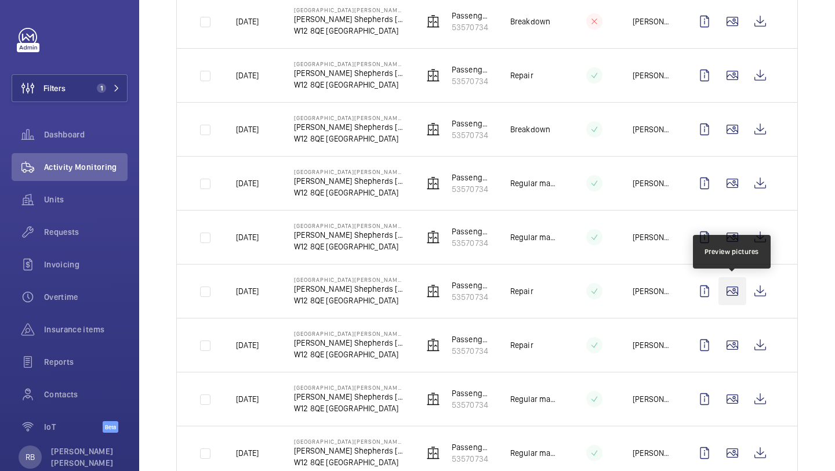
click at [737, 286] on wm-front-icon-button at bounding box center [733, 291] width 28 height 28
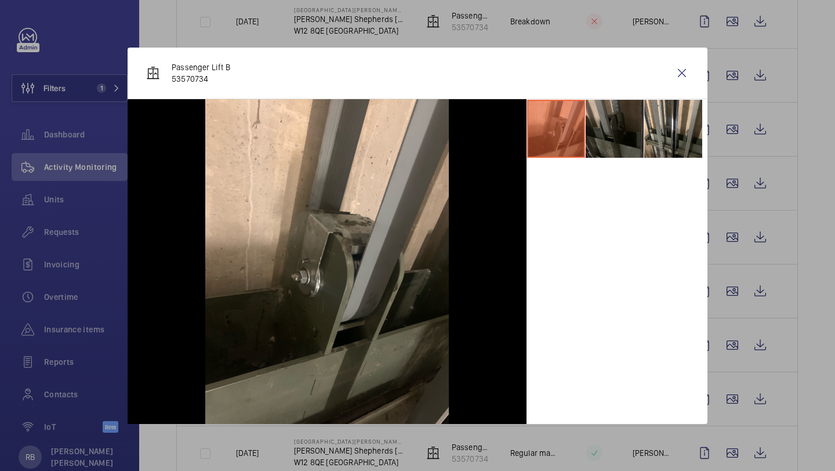
click at [619, 135] on li at bounding box center [615, 129] width 58 height 58
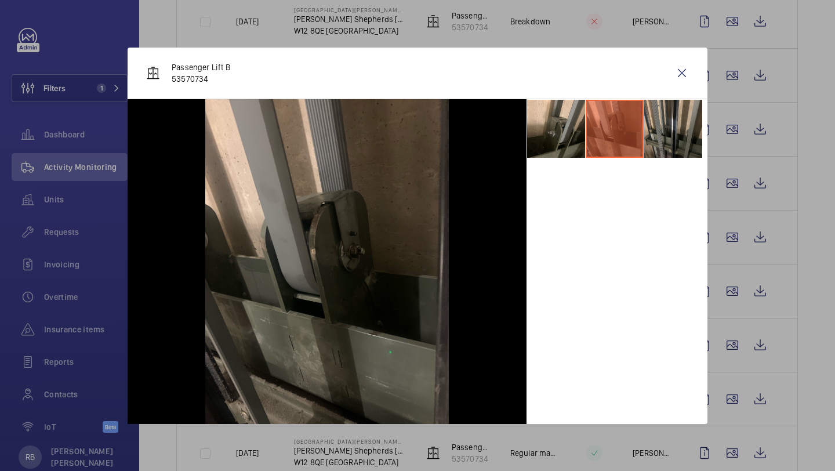
click at [666, 133] on li at bounding box center [674, 129] width 58 height 58
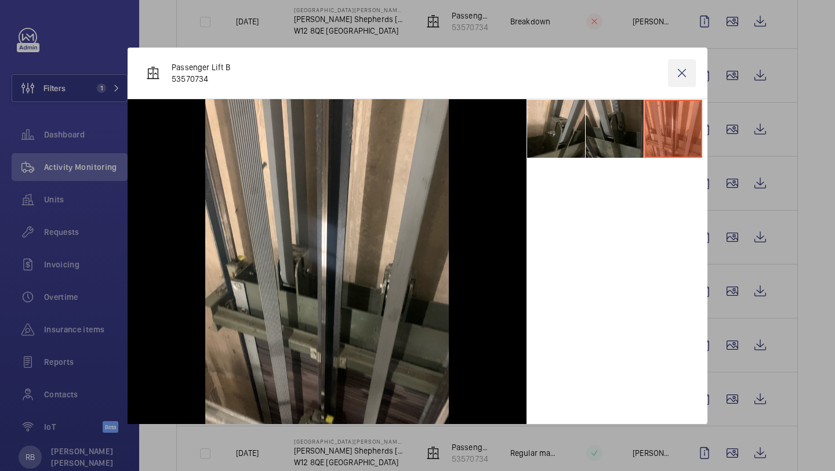
click at [672, 86] on wm-front-icon-button at bounding box center [682, 73] width 28 height 28
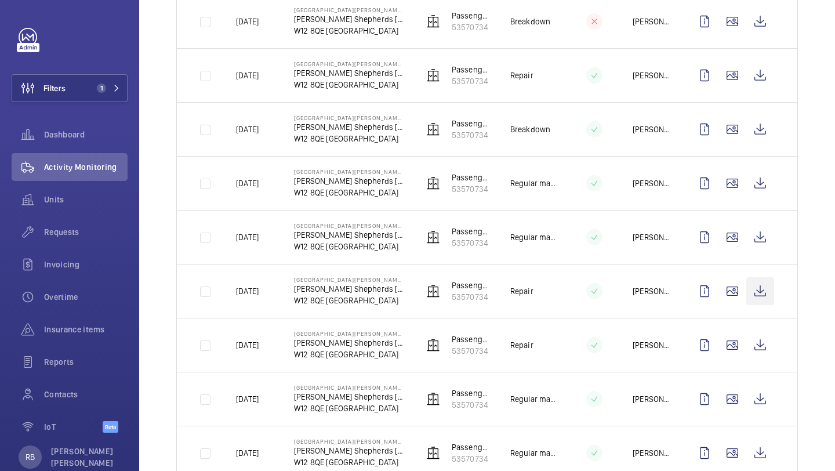
click at [772, 292] on wm-front-icon-button at bounding box center [761, 291] width 28 height 28
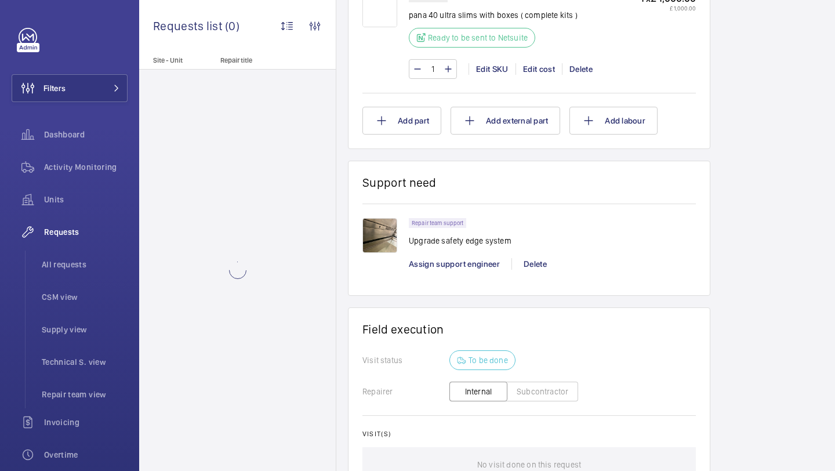
scroll to position [969, 0]
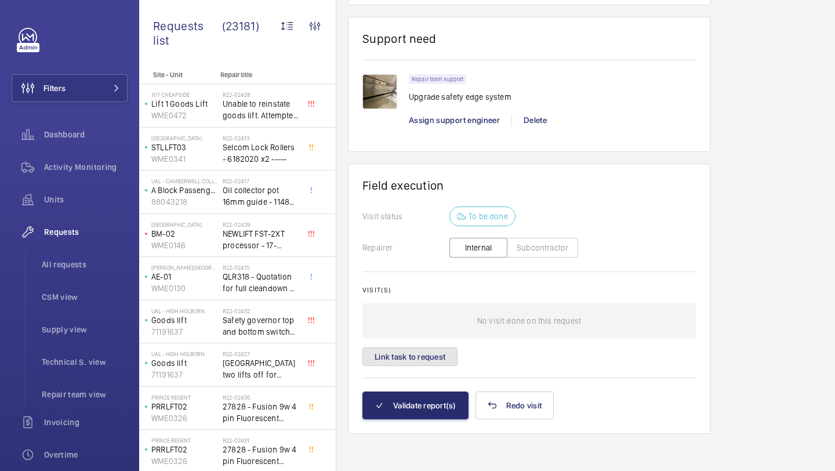
click at [428, 361] on button "Link task to request" at bounding box center [410, 356] width 95 height 19
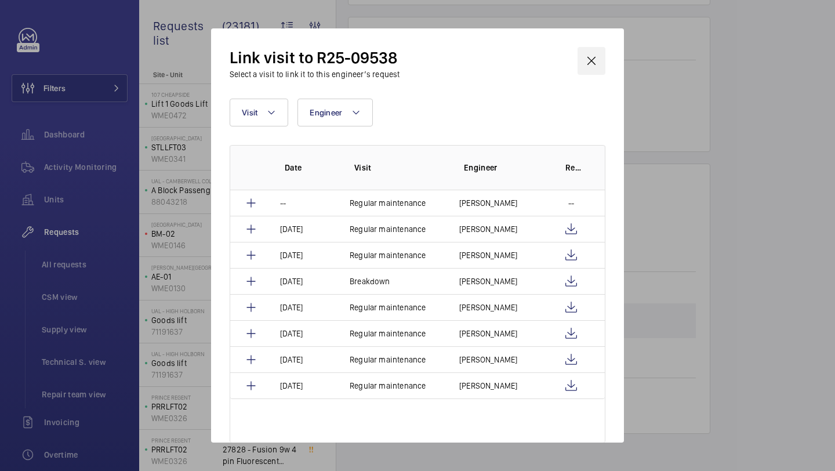
click at [589, 53] on wm-front-icon-button at bounding box center [592, 61] width 28 height 28
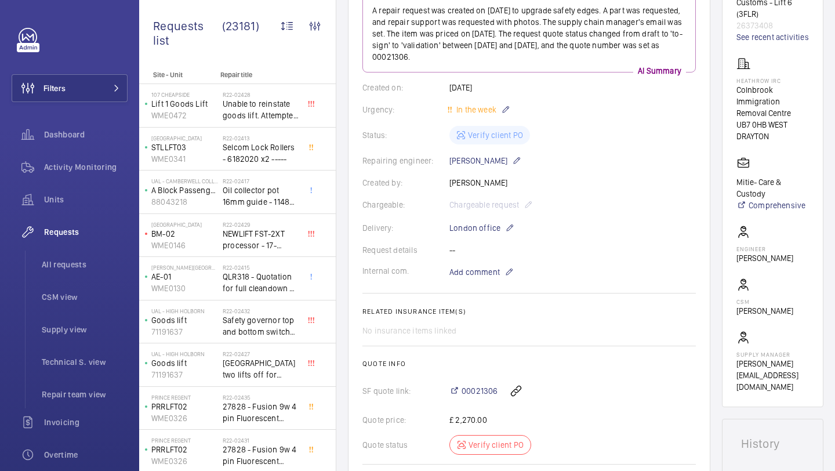
scroll to position [154, 0]
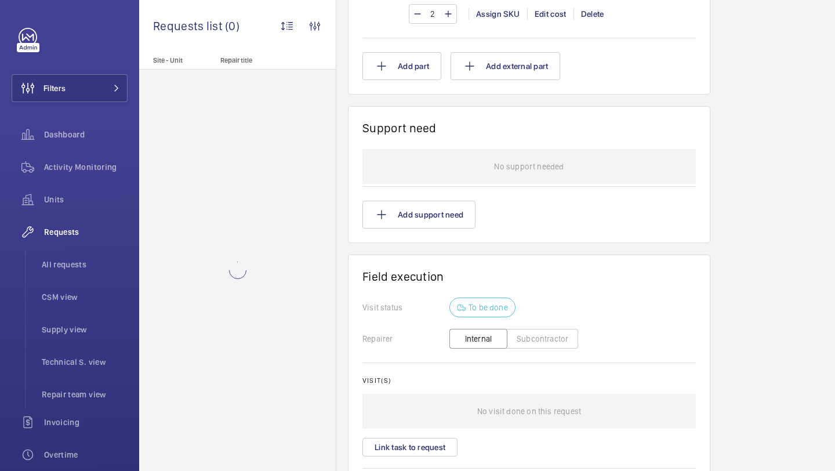
scroll to position [1077, 0]
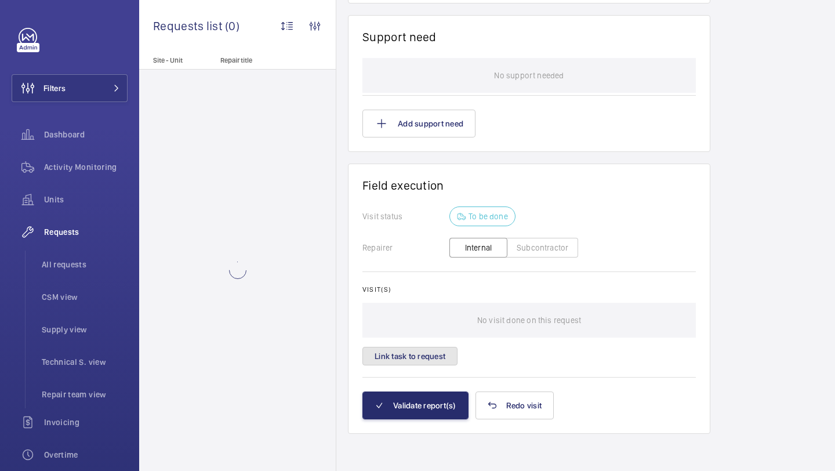
click at [428, 356] on button "Link task to request" at bounding box center [410, 356] width 95 height 19
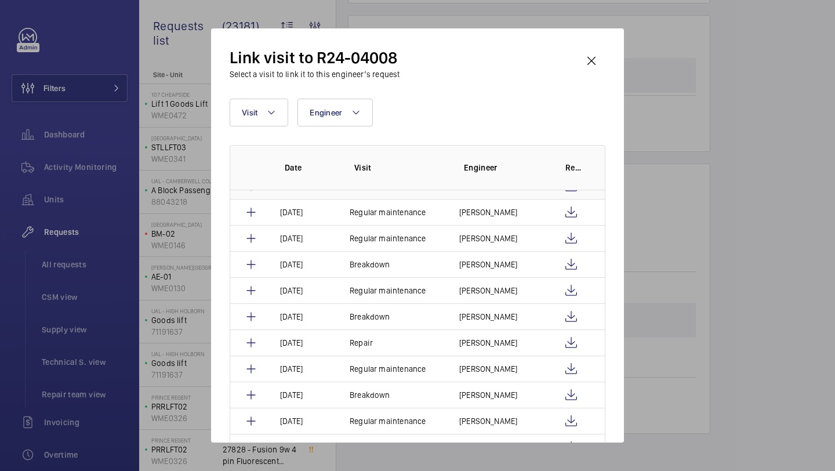
scroll to position [150, 0]
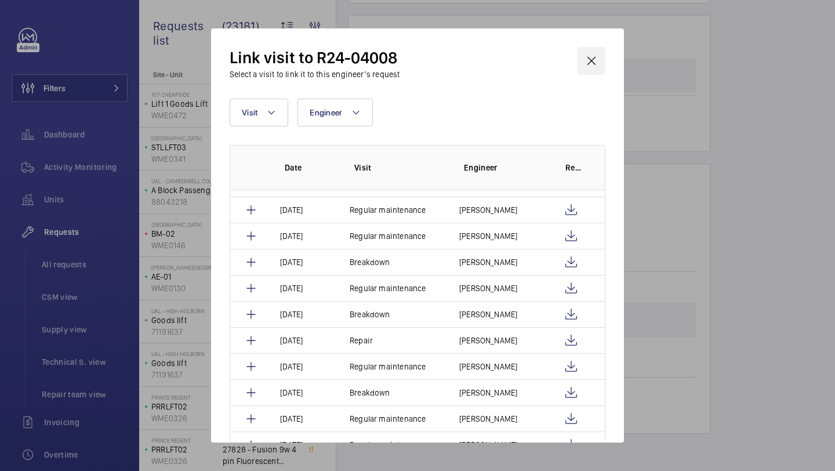
click at [595, 60] on wm-front-icon-button at bounding box center [592, 61] width 28 height 28
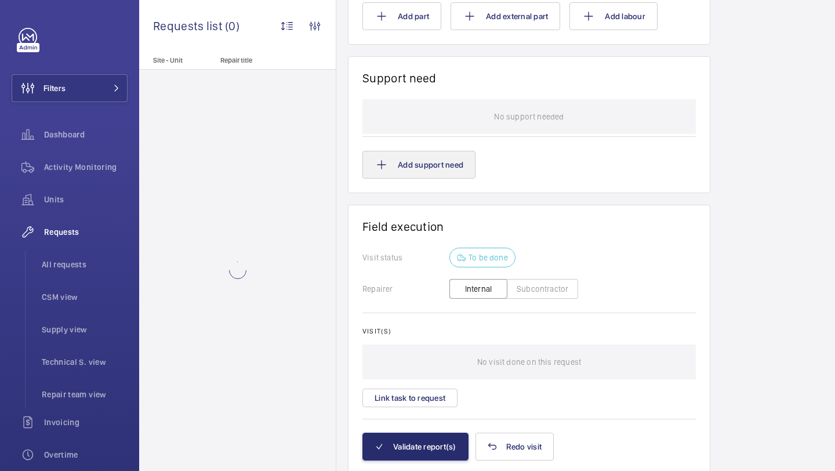
scroll to position [960, 0]
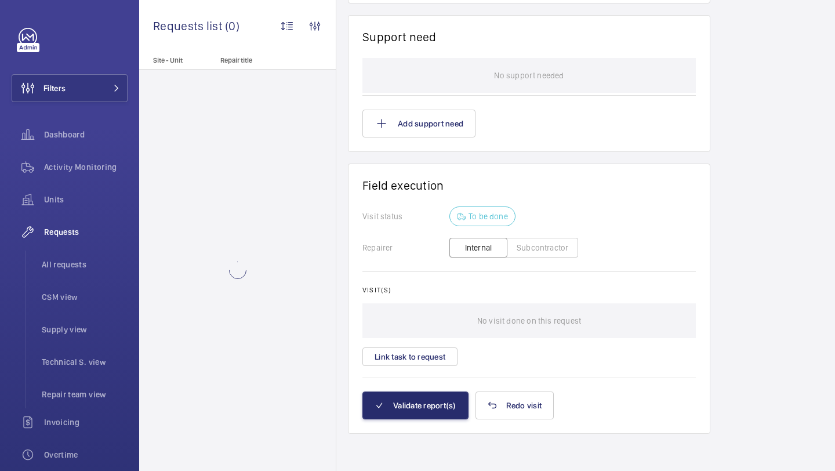
click at [437, 341] on div "Visit(s) No visit done on this request Link task to request" at bounding box center [530, 326] width 334 height 80
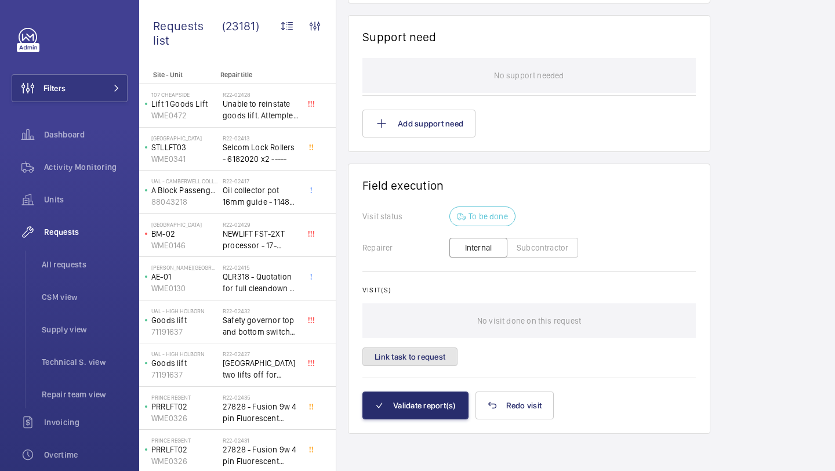
click at [434, 352] on button "Link task to request" at bounding box center [410, 356] width 95 height 19
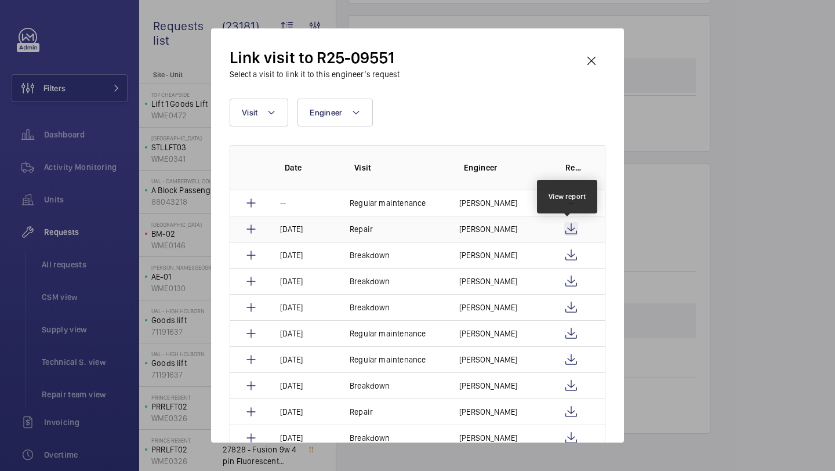
click at [569, 227] on wm-front-icon-button at bounding box center [571, 229] width 14 height 14
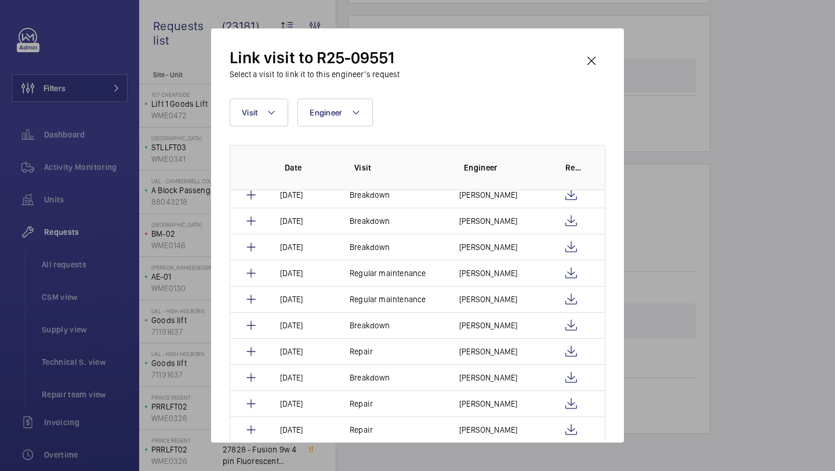
scroll to position [85, 0]
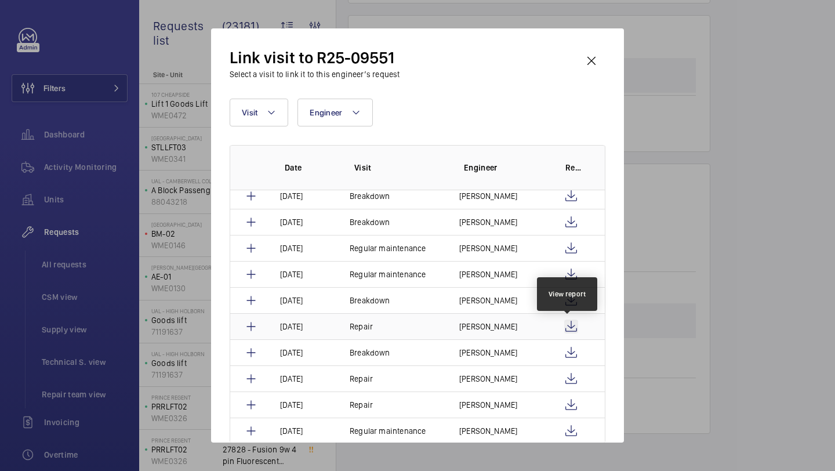
click at [568, 327] on wm-front-icon-button at bounding box center [571, 327] width 14 height 14
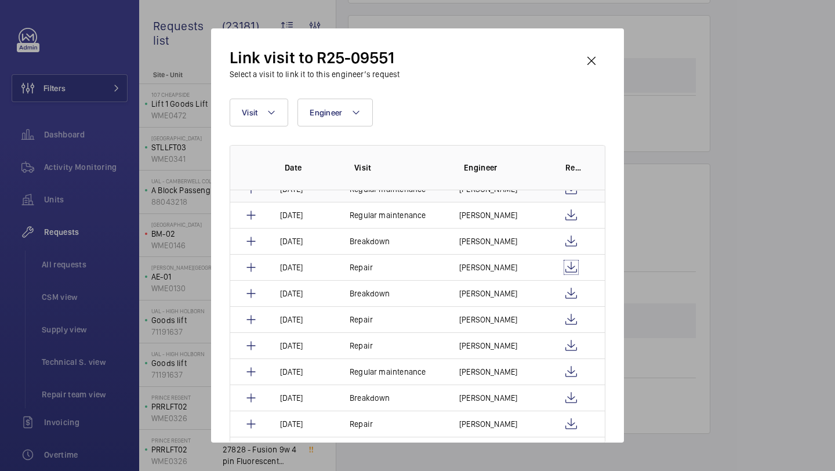
scroll to position [148, 0]
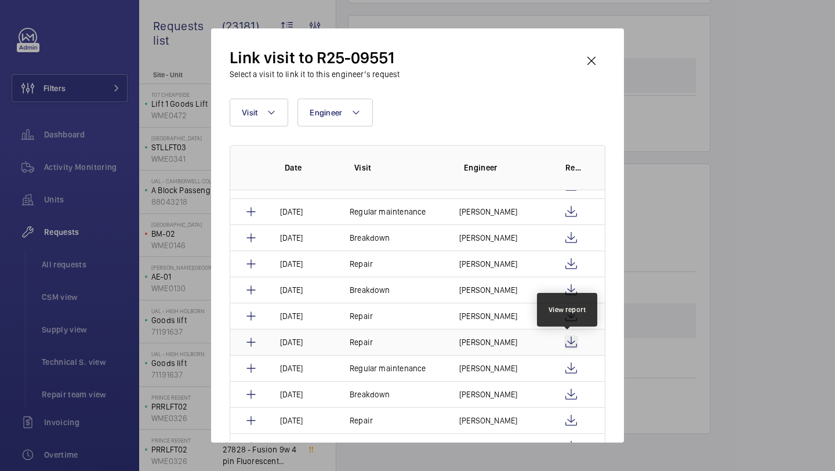
click at [571, 337] on wm-front-icon-button at bounding box center [571, 342] width 14 height 14
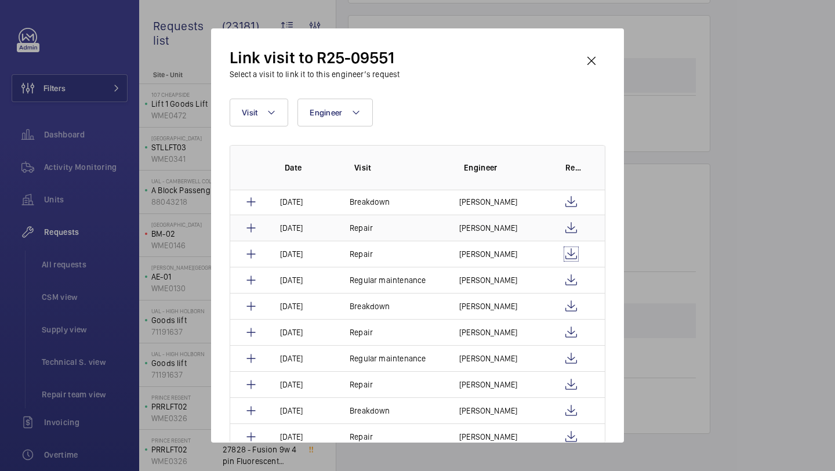
scroll to position [237, 0]
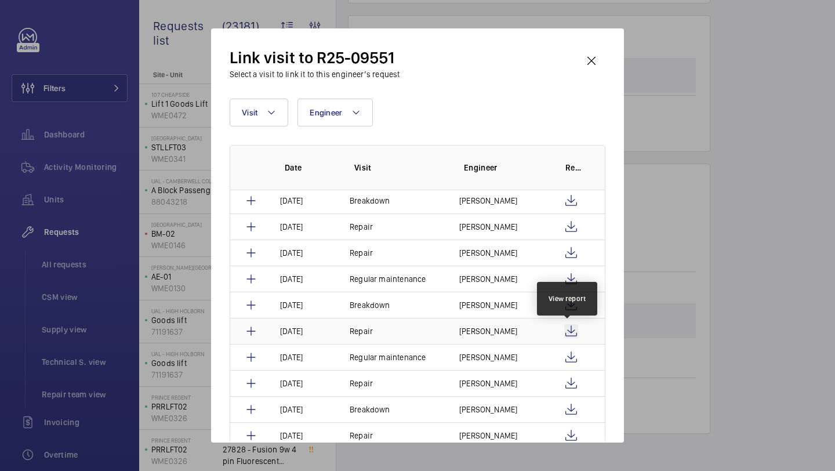
click at [567, 328] on wm-front-icon-button at bounding box center [571, 331] width 14 height 14
click at [595, 49] on wm-front-icon-button at bounding box center [592, 61] width 28 height 28
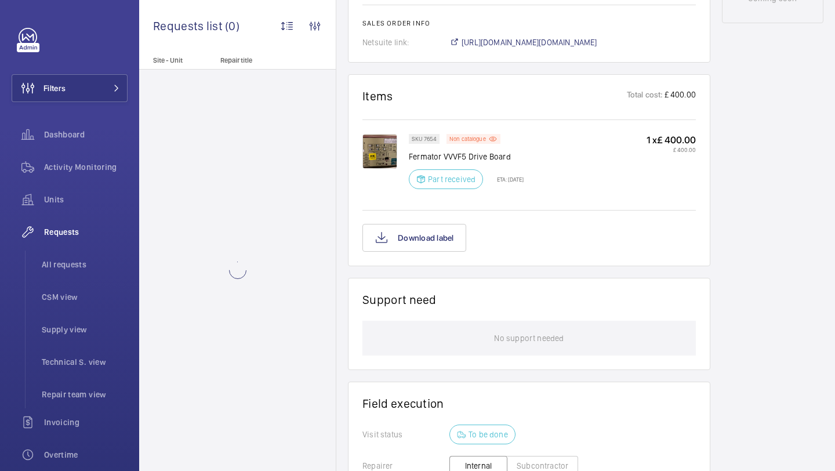
scroll to position [875, 0]
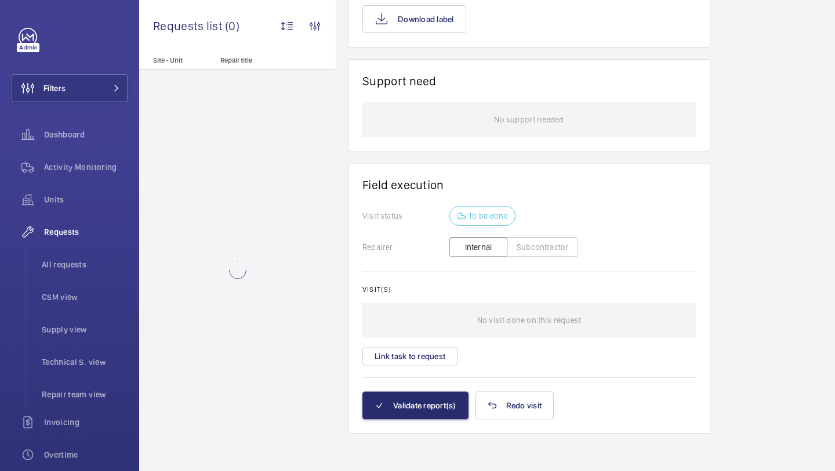
click at [430, 367] on wm-front-card-body "Visit status To be done Repairer Internal Subcontractor Visit(s) No visit done …" at bounding box center [530, 298] width 334 height 185
click at [432, 356] on button "Link task to request" at bounding box center [410, 356] width 95 height 19
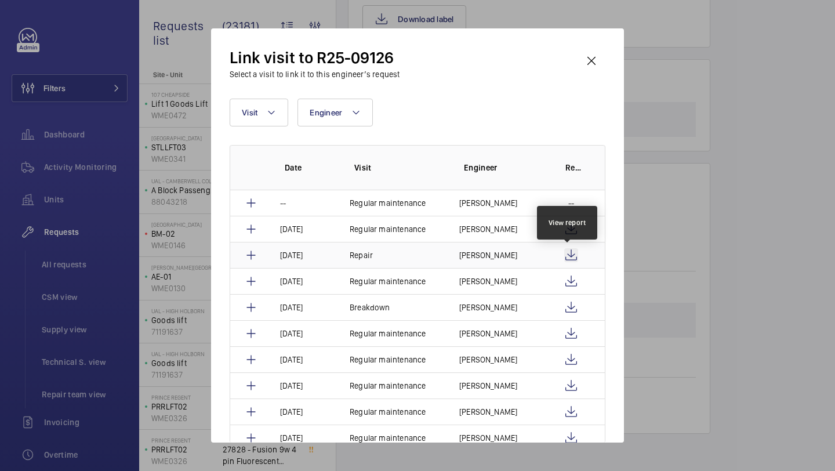
click at [569, 252] on wm-front-icon-button at bounding box center [571, 255] width 14 height 14
click at [515, 250] on td "[PERSON_NAME]" at bounding box center [497, 255] width 102 height 26
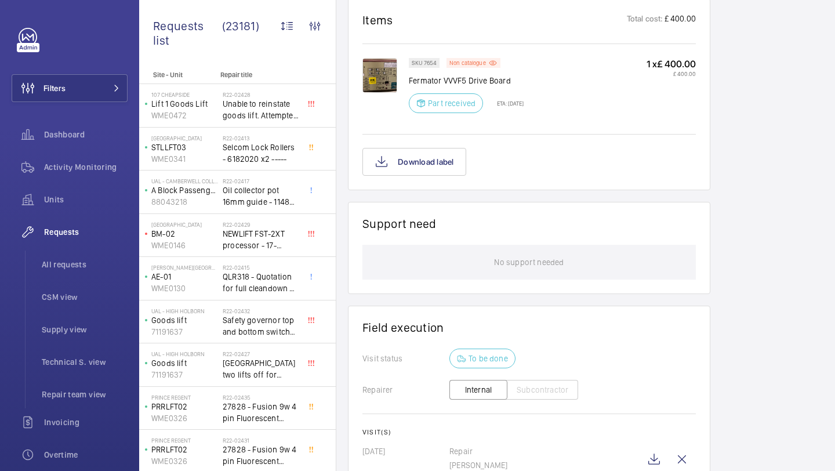
scroll to position [880, 0]
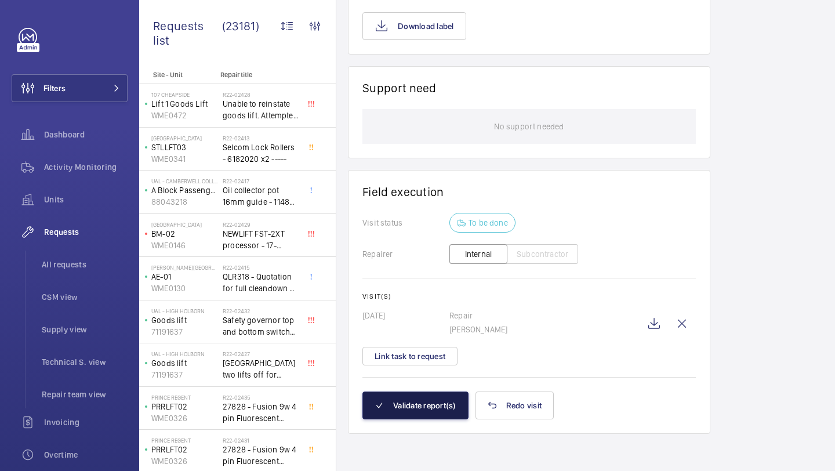
click at [421, 407] on button "Validate report(s)" at bounding box center [416, 406] width 106 height 28
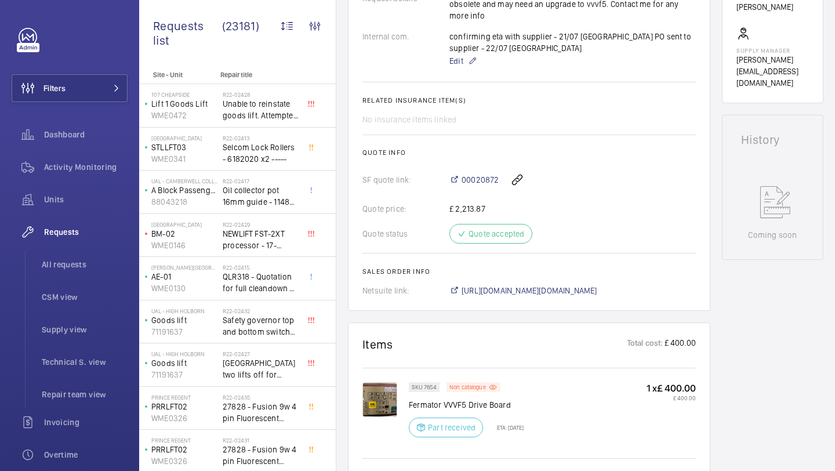
scroll to position [374, 0]
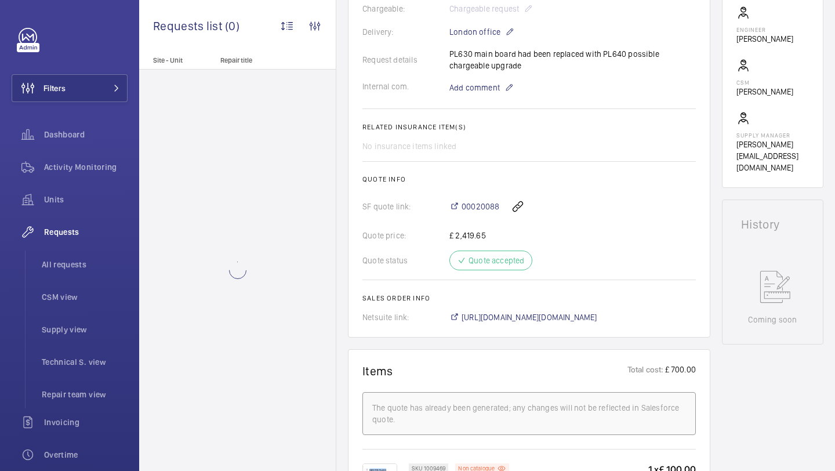
scroll to position [630, 0]
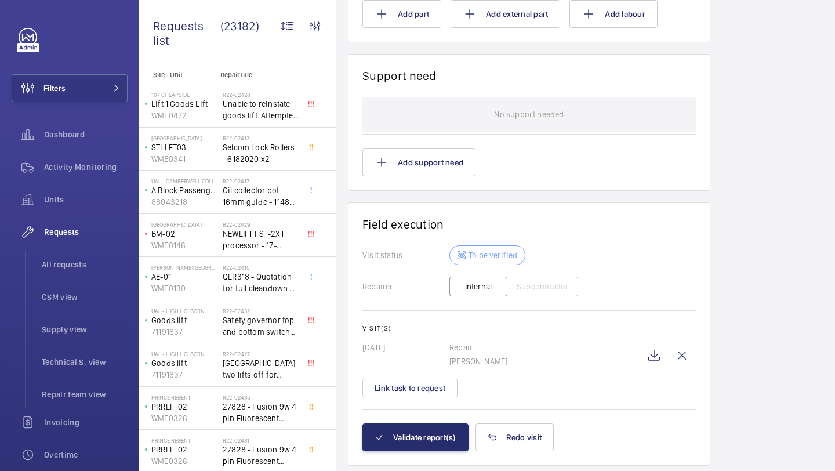
scroll to position [1043, 0]
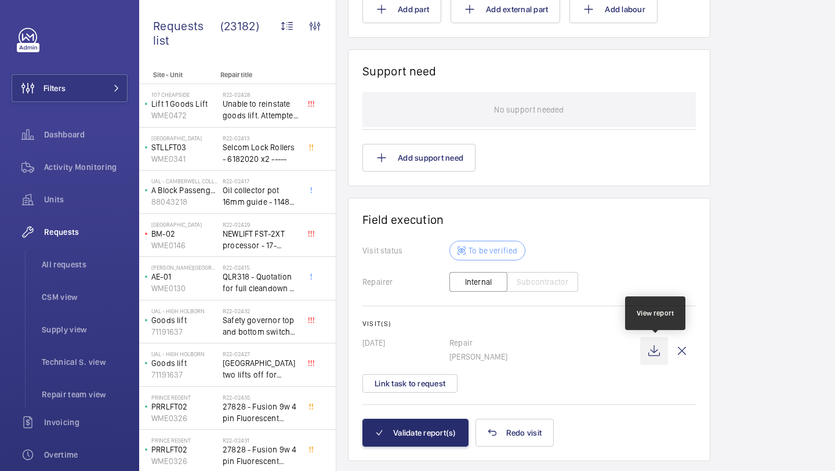
click at [652, 345] on wm-front-icon-button at bounding box center [654, 351] width 28 height 28
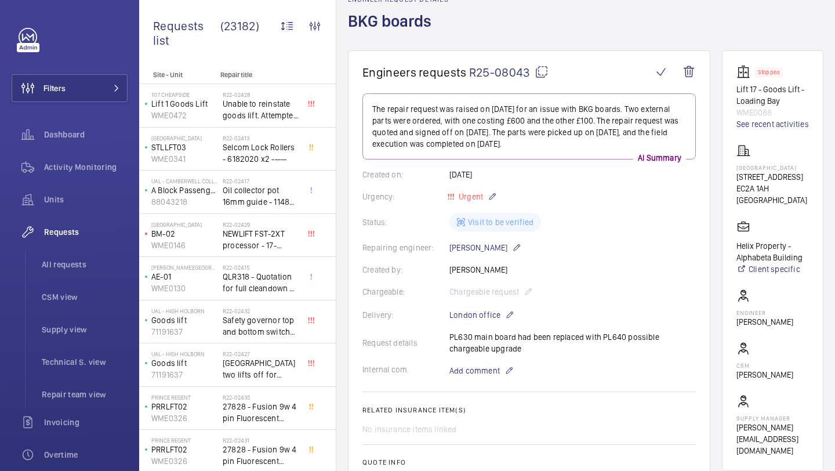
scroll to position [74, 0]
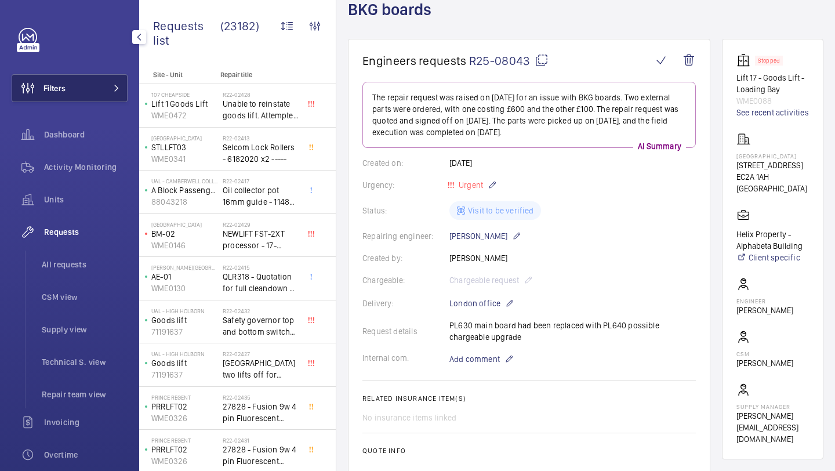
click at [99, 90] on button "Filters" at bounding box center [70, 88] width 116 height 28
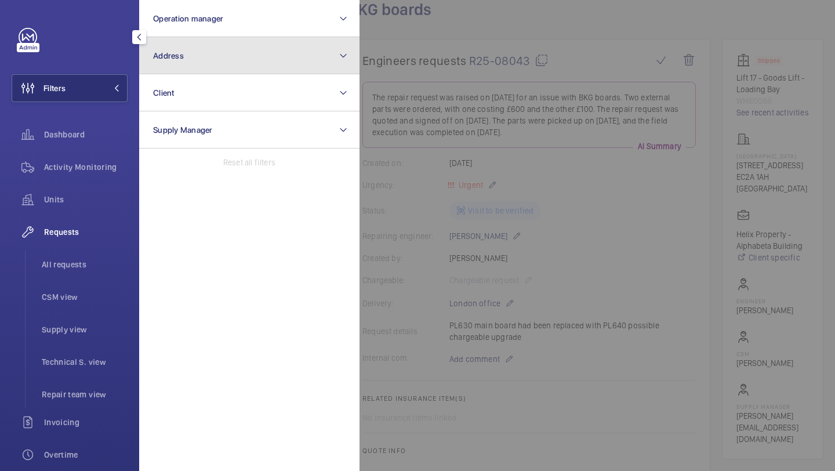
click at [168, 57] on span "Address" at bounding box center [168, 55] width 31 height 9
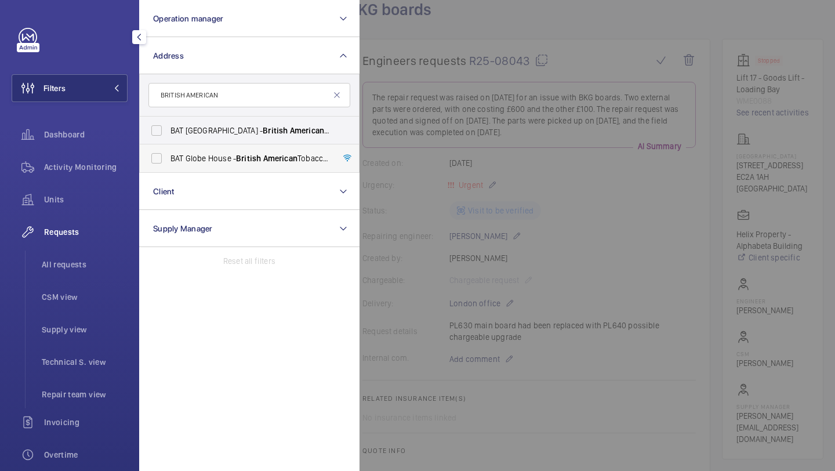
type input "BRITISH AMERICAN"
click at [190, 157] on span "BAT Globe House - British American Tobacco Global Headquarters, LONDON WC2R 2PG" at bounding box center [251, 159] width 160 height 12
click at [168, 157] on input "BAT Globe House - British American Tobacco Global Headquarters, LONDON WC2R 2PG" at bounding box center [156, 158] width 23 height 23
checkbox input "true"
click at [433, 118] on div at bounding box center [777, 235] width 835 height 471
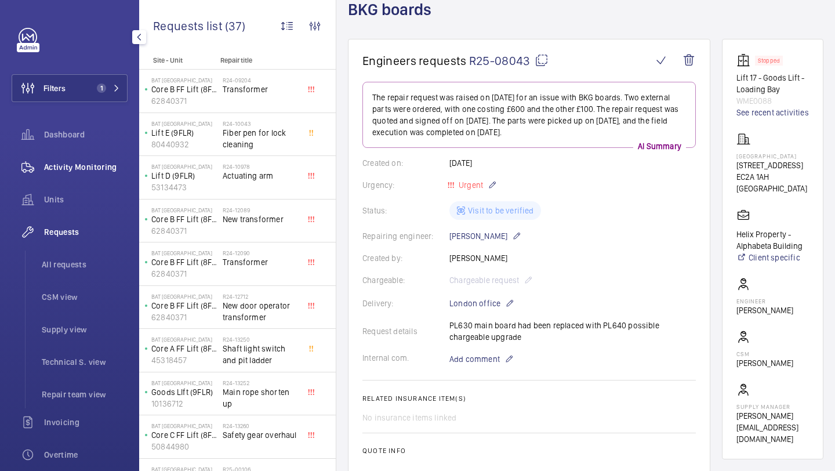
click at [93, 155] on div "Activity Monitoring" at bounding box center [70, 167] width 116 height 28
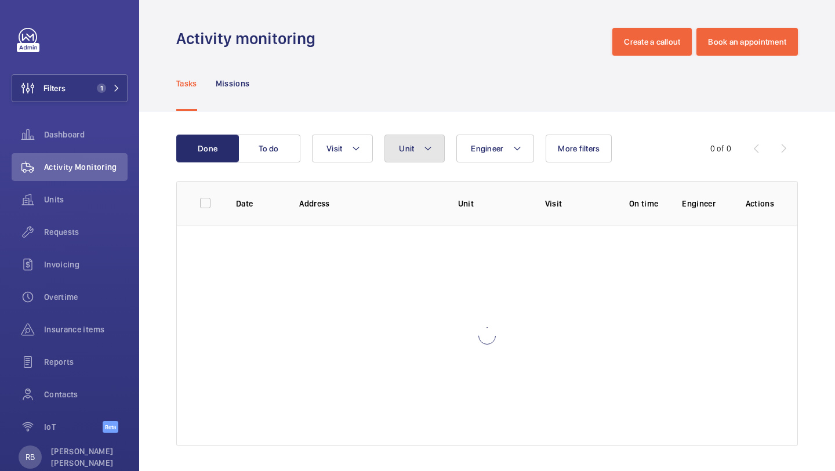
click at [428, 137] on button "Unit" at bounding box center [415, 149] width 60 height 28
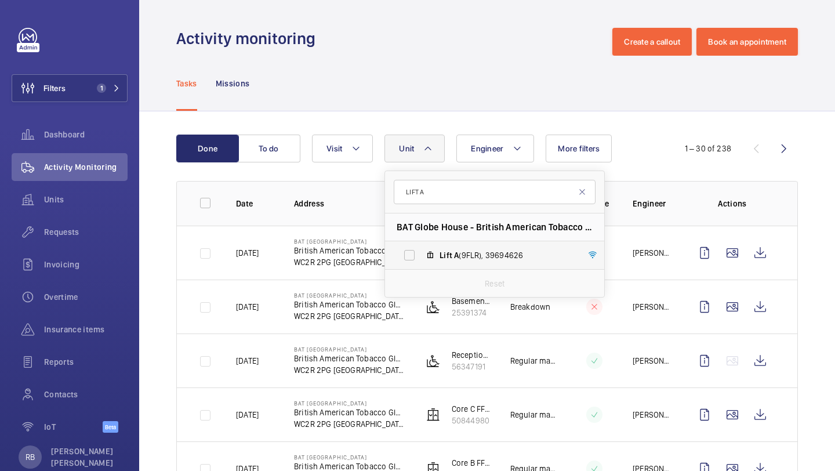
type input "LIFT A"
click at [450, 249] on label "Lift A (9FLR), 39694626" at bounding box center [485, 255] width 201 height 28
click at [421, 249] on input "Lift A (9FLR), 39694626" at bounding box center [409, 255] width 23 height 23
checkbox input "true"
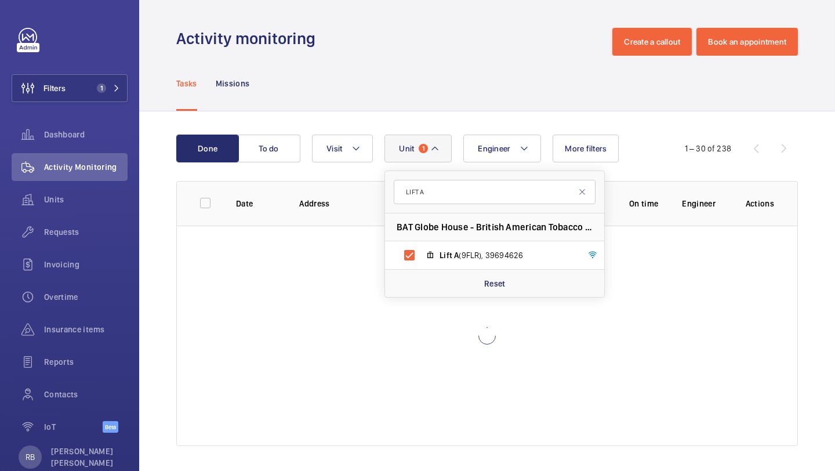
click at [817, 220] on div "Done To do Engineer Unit 1 LIFT A BAT Globe House - British American Tobacco Gl…" at bounding box center [487, 292] width 696 height 363
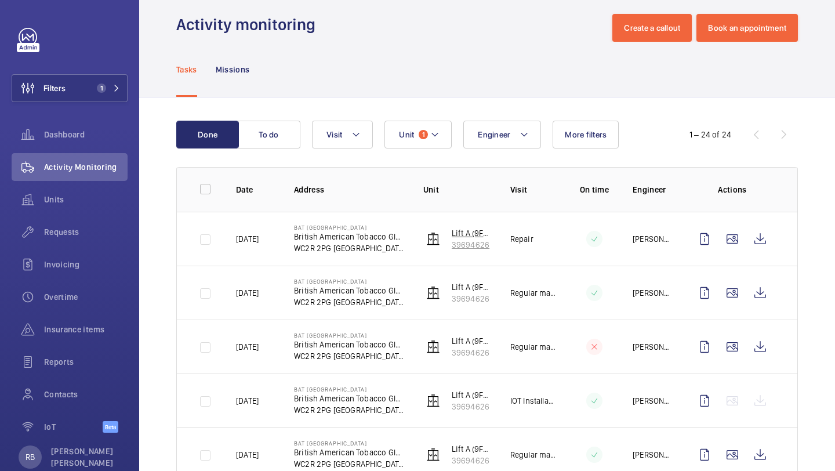
scroll to position [15, 0]
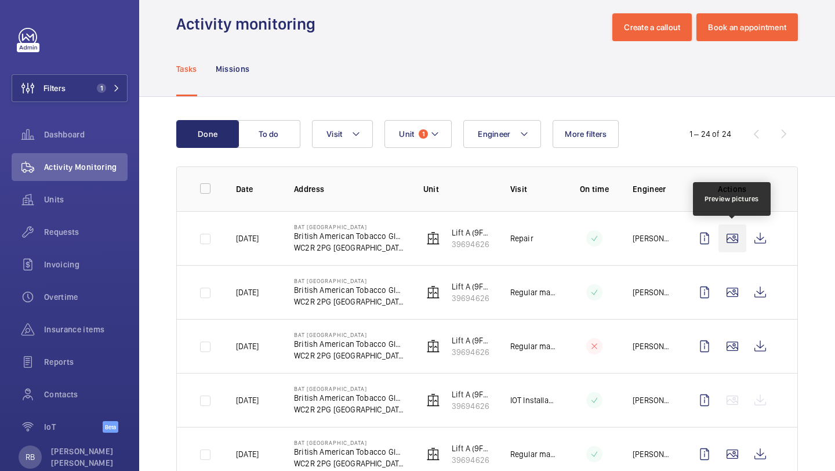
click at [735, 236] on wm-front-icon-button at bounding box center [733, 239] width 28 height 28
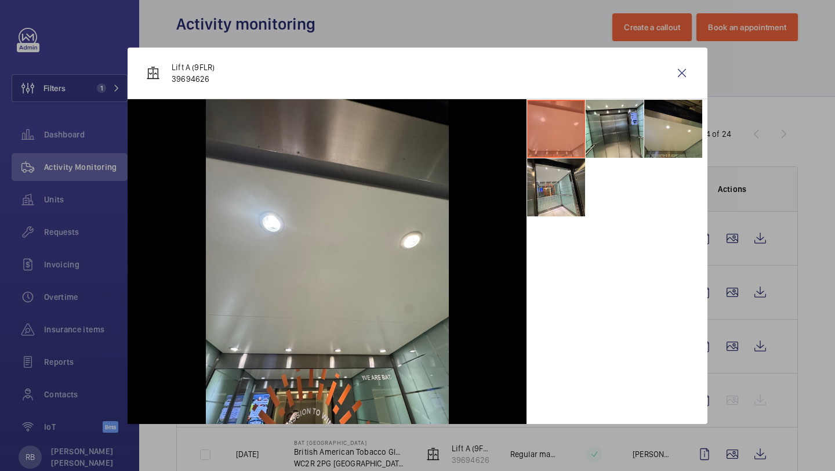
click at [667, 88] on div "Lift A (9FLR) 39694626" at bounding box center [418, 74] width 580 height 52
click at [680, 77] on wm-front-icon-button at bounding box center [682, 73] width 28 height 28
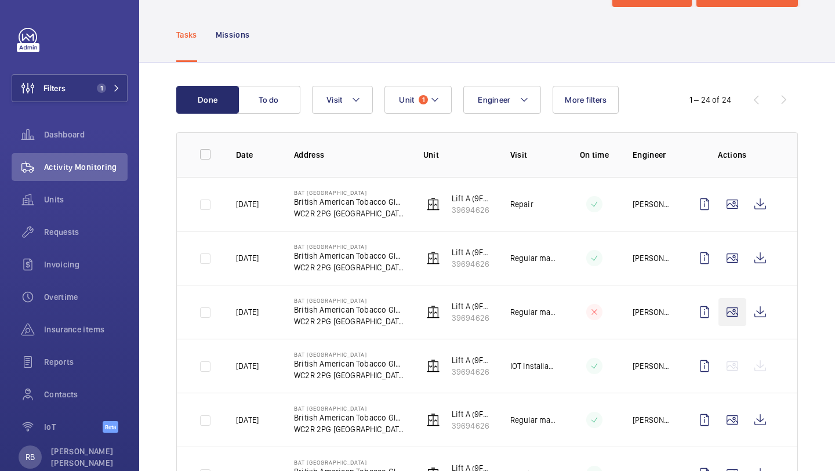
scroll to position [67, 0]
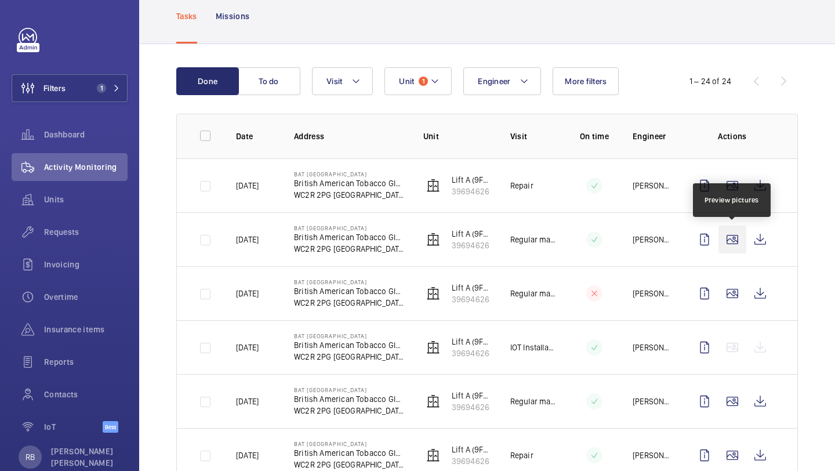
click at [739, 244] on wm-front-icon-button at bounding box center [733, 240] width 28 height 28
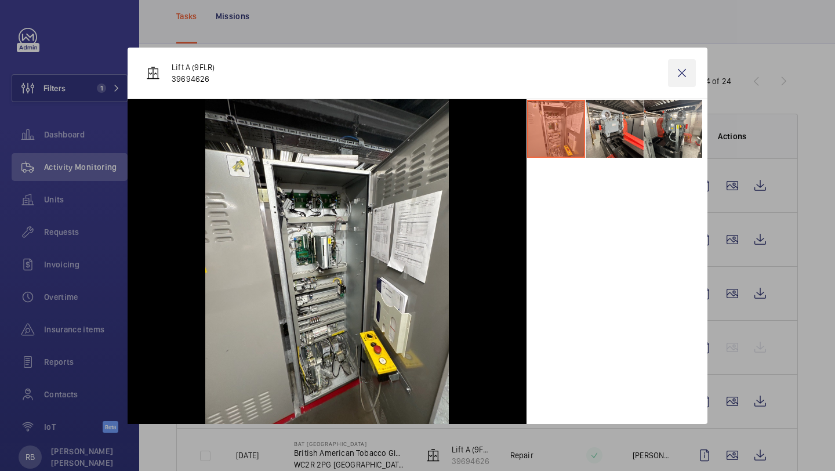
click at [683, 81] on wm-front-icon-button at bounding box center [682, 73] width 28 height 28
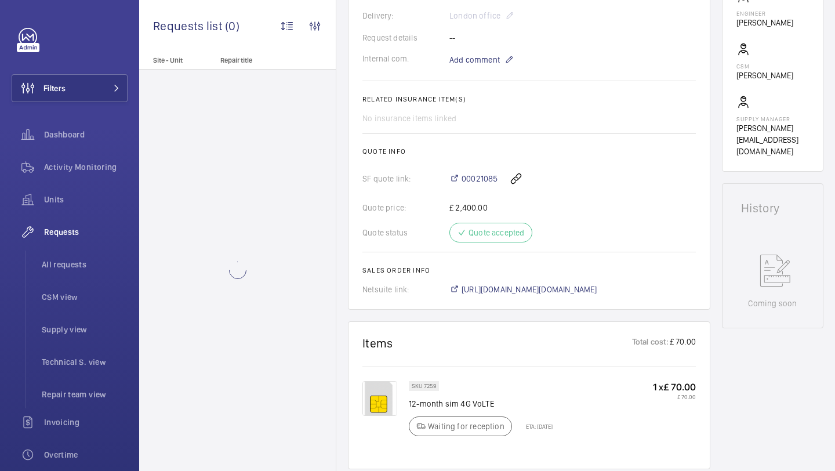
scroll to position [388, 0]
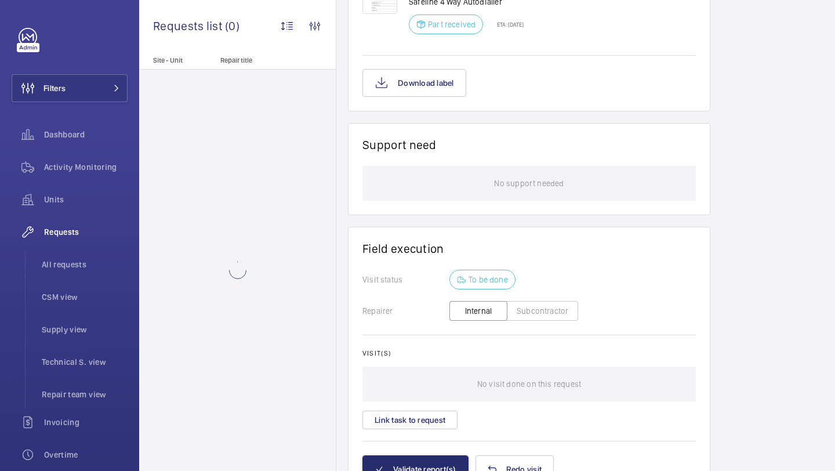
scroll to position [820, 0]
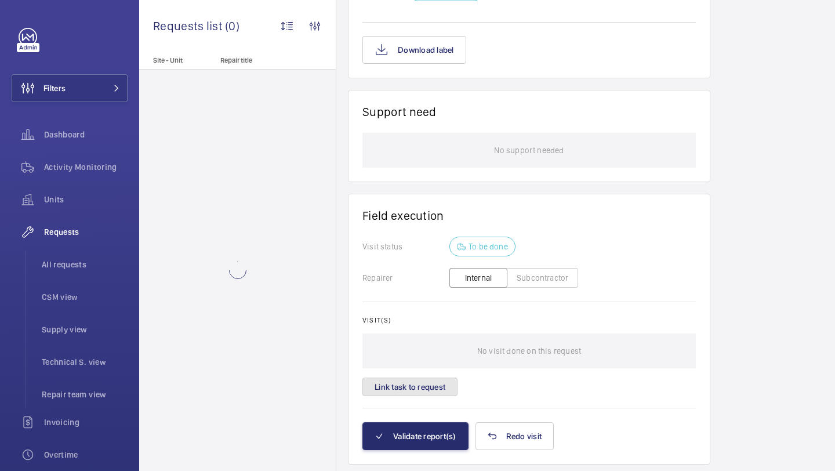
click at [444, 383] on button "Link task to request" at bounding box center [410, 387] width 95 height 19
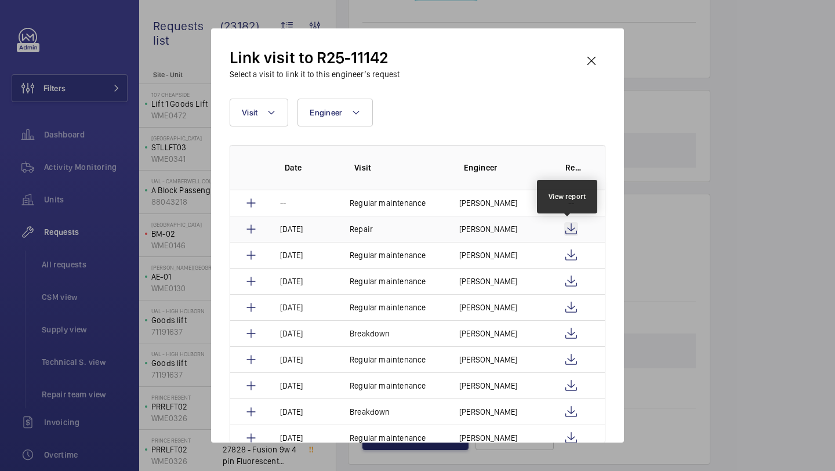
click at [567, 229] on wm-front-icon-button at bounding box center [571, 229] width 14 height 14
click at [498, 236] on td "[PERSON_NAME]" at bounding box center [497, 229] width 102 height 26
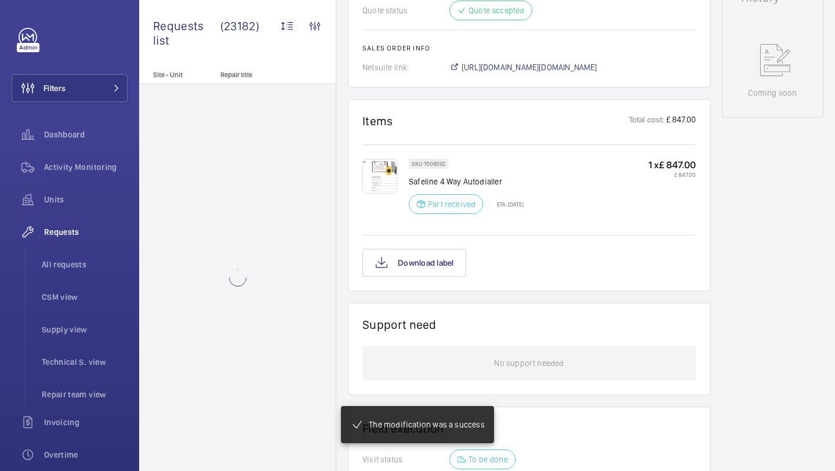
scroll to position [313, 0]
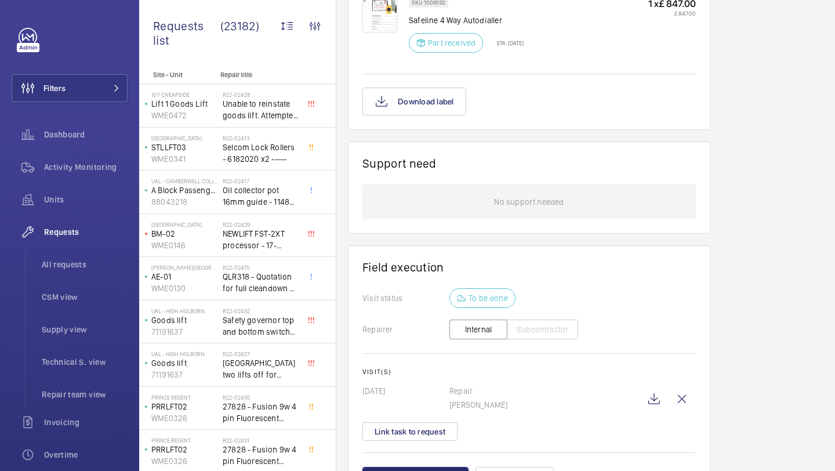
scroll to position [845, 0]
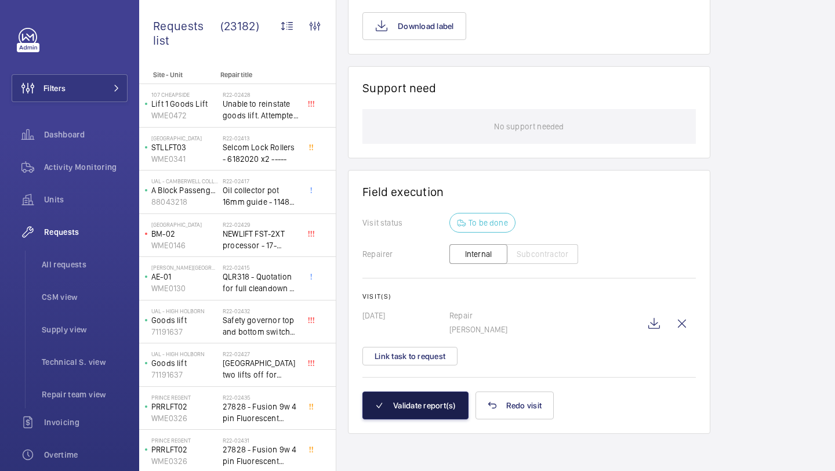
click at [433, 403] on button "Validate report(s)" at bounding box center [416, 406] width 106 height 28
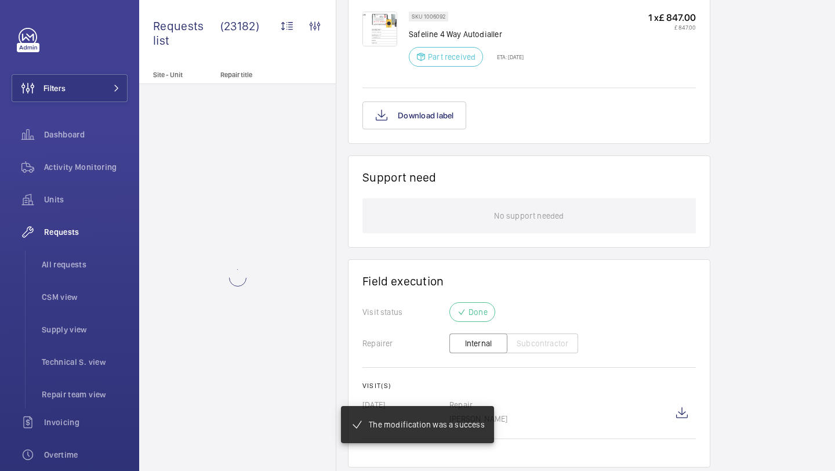
scroll to position [790, 0]
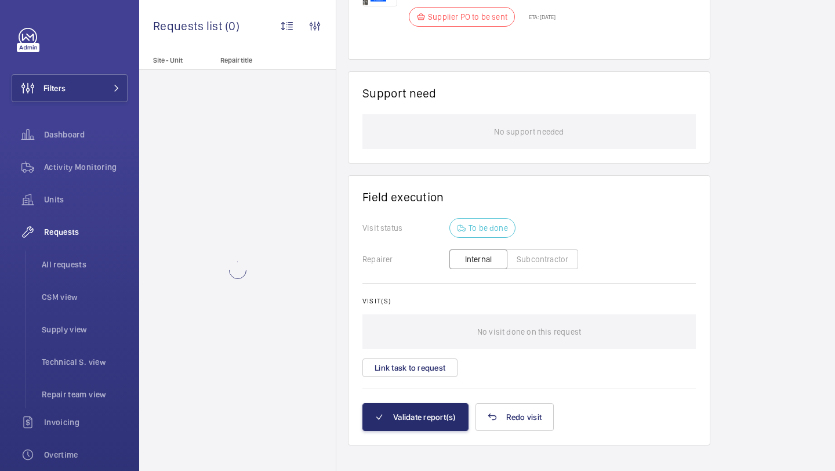
scroll to position [784, 0]
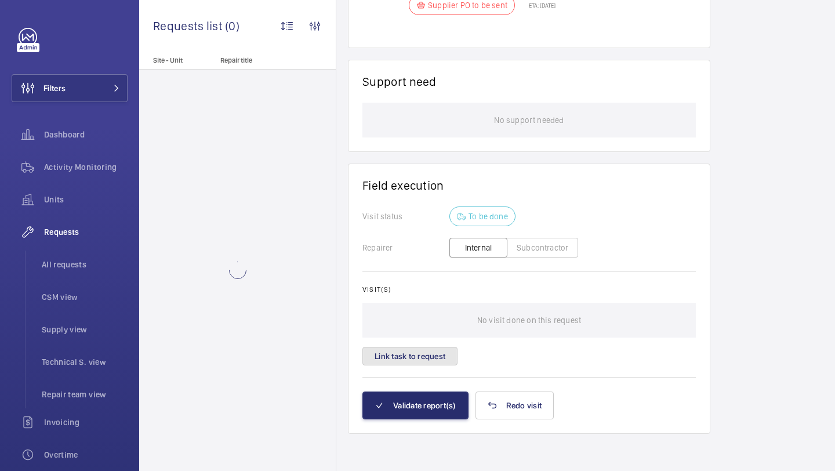
click at [415, 350] on button "Link task to request" at bounding box center [410, 356] width 95 height 19
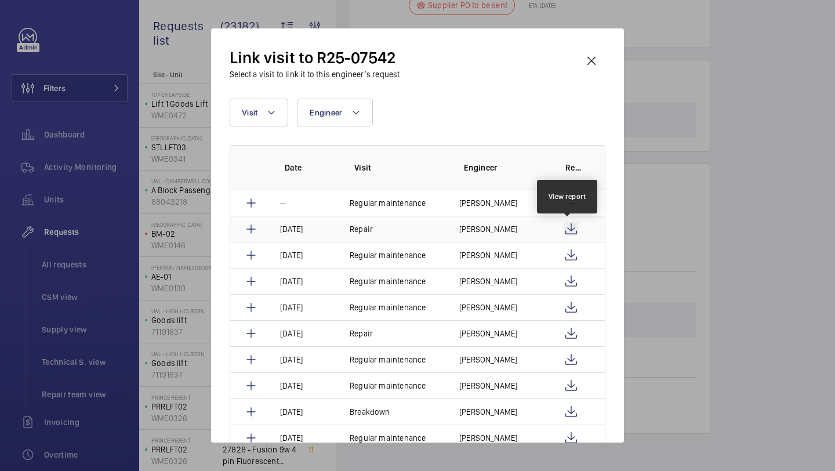
click at [568, 227] on wm-front-icon-button at bounding box center [571, 229] width 14 height 14
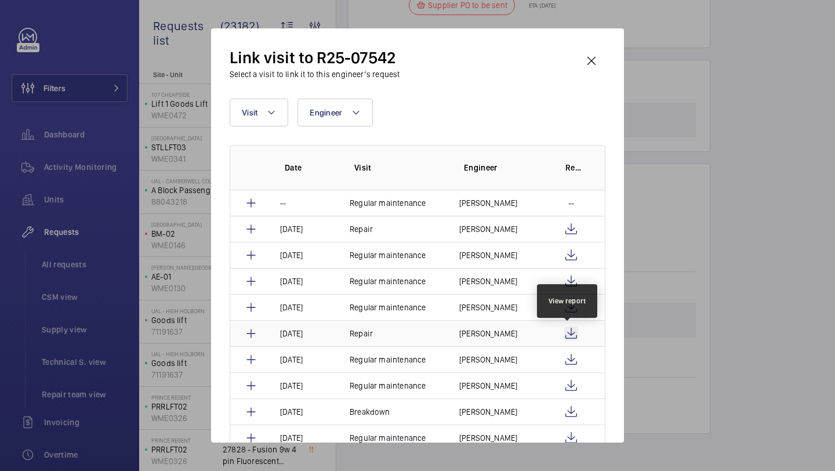
click at [570, 336] on wm-front-icon-button at bounding box center [571, 334] width 14 height 14
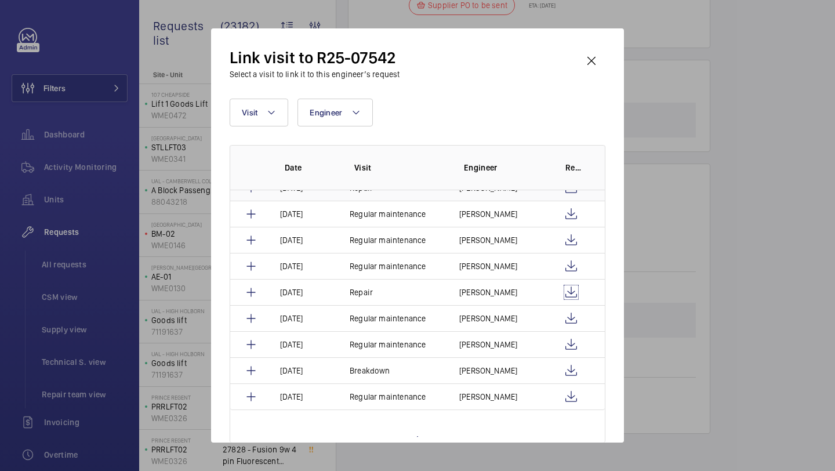
scroll to position [9, 0]
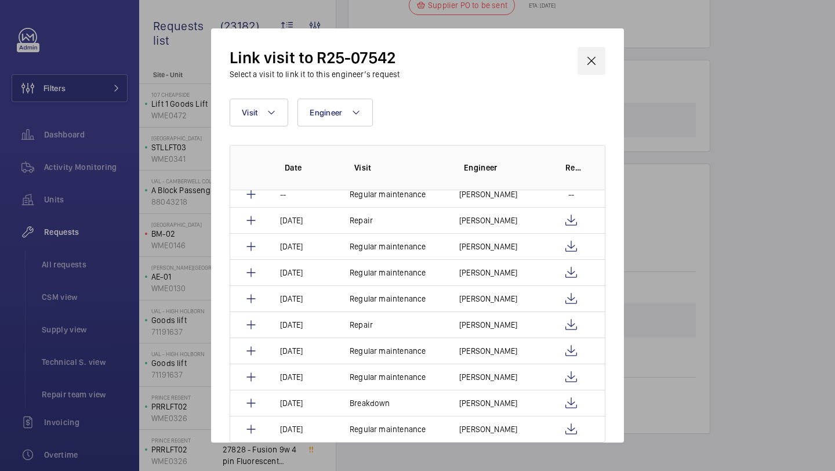
click at [584, 68] on wm-front-icon-button at bounding box center [592, 61] width 28 height 28
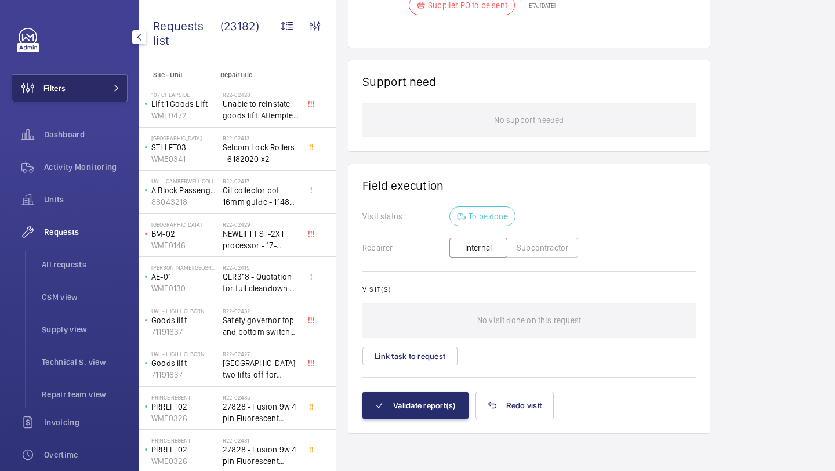
click at [85, 99] on button "Filters" at bounding box center [70, 88] width 116 height 28
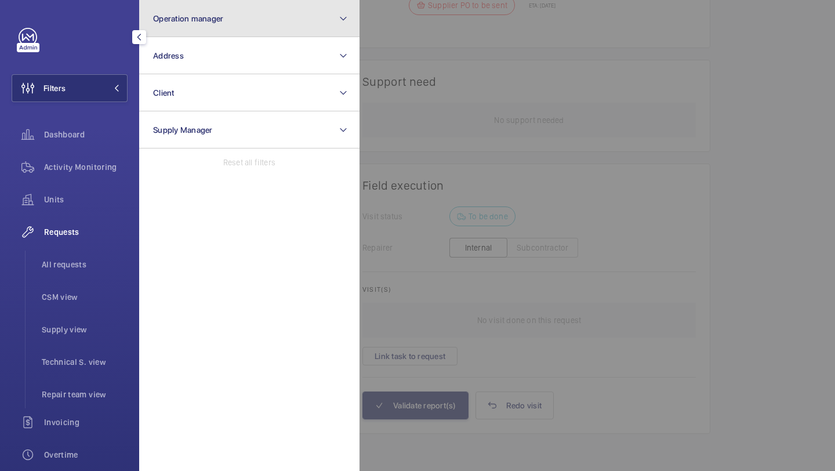
click at [227, 24] on button "Operation manager" at bounding box center [249, 18] width 220 height 37
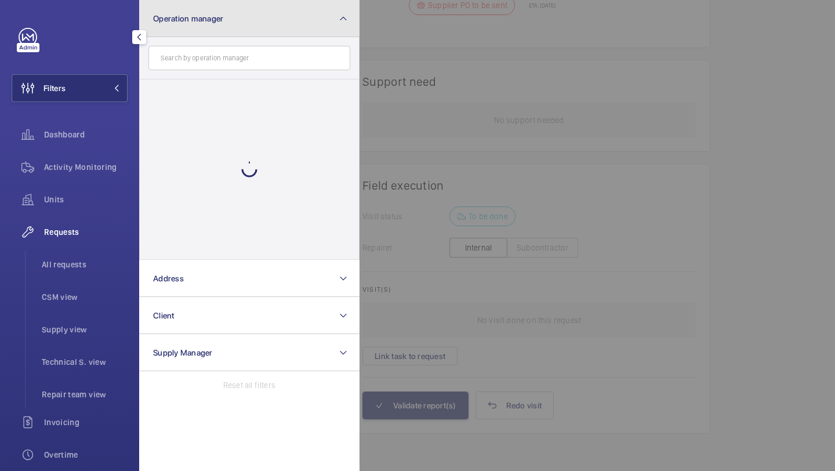
click at [227, 24] on button "Operation manager" at bounding box center [249, 18] width 220 height 37
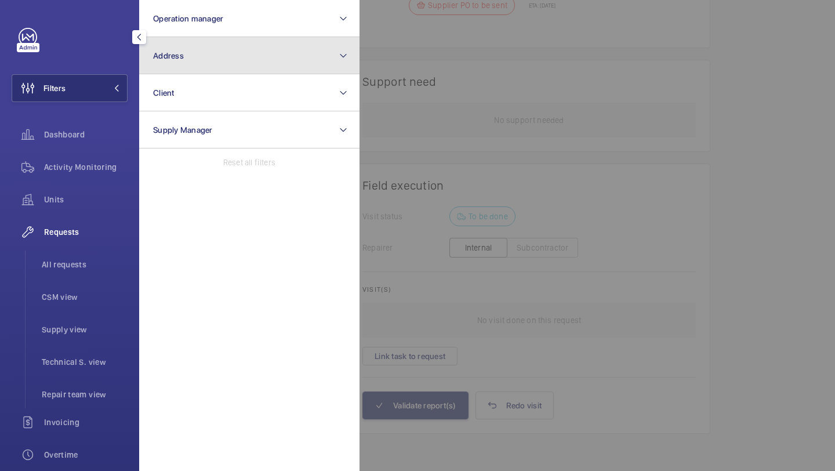
click at [215, 52] on button "Address" at bounding box center [249, 55] width 220 height 37
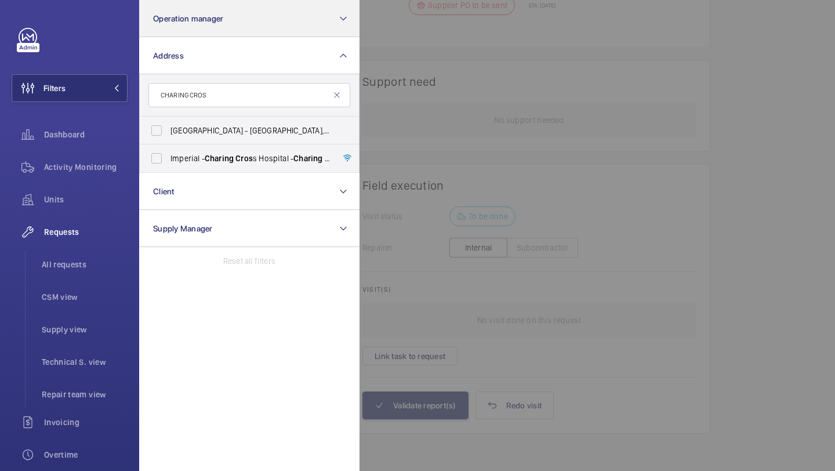
type input "CHARING CROS"
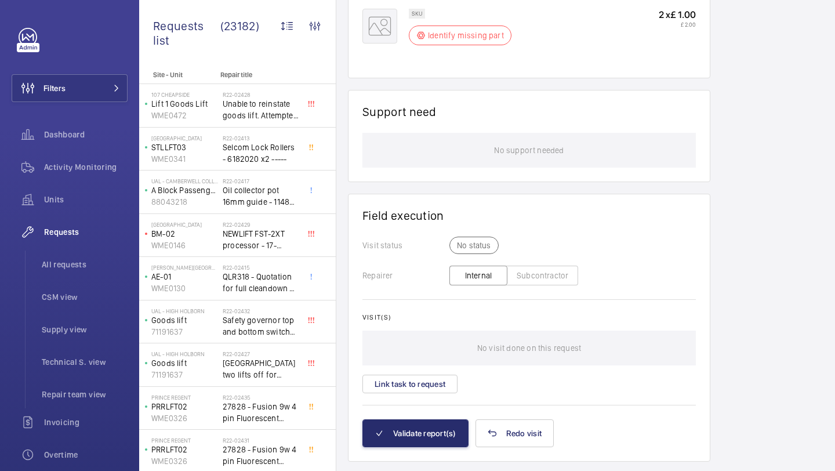
scroll to position [782, 0]
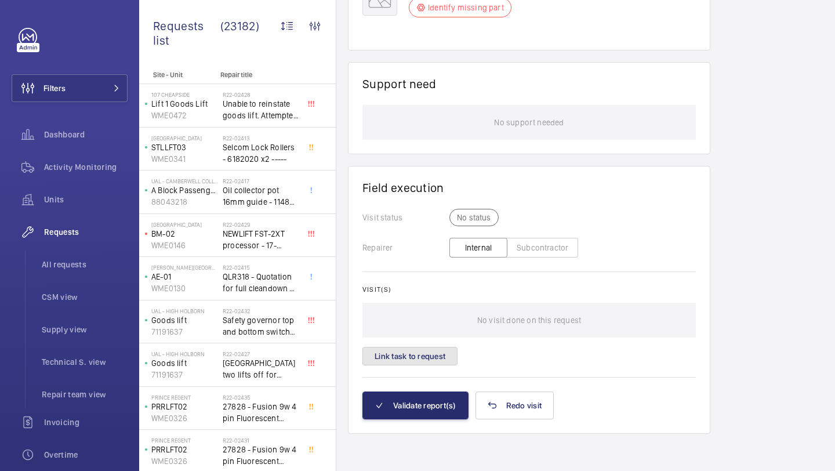
click at [435, 353] on button "Link task to request" at bounding box center [410, 356] width 95 height 19
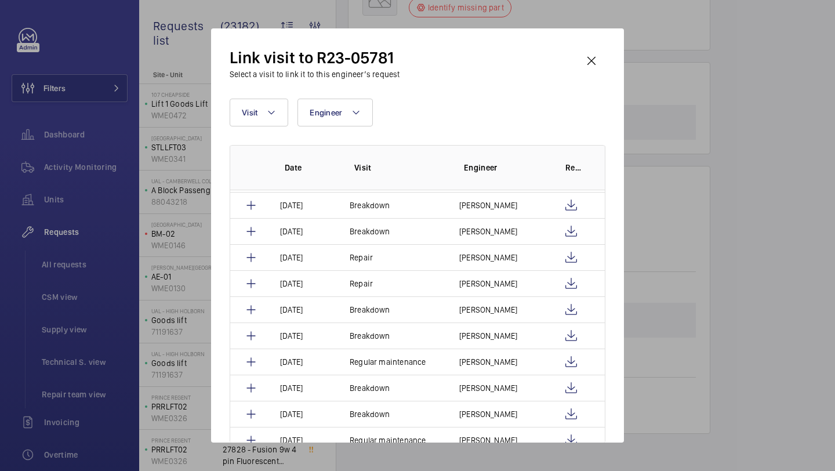
scroll to position [153, 0]
click at [567, 254] on wm-front-icon-button at bounding box center [571, 259] width 14 height 14
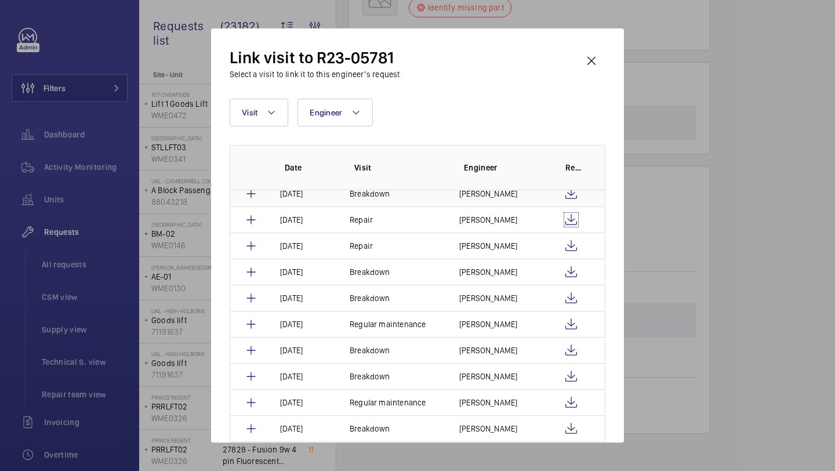
scroll to position [0, 0]
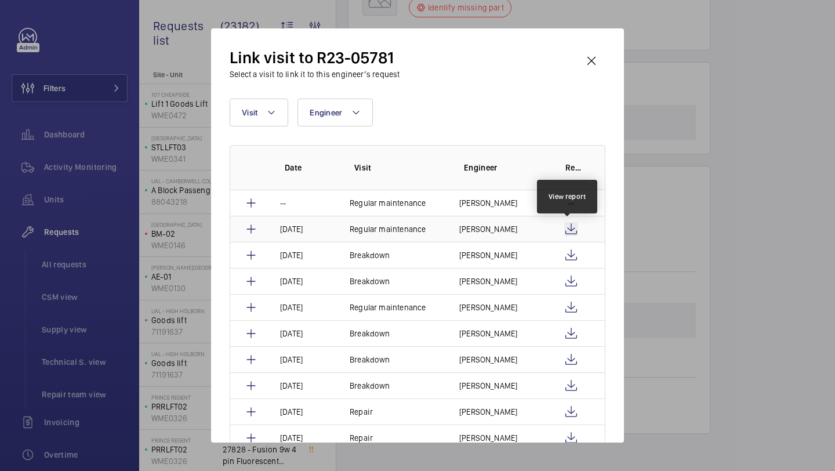
click at [566, 231] on wm-front-icon-button at bounding box center [571, 229] width 14 height 14
click at [586, 60] on wm-front-icon-button at bounding box center [592, 61] width 28 height 28
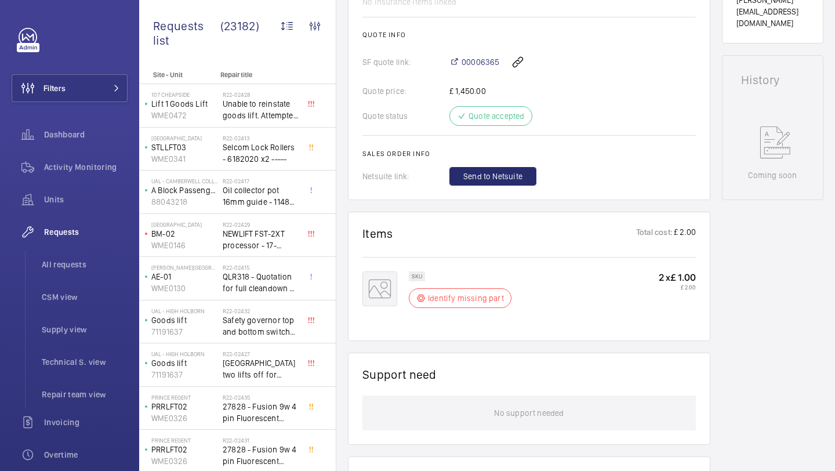
scroll to position [490, 0]
click at [458, 288] on div "SKU Identify missing part" at bounding box center [464, 294] width 110 height 44
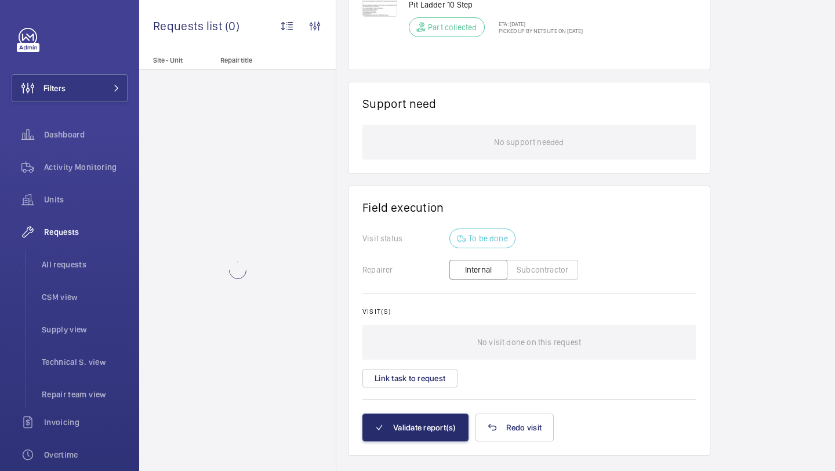
scroll to position [773, 0]
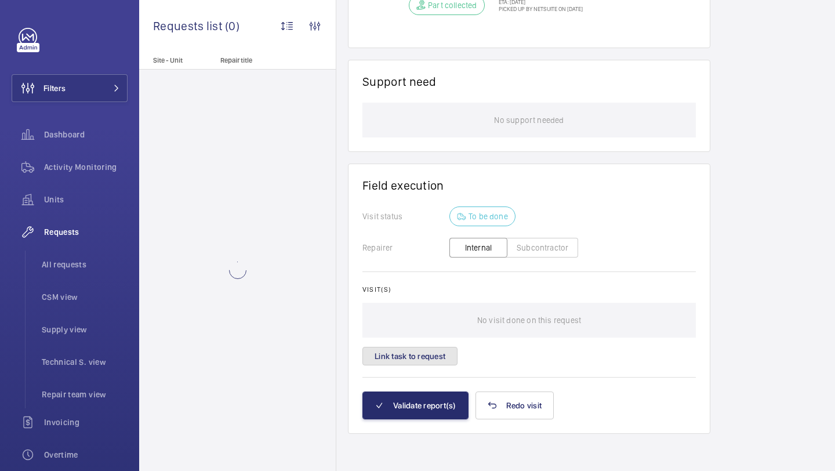
click at [447, 349] on button "Link task to request" at bounding box center [410, 356] width 95 height 19
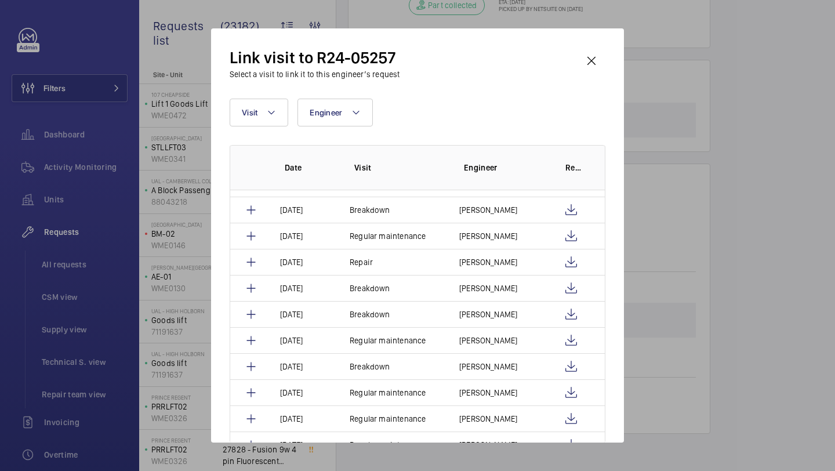
scroll to position [77, 0]
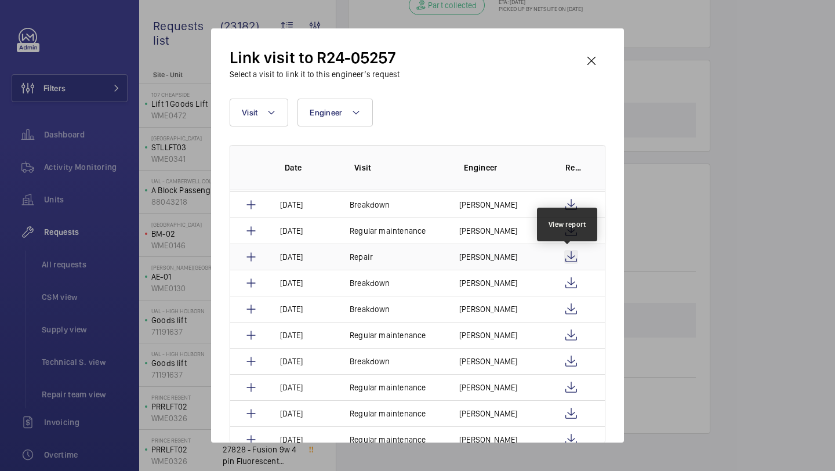
click at [565, 253] on wm-front-icon-button at bounding box center [571, 257] width 14 height 14
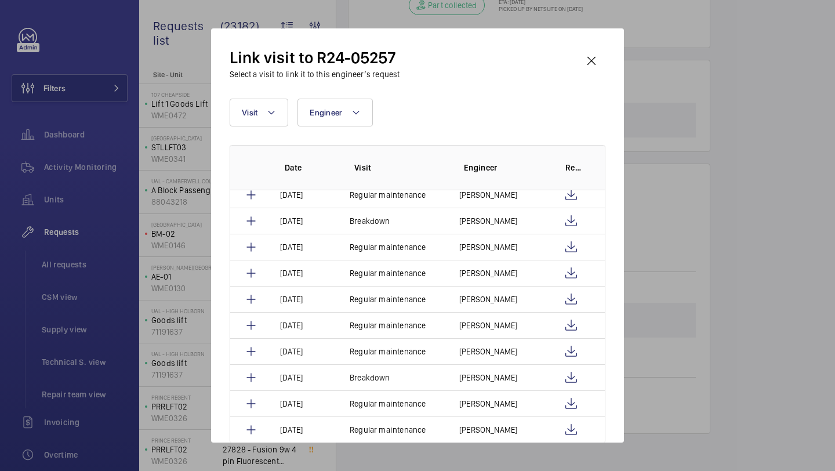
scroll to position [515, 0]
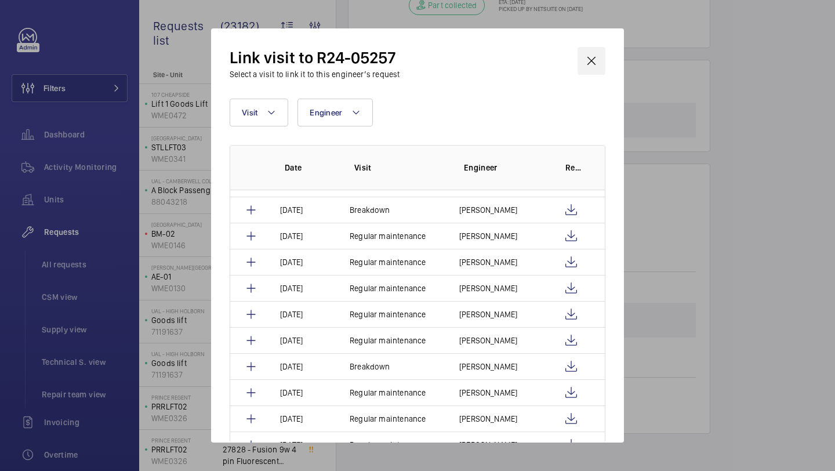
click at [580, 55] on wm-front-icon-button at bounding box center [592, 61] width 28 height 28
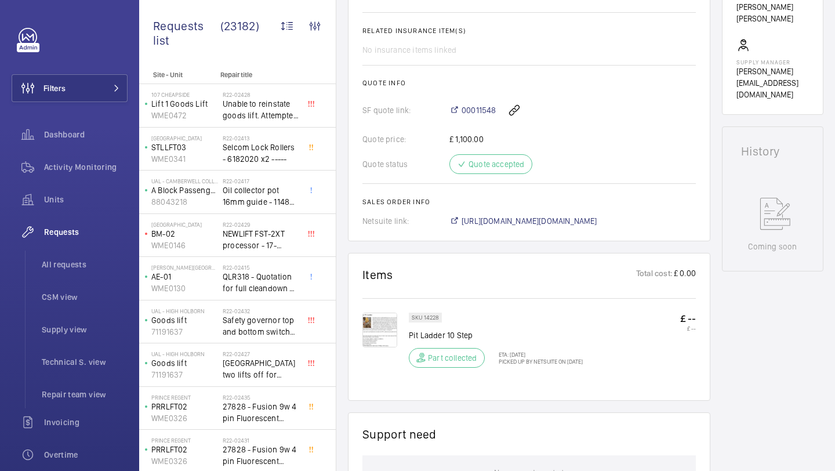
scroll to position [360, 0]
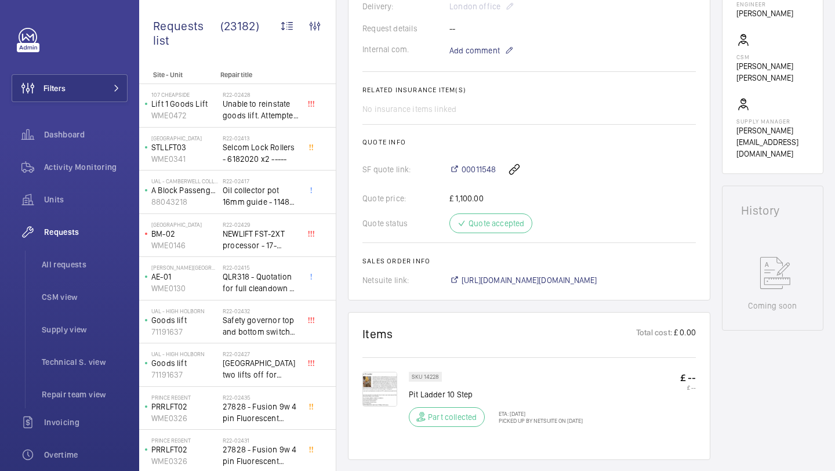
click at [541, 422] on p "Picked up by NetSuite on 10 Apr 2025" at bounding box center [537, 420] width 91 height 7
click at [558, 421] on p "Picked up by NetSuite on 10 Apr 2025" at bounding box center [537, 420] width 91 height 7
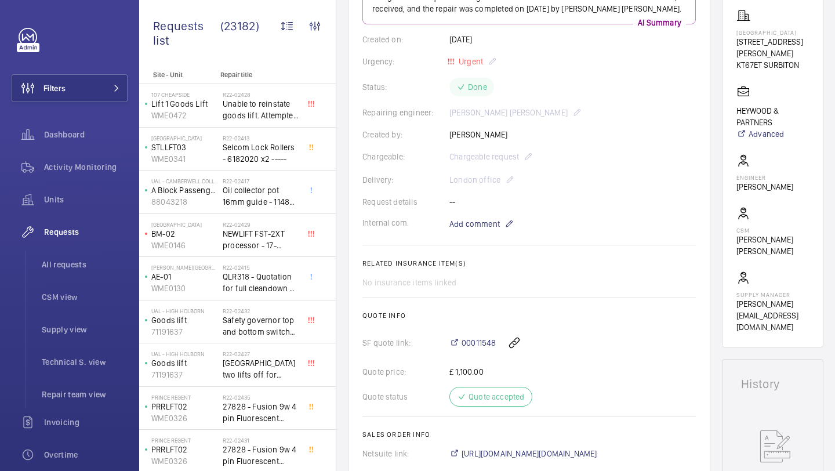
scroll to position [43, 0]
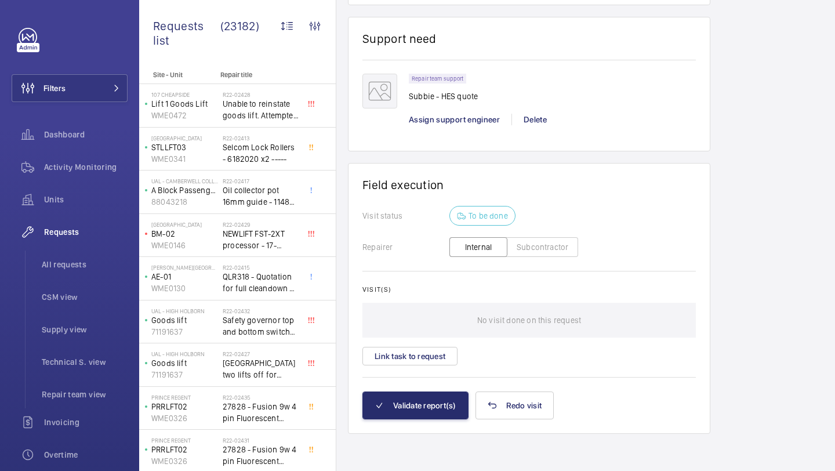
scroll to position [870, 0]
click at [418, 356] on button "Link task to request" at bounding box center [410, 356] width 95 height 19
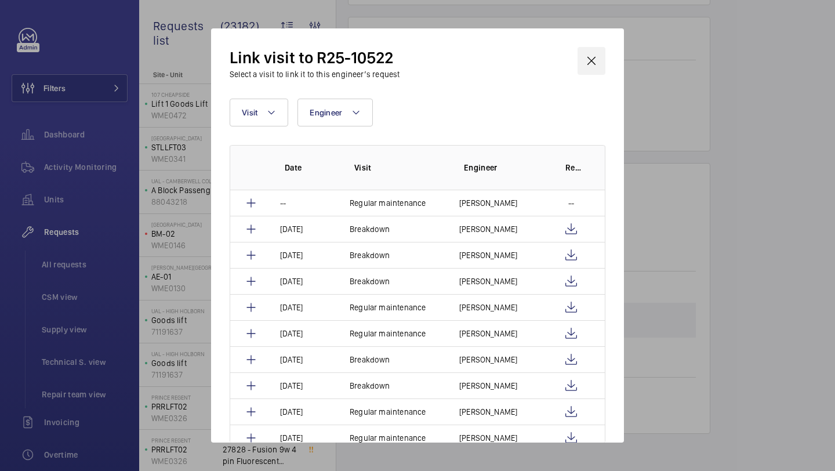
click at [588, 53] on wm-front-icon-button at bounding box center [592, 61] width 28 height 28
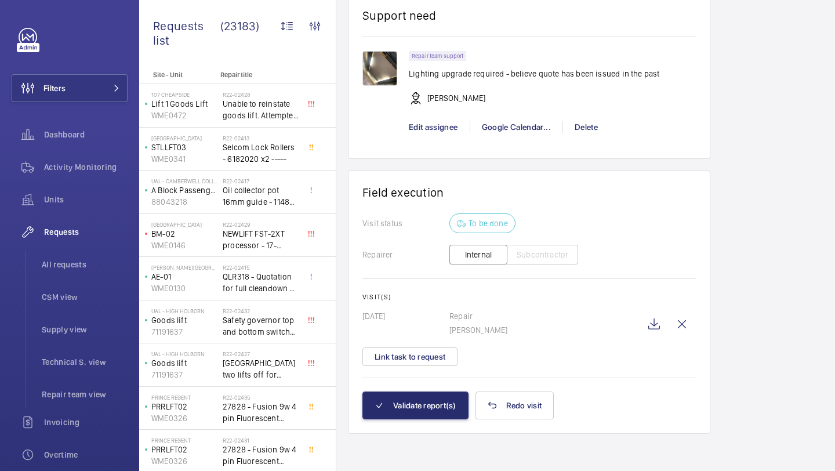
scroll to position [922, 0]
click at [653, 323] on wm-front-icon-button at bounding box center [654, 324] width 28 height 28
click at [113, 74] on button "Filters" at bounding box center [70, 88] width 116 height 28
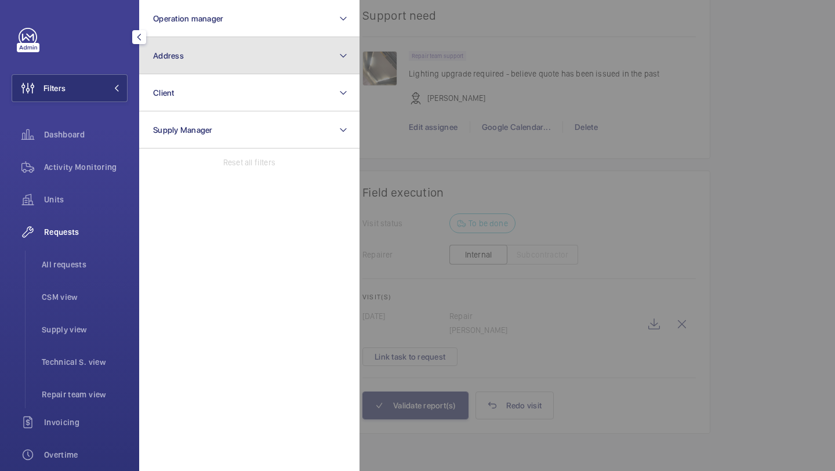
click at [179, 54] on span "Address" at bounding box center [168, 55] width 31 height 9
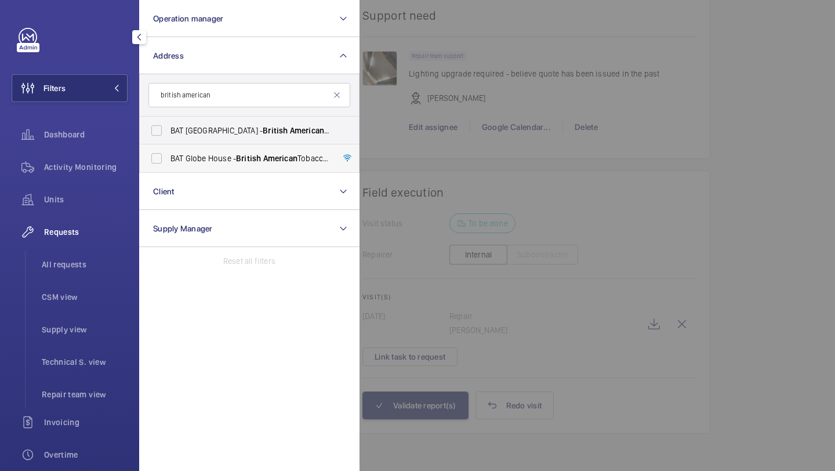
type input "british american"
click at [218, 153] on span "BAT Globe House - British American Tobacco Global Headquarters, LONDON WC2R 2PG" at bounding box center [251, 159] width 160 height 12
click at [168, 153] on input "BAT Globe House - British American Tobacco Global Headquarters, LONDON WC2R 2PG" at bounding box center [156, 158] width 23 height 23
checkbox input "true"
click at [754, 127] on div at bounding box center [777, 235] width 835 height 471
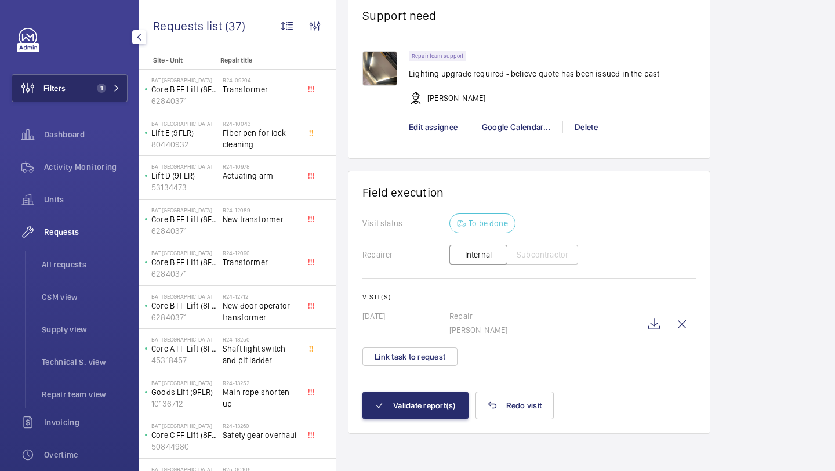
click at [124, 80] on button "Filters 1" at bounding box center [70, 88] width 116 height 28
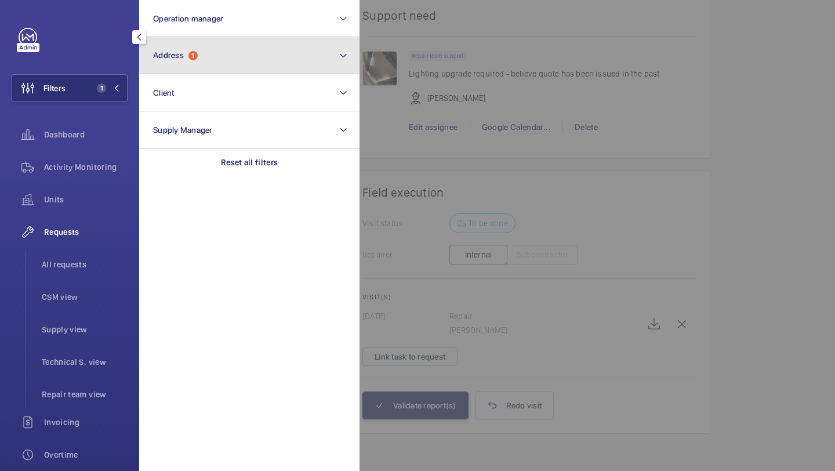
click at [175, 56] on span "Address" at bounding box center [168, 54] width 31 height 9
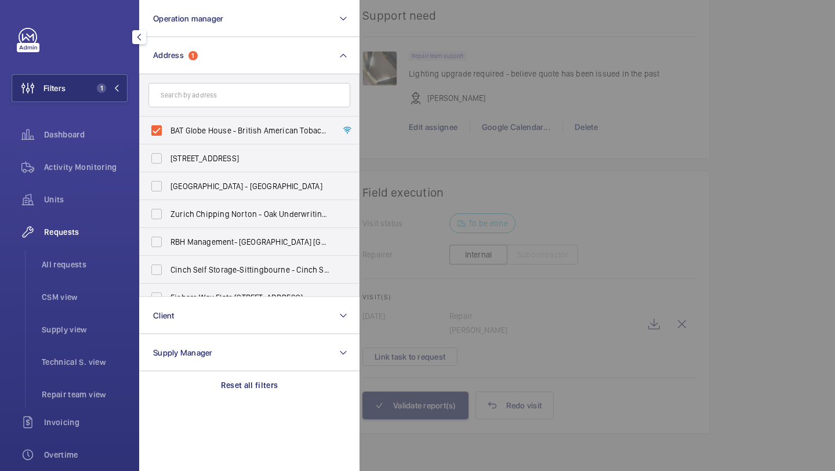
click at [394, 103] on div at bounding box center [777, 235] width 835 height 471
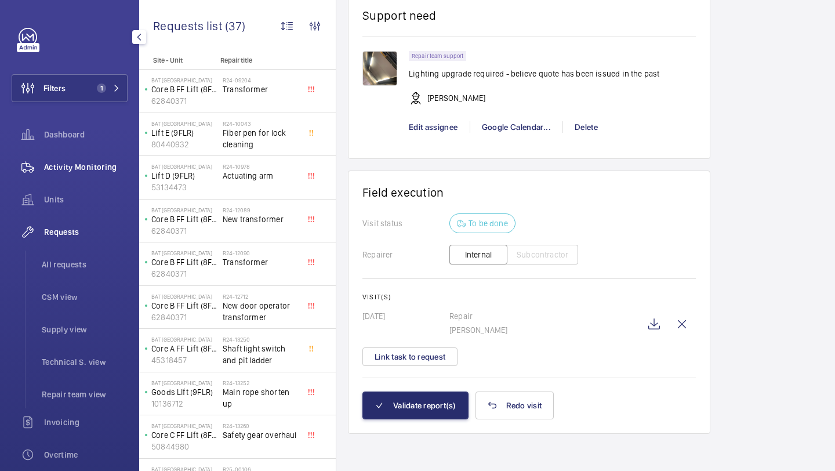
click at [82, 171] on span "Activity Monitoring" at bounding box center [86, 167] width 84 height 12
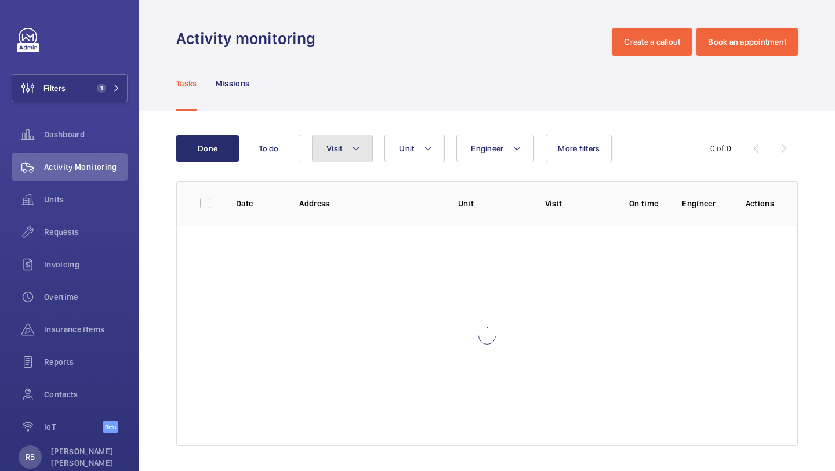
click at [322, 155] on button "Visit" at bounding box center [342, 149] width 61 height 28
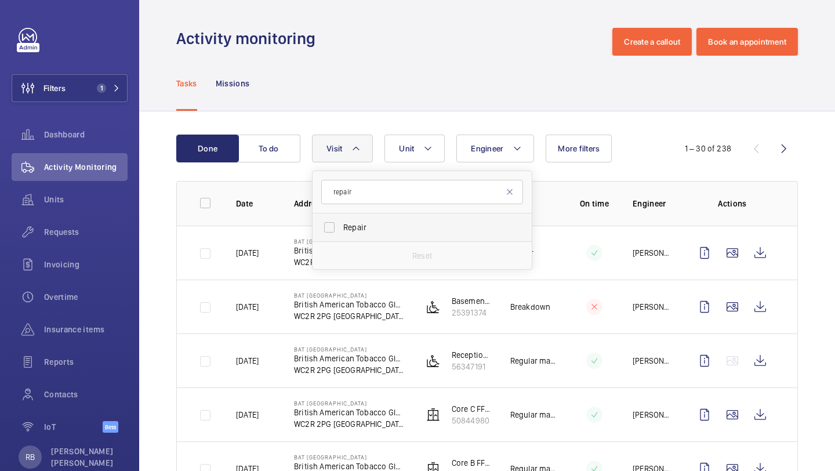
type input "repair"
click at [386, 236] on label "Repair" at bounding box center [414, 227] width 202 height 28
click at [341, 236] on input "Repair" at bounding box center [329, 227] width 23 height 23
checkbox input "true"
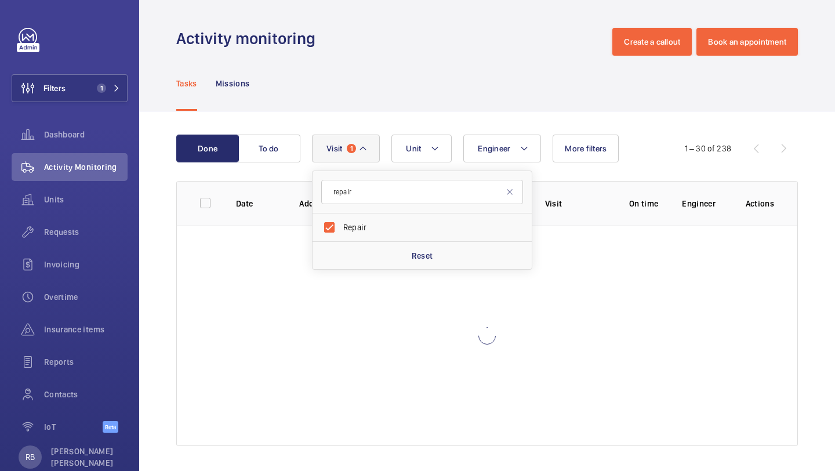
click at [819, 192] on div "Done To do Engineer Unit Visit 1 repair Repair Reset More filters 1 – 30 of 238…" at bounding box center [487, 292] width 696 height 363
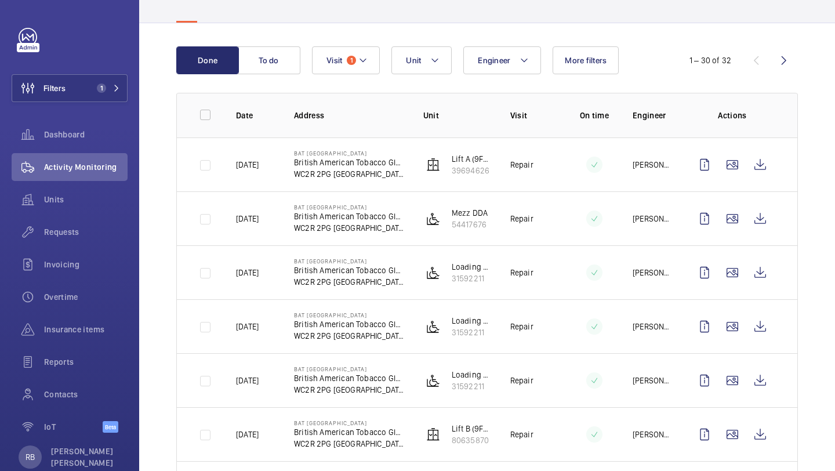
scroll to position [89, 0]
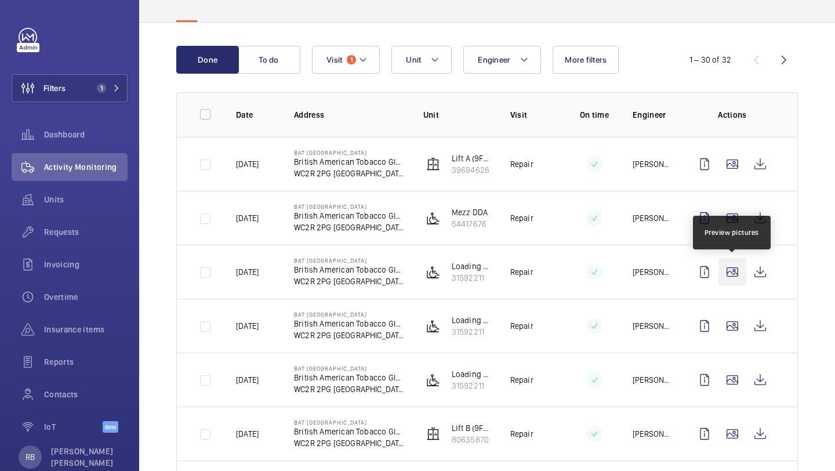
click at [732, 275] on wm-front-icon-button at bounding box center [733, 272] width 28 height 28
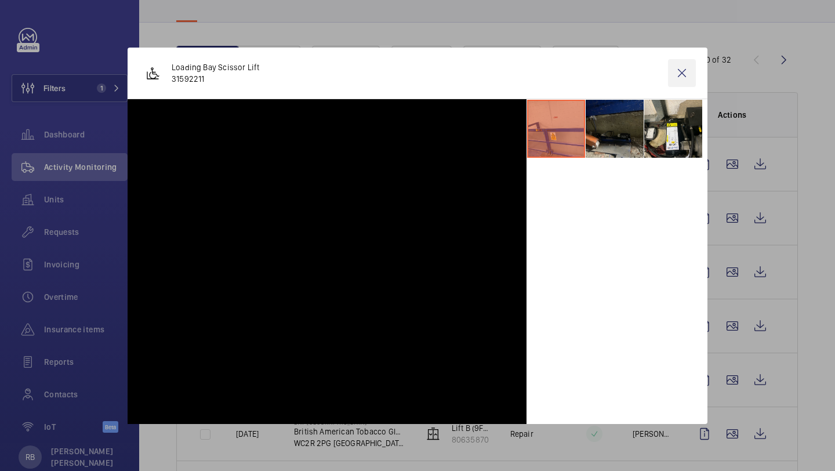
click at [685, 73] on wm-front-icon-button at bounding box center [682, 73] width 28 height 28
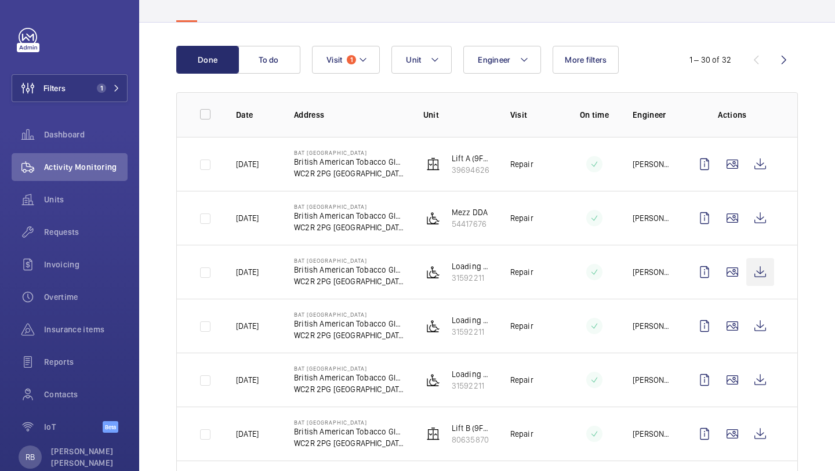
click at [766, 268] on wm-front-icon-button at bounding box center [761, 272] width 28 height 28
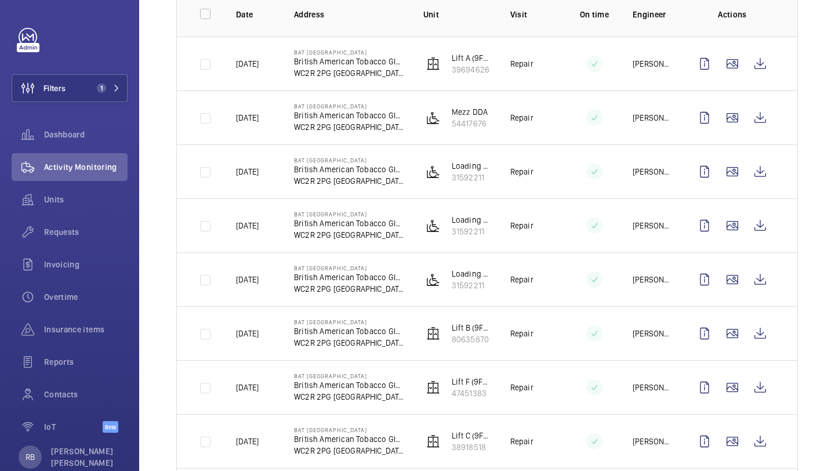
scroll to position [265, 0]
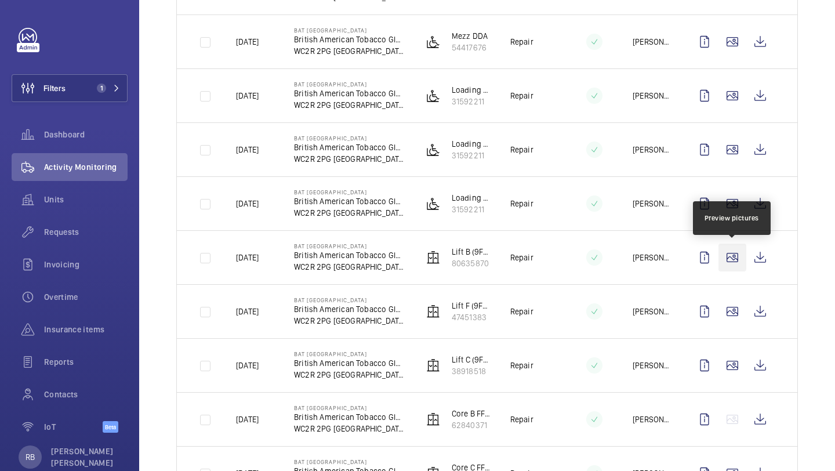
click at [726, 260] on wm-front-icon-button at bounding box center [733, 258] width 28 height 28
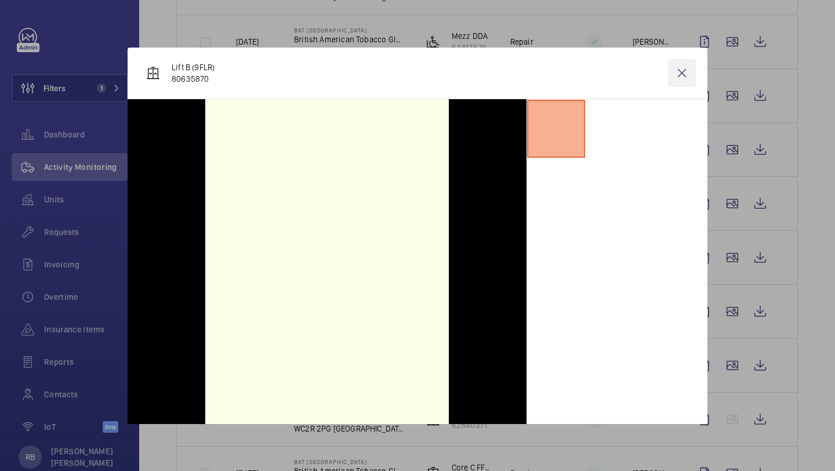
click at [689, 66] on wm-front-icon-button at bounding box center [682, 73] width 28 height 28
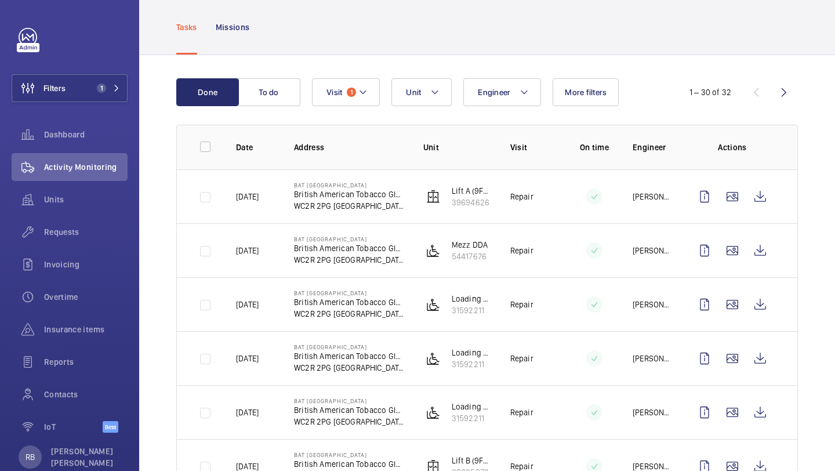
scroll to position [56, 0]
click at [737, 255] on wm-front-icon-button at bounding box center [733, 251] width 28 height 28
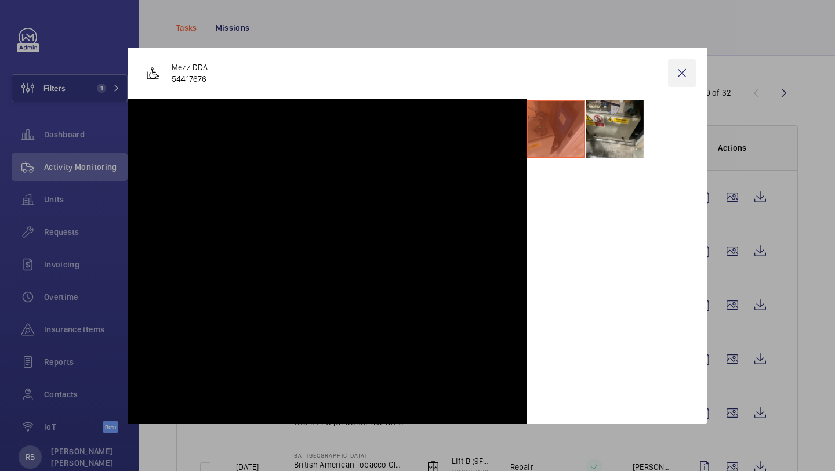
click at [682, 67] on wm-front-icon-button at bounding box center [682, 73] width 28 height 28
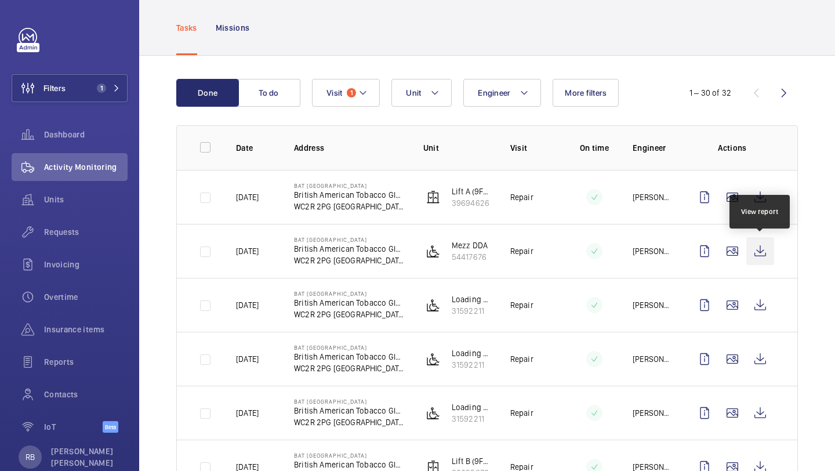
click at [766, 255] on wm-front-icon-button at bounding box center [761, 251] width 28 height 28
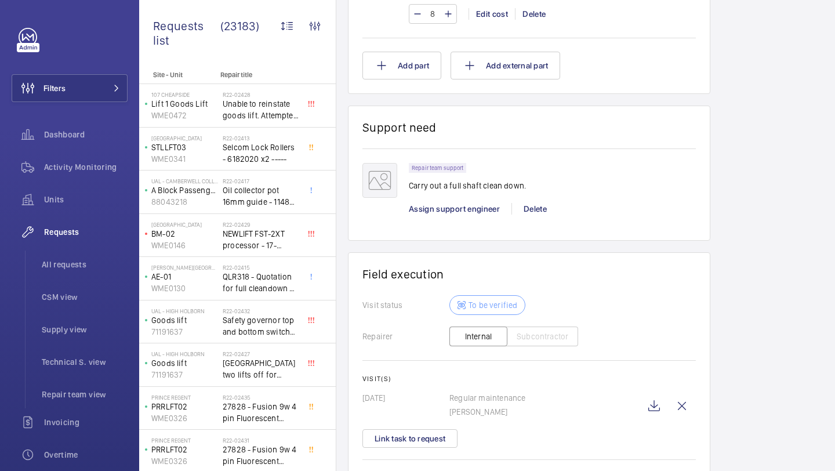
scroll to position [917, 0]
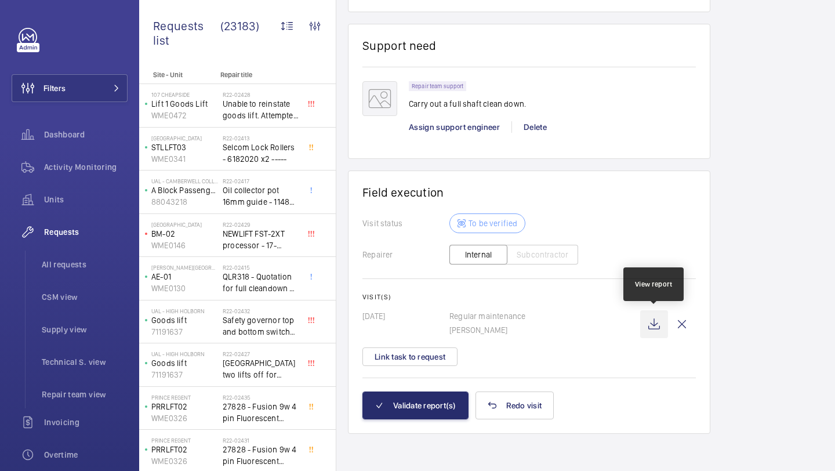
click at [657, 325] on wm-front-icon-button at bounding box center [654, 324] width 28 height 28
click at [436, 356] on button "Link task to request" at bounding box center [410, 356] width 95 height 19
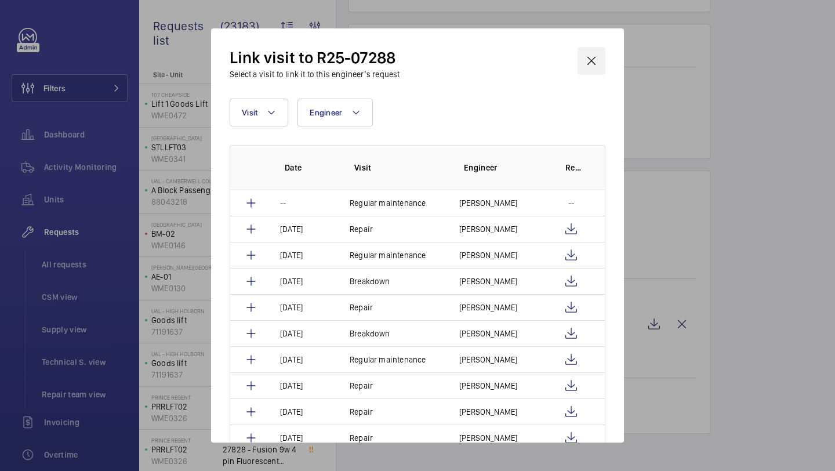
click at [599, 55] on wm-front-icon-button at bounding box center [592, 61] width 28 height 28
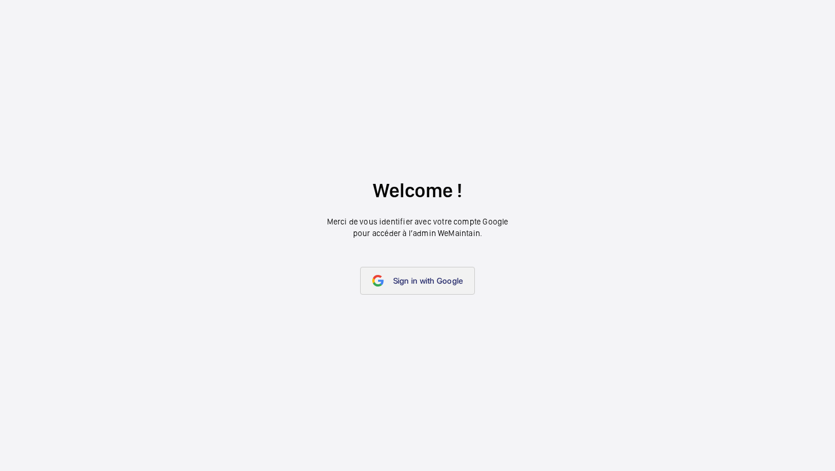
click at [418, 277] on span "Sign in with Google" at bounding box center [428, 280] width 70 height 9
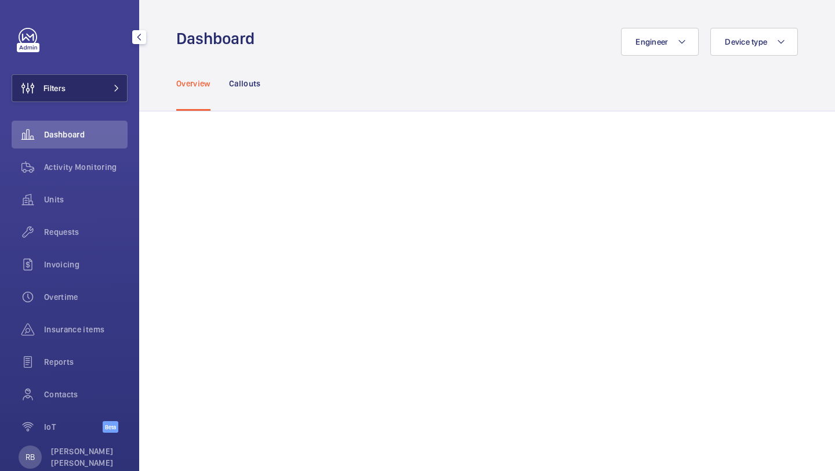
click at [101, 93] on button "Filters" at bounding box center [70, 88] width 116 height 28
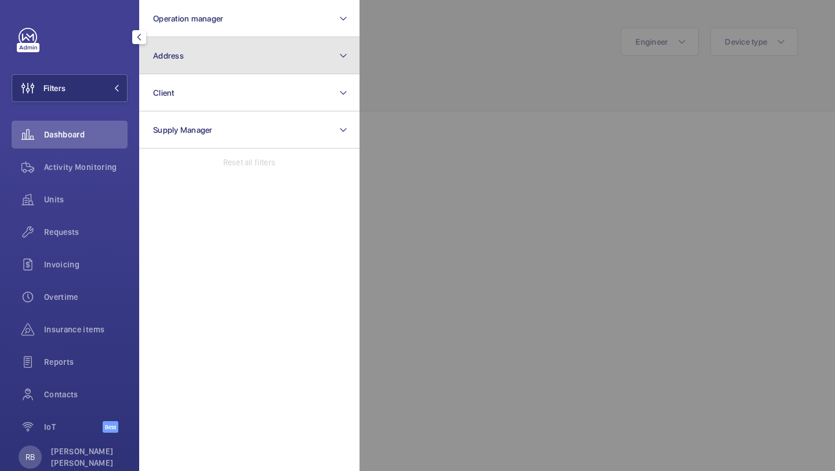
click at [188, 46] on button "Address" at bounding box center [249, 55] width 220 height 37
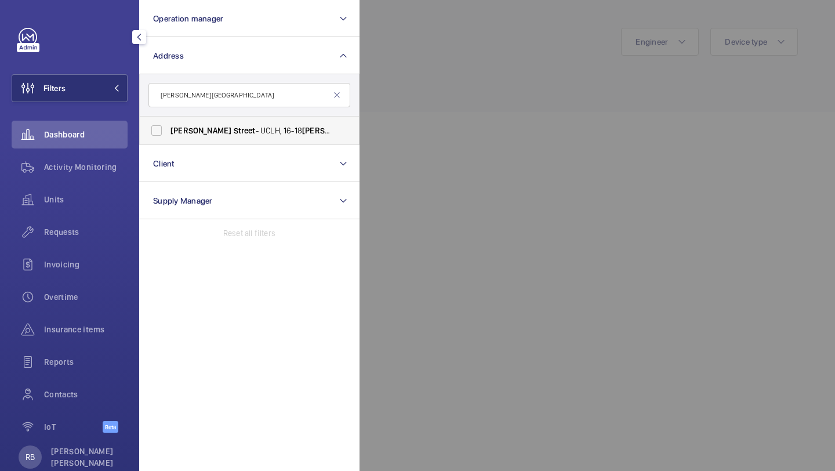
type input "[PERSON_NAME][GEOGRAPHIC_DATA]"
click at [213, 135] on span "[PERSON_NAME]" at bounding box center [201, 130] width 61 height 9
click at [168, 135] on input "[PERSON_NAME][GEOGRAPHIC_DATA][STREET_ADDRESS][PERSON_NAME]" at bounding box center [156, 130] width 23 height 23
checkbox input "true"
click at [390, 93] on div at bounding box center [777, 235] width 835 height 471
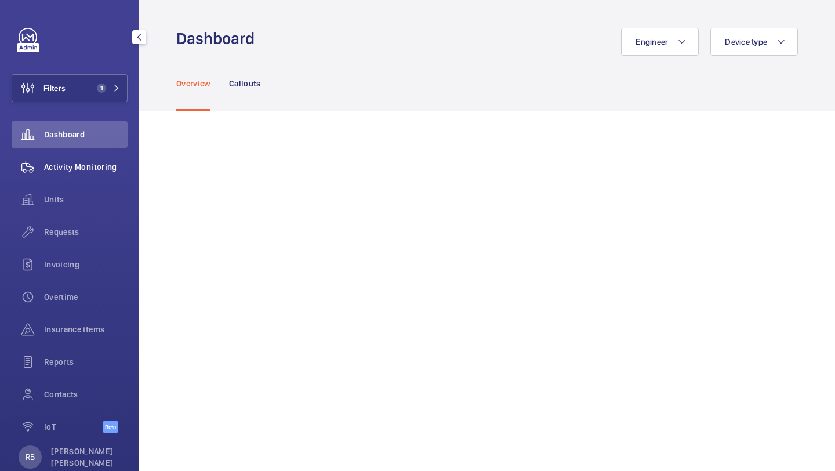
click at [83, 170] on span "Activity Monitoring" at bounding box center [86, 167] width 84 height 12
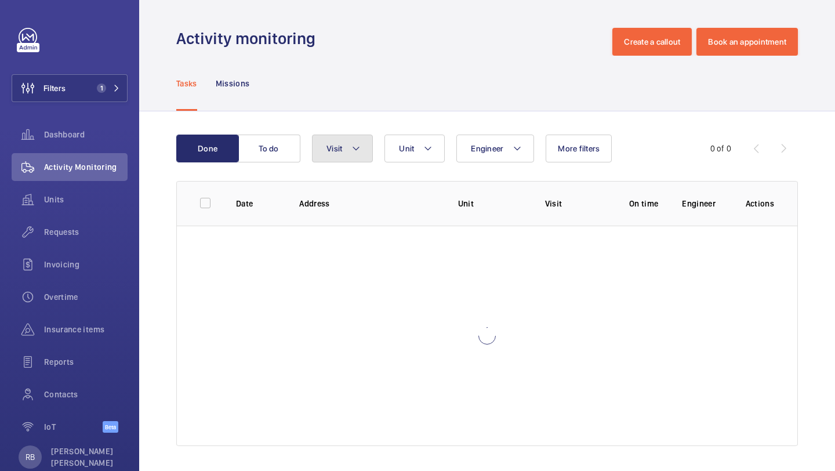
click at [324, 155] on button "Visit" at bounding box center [342, 149] width 61 height 28
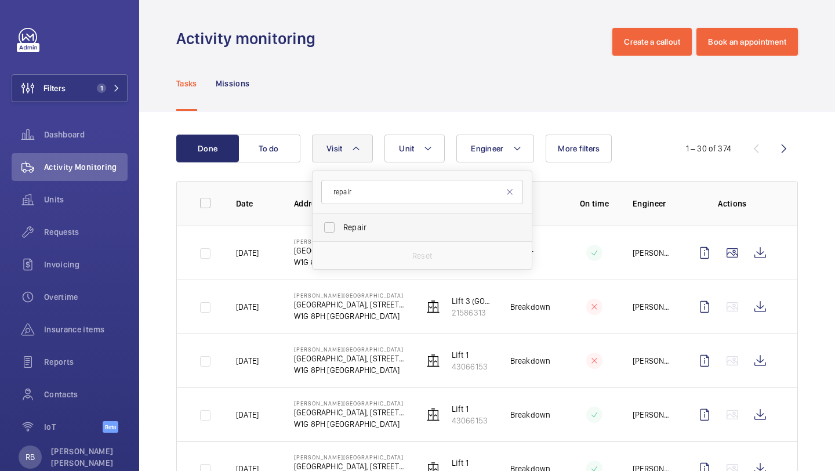
type input "repair"
click at [338, 220] on label "Repair" at bounding box center [414, 227] width 202 height 28
click at [338, 220] on input "Repair" at bounding box center [329, 227] width 23 height 23
checkbox input "true"
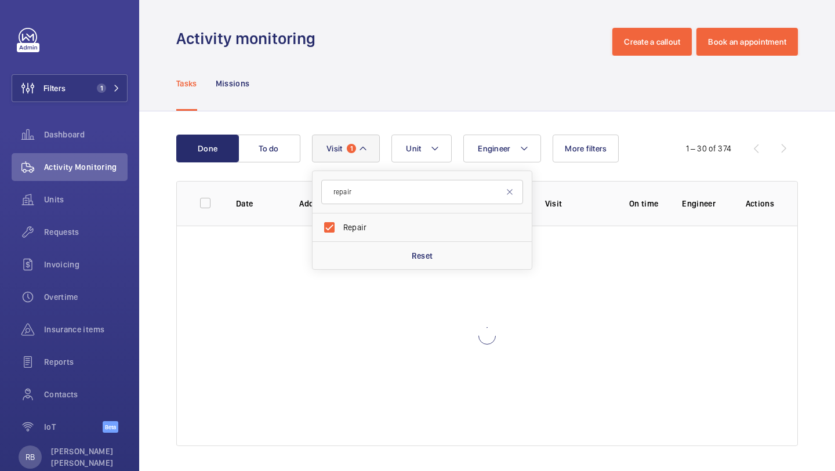
click at [831, 173] on div "Done To do Engineer Unit Visit 1 repair Repair Reset More filters 1 – 30 of 374…" at bounding box center [487, 292] width 696 height 363
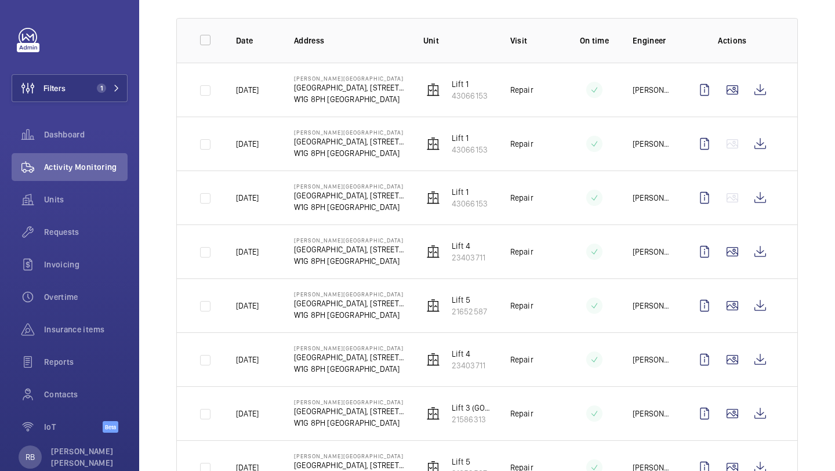
scroll to position [197, 0]
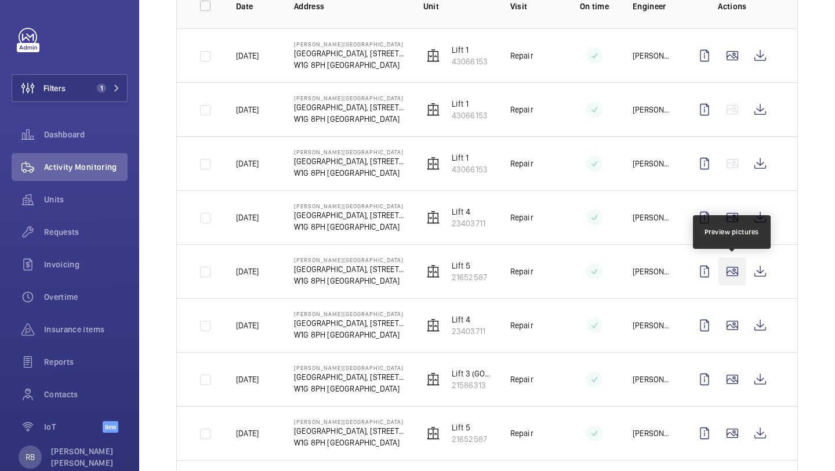
click at [722, 271] on wm-front-icon-button at bounding box center [733, 272] width 28 height 28
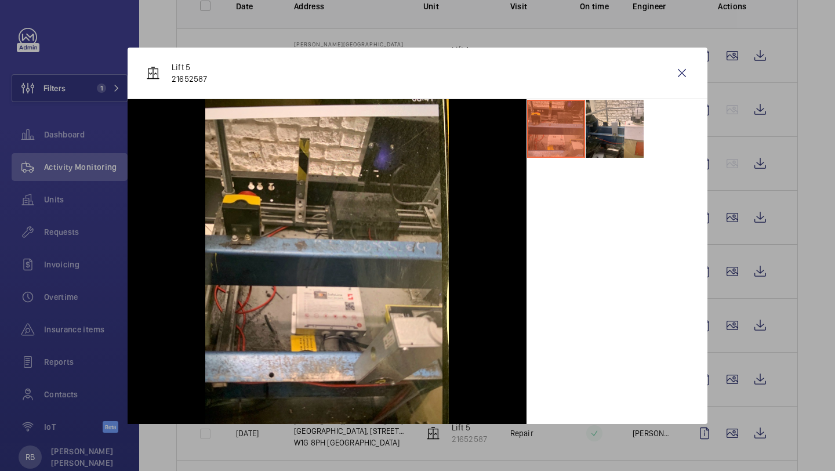
click at [697, 71] on div "Lift 5 21652587" at bounding box center [418, 74] width 580 height 52
click at [763, 256] on div at bounding box center [417, 235] width 835 height 471
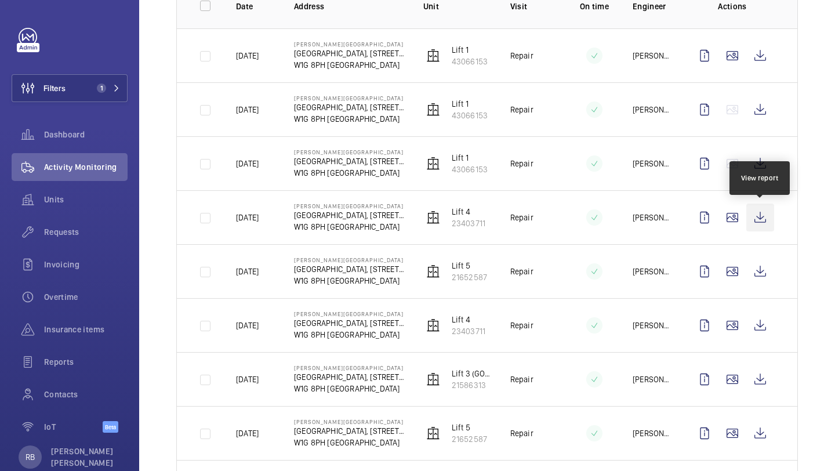
click at [762, 219] on wm-front-icon-button at bounding box center [761, 218] width 28 height 28
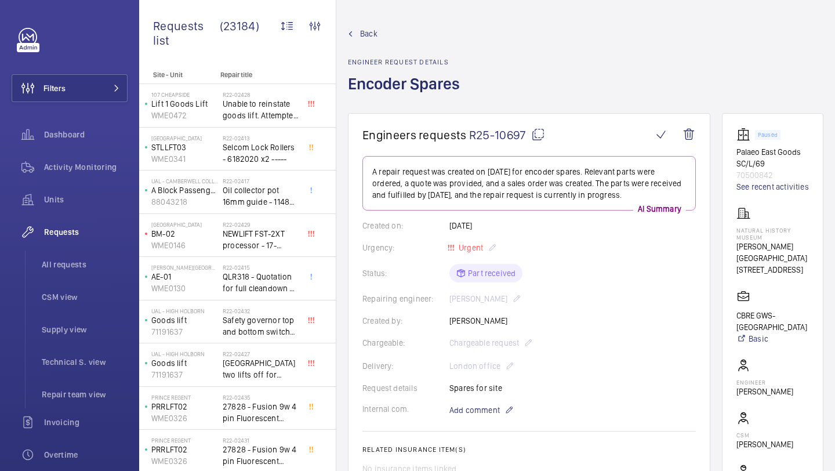
drag, startPoint x: 524, startPoint y: 139, endPoint x: 470, endPoint y: 137, distance: 53.4
click at [470, 137] on span "R25-10697" at bounding box center [507, 135] width 76 height 15
copy span "R25-10697"
